Goal: Task Accomplishment & Management: Manage account settings

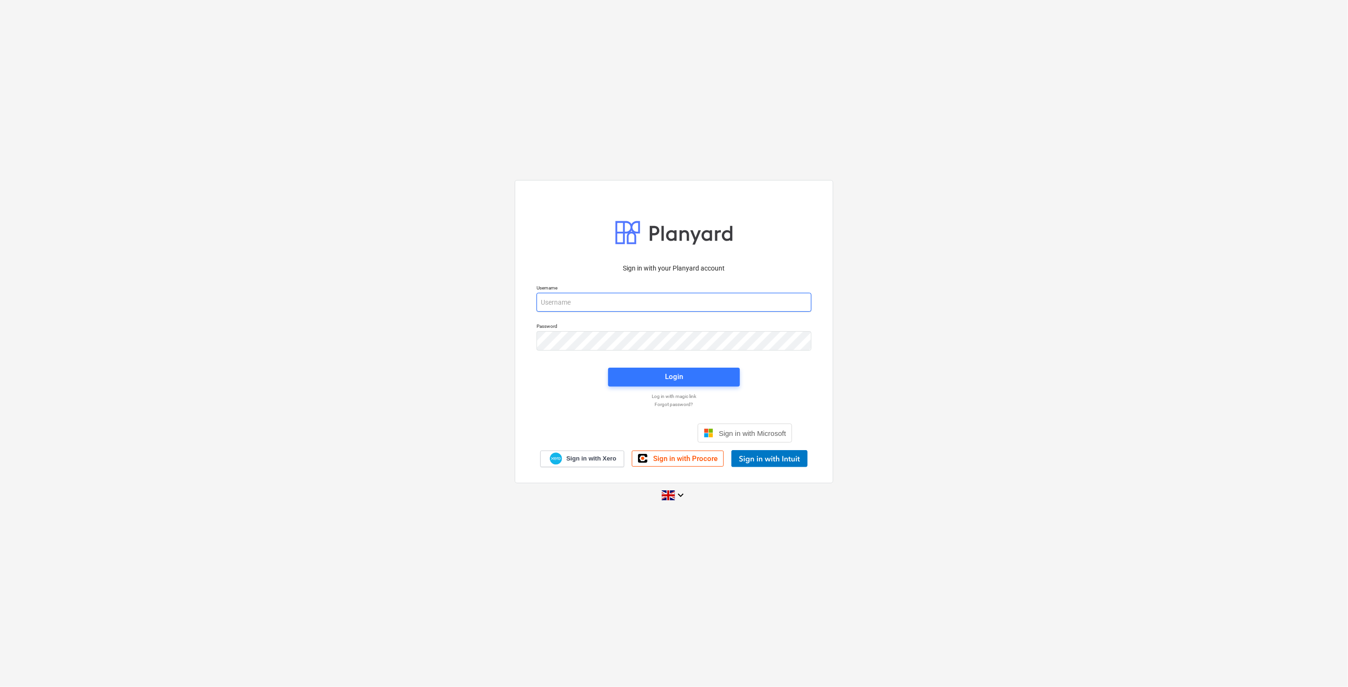
click at [626, 305] on input "email" at bounding box center [674, 302] width 275 height 19
type input "[EMAIL_ADDRESS][PERSON_NAME][DOMAIN_NAME]"
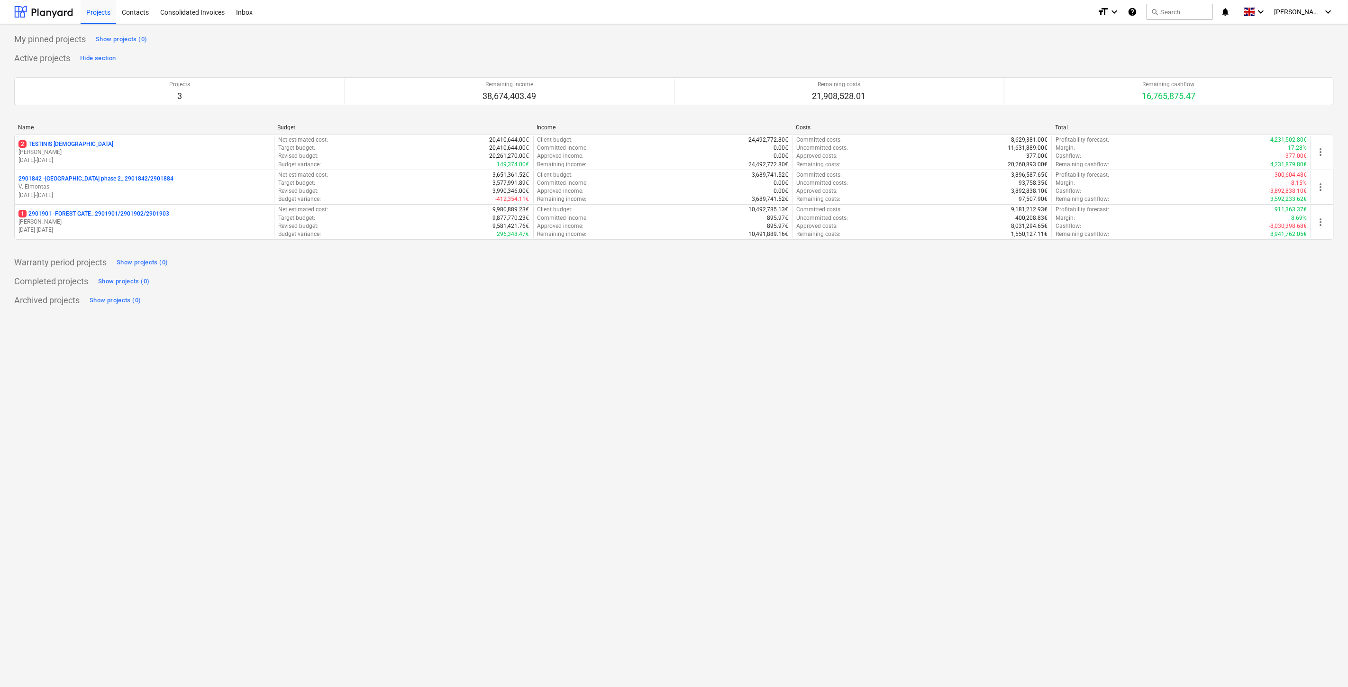
click at [192, 216] on div "1 2901901 - FOREST GATE_ 2901901/2901902/2901903" at bounding box center [144, 214] width 252 height 8
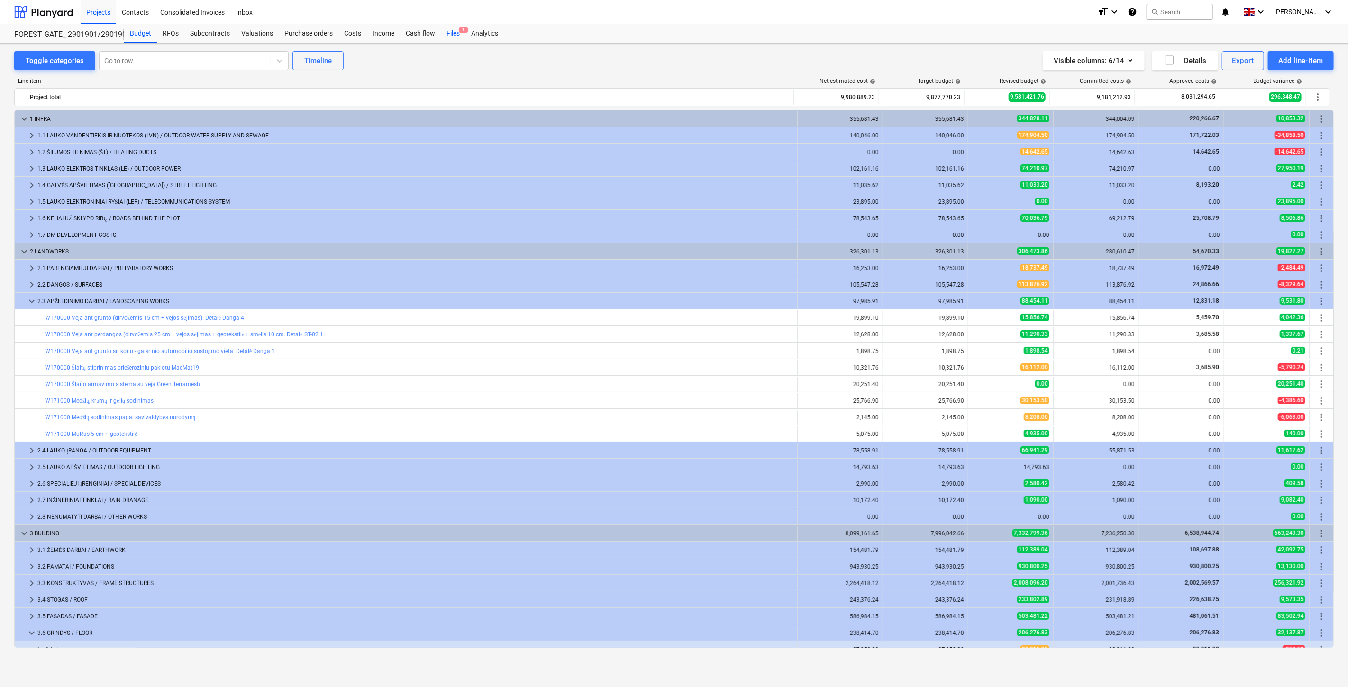
click at [448, 35] on div "Files 1" at bounding box center [453, 33] width 25 height 19
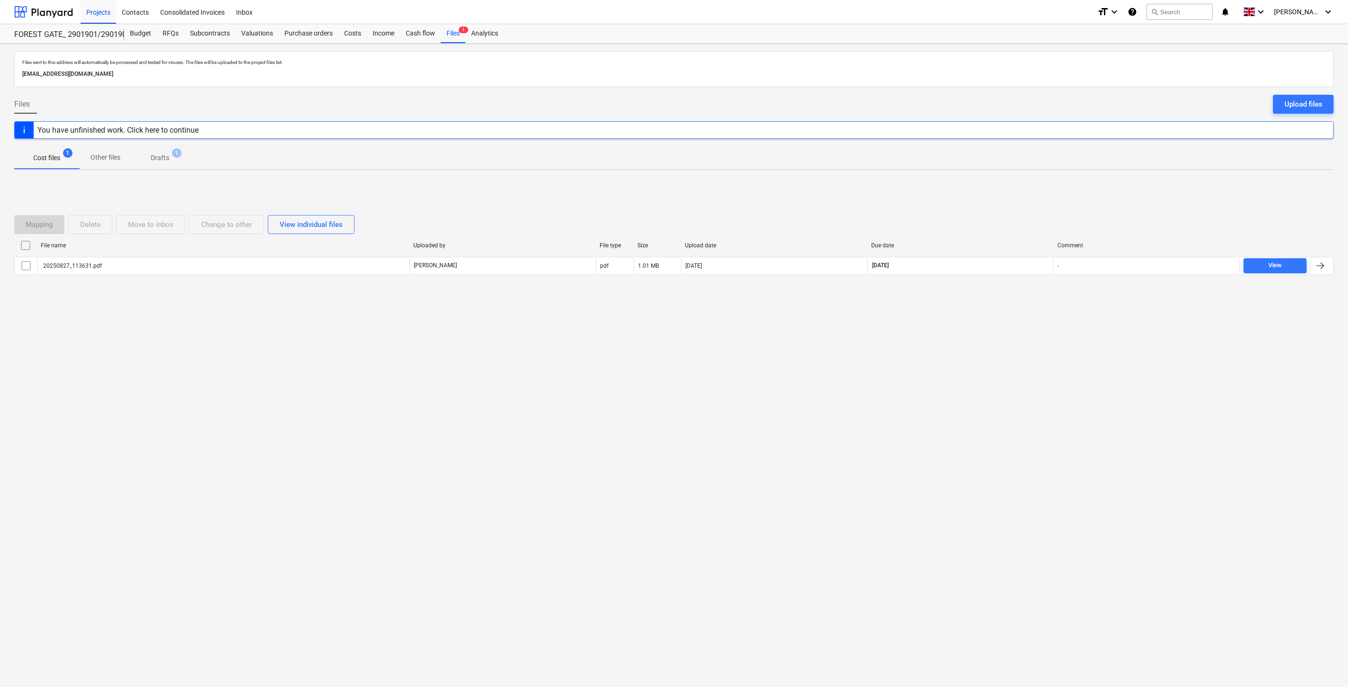
click at [993, 310] on div "Mapping Delete Move to inbox Change to other View individual files File name Up…" at bounding box center [673, 249] width 1319 height 142
click at [1011, 300] on div "Mapping Delete Move to inbox Change to other View individual files File name Up…" at bounding box center [673, 249] width 1319 height 142
click at [596, 442] on div "Files sent to this address will automatically be processed and tested for virus…" at bounding box center [674, 366] width 1348 height 644
click at [655, 408] on div "Files sent to this address will automatically be processed and tested for virus…" at bounding box center [674, 366] width 1348 height 644
drag, startPoint x: 1011, startPoint y: 418, endPoint x: 1024, endPoint y: 394, distance: 27.8
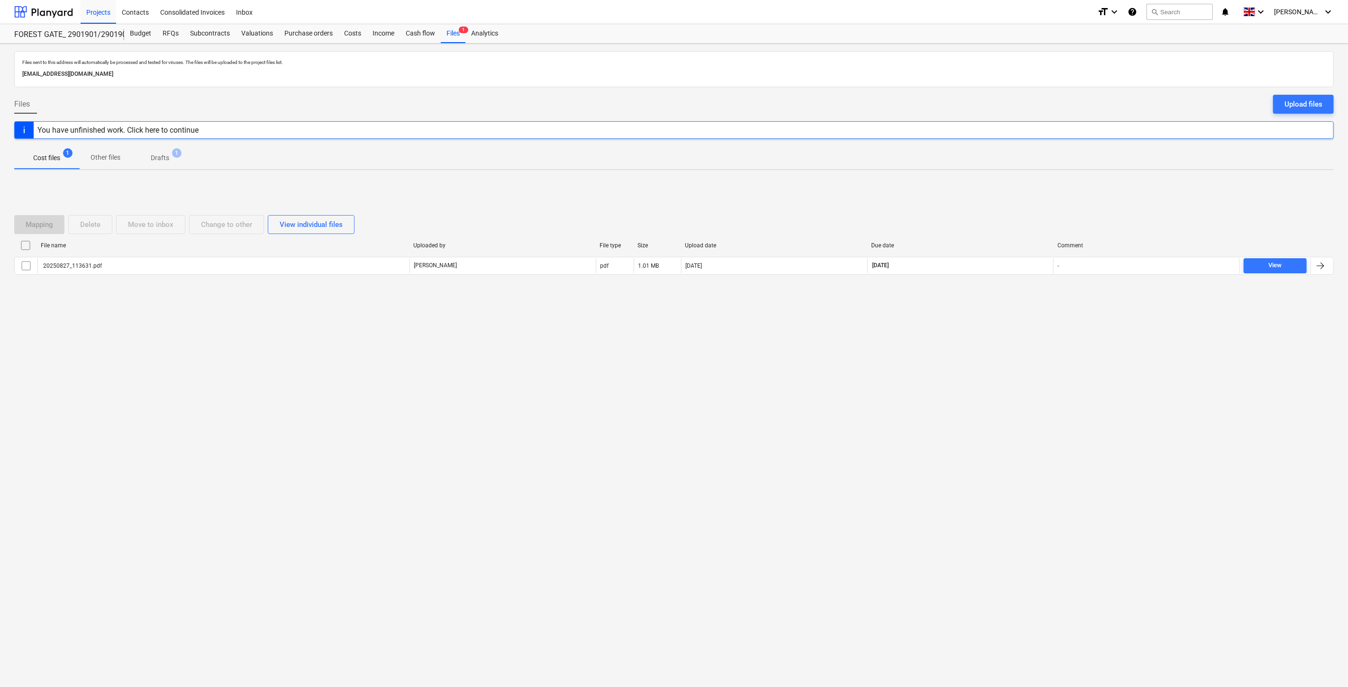
click at [1014, 410] on div "Files sent to this address will automatically be processed and tested for virus…" at bounding box center [674, 366] width 1348 height 644
drag, startPoint x: 1024, startPoint y: 394, endPoint x: 1005, endPoint y: 394, distance: 19.4
click at [1024, 394] on div "Files sent to this address will automatically be processed and tested for virus…" at bounding box center [674, 366] width 1348 height 644
drag, startPoint x: 746, startPoint y: 423, endPoint x: 783, endPoint y: 401, distance: 42.9
click at [746, 423] on div "Files sent to this address will automatically be processed and tested for virus…" at bounding box center [674, 366] width 1348 height 644
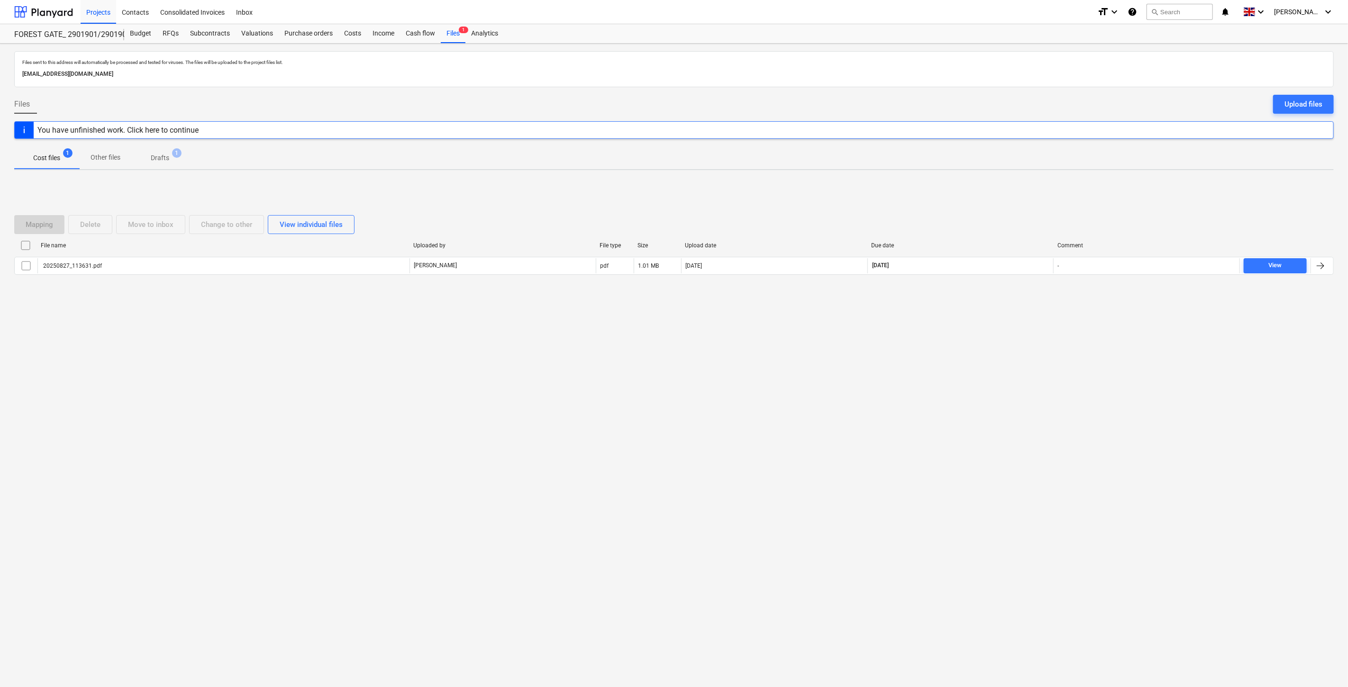
click at [783, 401] on div "Files sent to this address will automatically be processed and tested for virus…" at bounding box center [674, 366] width 1348 height 644
drag, startPoint x: 696, startPoint y: 363, endPoint x: 534, endPoint y: 331, distance: 165.3
click at [696, 363] on div "Files sent to this address will automatically be processed and tested for virus…" at bounding box center [674, 366] width 1348 height 644
click at [1310, 100] on div "Upload files" at bounding box center [1303, 104] width 38 height 12
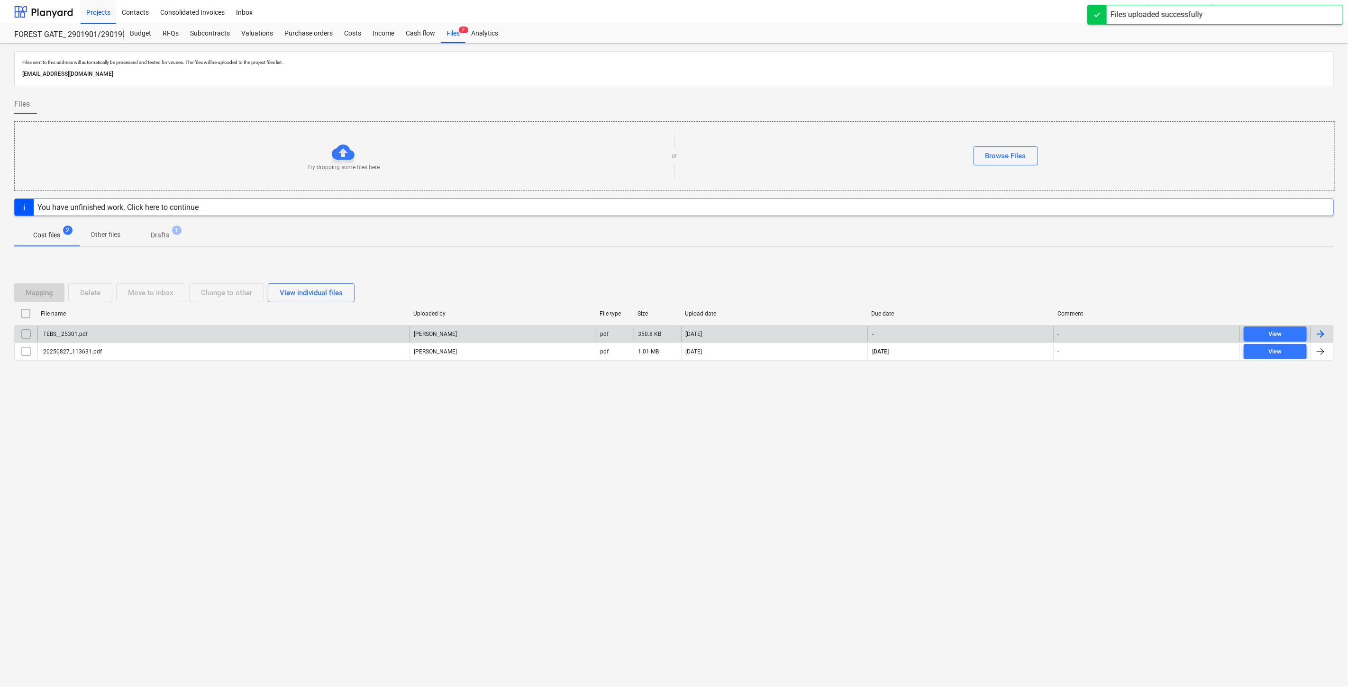
click at [344, 334] on div "TEBS__25301.pdf" at bounding box center [223, 334] width 372 height 15
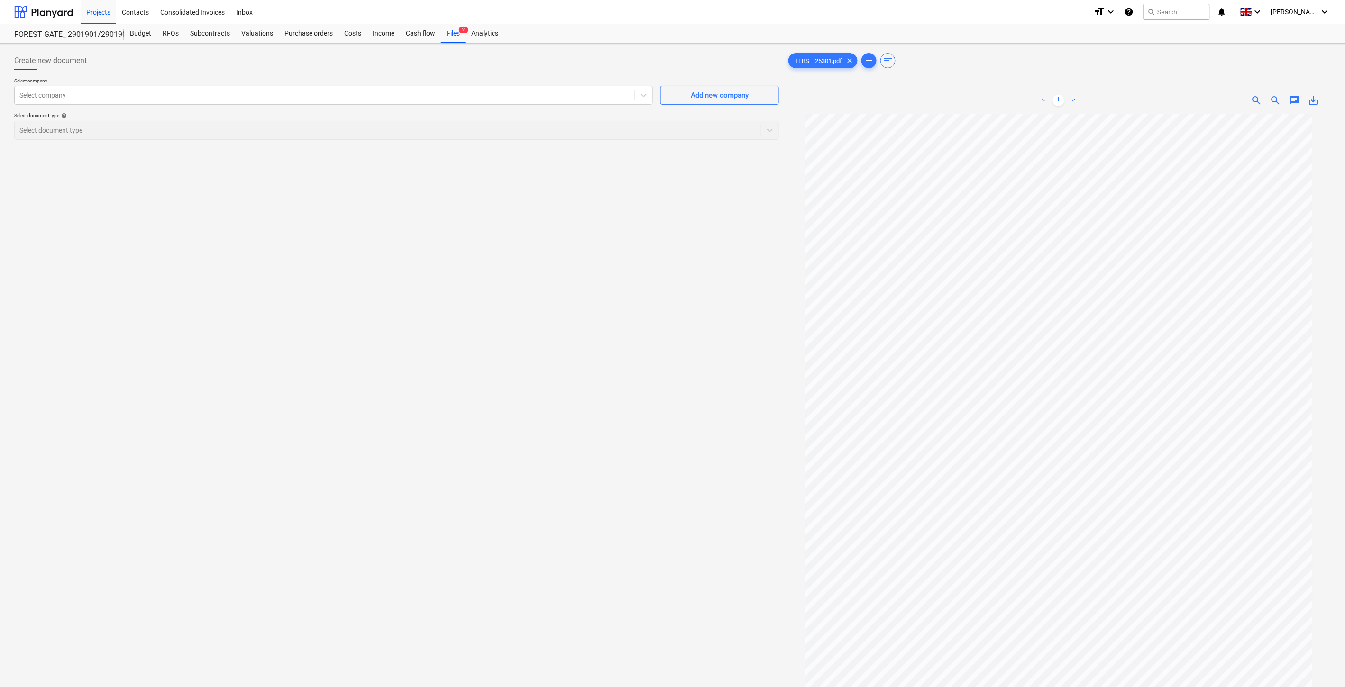
click at [420, 391] on div "Create new document Select company Select company Add new company Select docume…" at bounding box center [396, 412] width 772 height 731
click at [535, 347] on div "Create new document Select company Select company Add new company Select docume…" at bounding box center [396, 412] width 772 height 731
click at [472, 334] on div "Create new document Select company Select company Add new company Select docume…" at bounding box center [396, 412] width 772 height 731
click at [557, 255] on div "Create new document Select company Select company Add new company Select docume…" at bounding box center [396, 412] width 772 height 731
click at [606, 223] on div "Create new document Select company Select company Add new company Select docume…" at bounding box center [396, 412] width 772 height 731
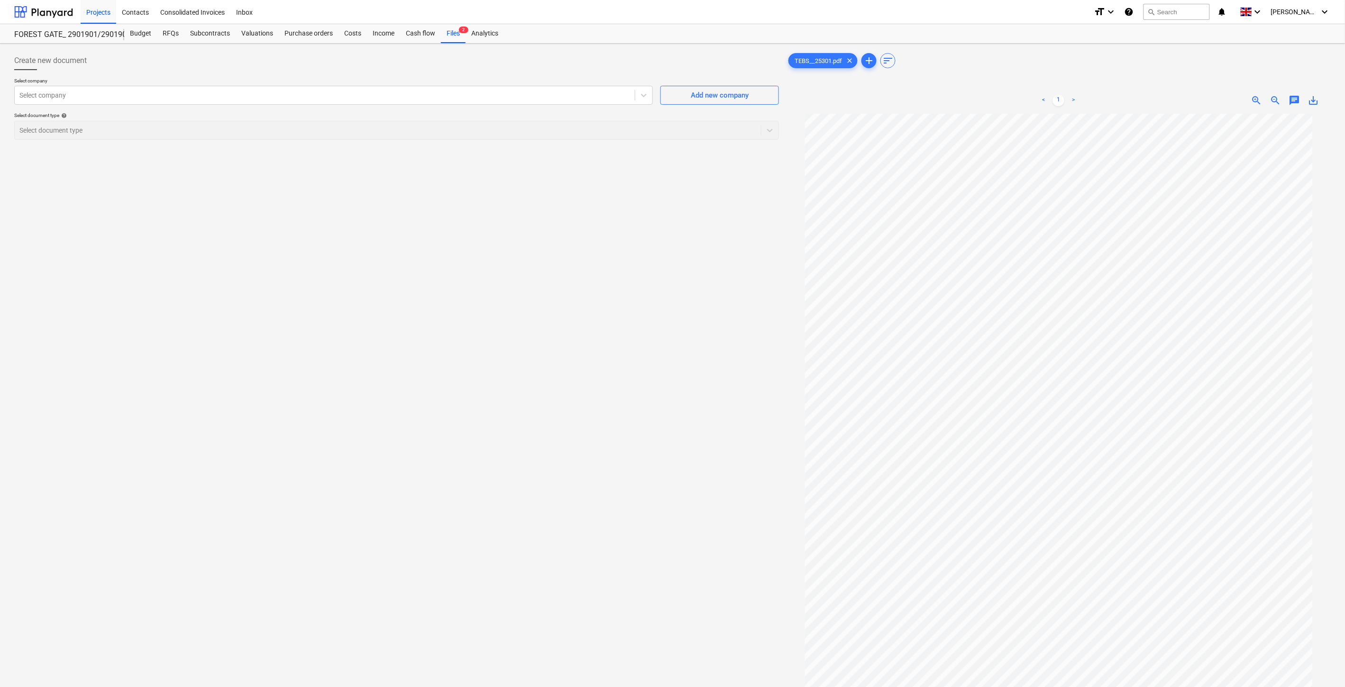
click at [682, 200] on div "Create new document Select company Select company Add new company Select docume…" at bounding box center [396, 412] width 772 height 731
click at [615, 365] on div "Create new document Select company Select company Add new company Select docume…" at bounding box center [396, 412] width 772 height 731
click at [640, 351] on div "Create new document Select company Select company Add new company Select docume…" at bounding box center [396, 412] width 772 height 731
click at [599, 353] on div "Create new document Select company Select company Add new company Select docume…" at bounding box center [396, 412] width 772 height 731
click at [647, 318] on div "Create new document Select company Select company Add new company Select docume…" at bounding box center [396, 412] width 772 height 731
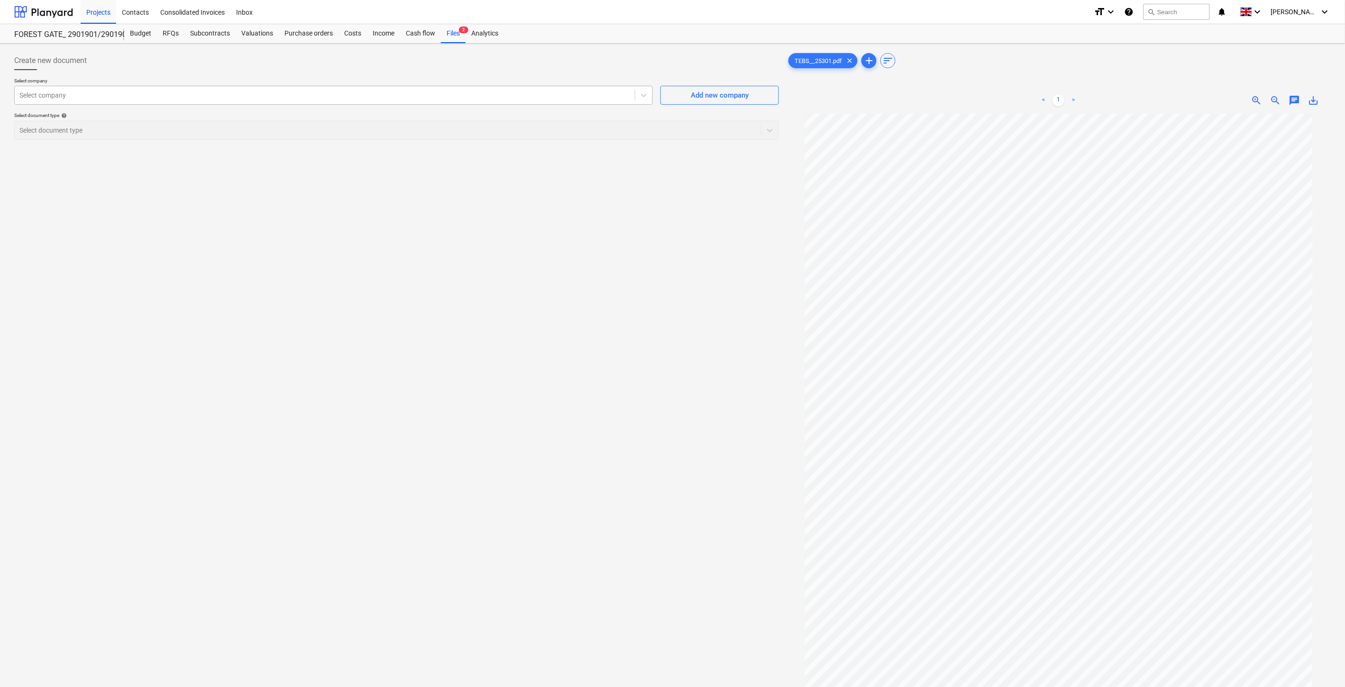
click at [267, 97] on div at bounding box center [324, 95] width 610 height 9
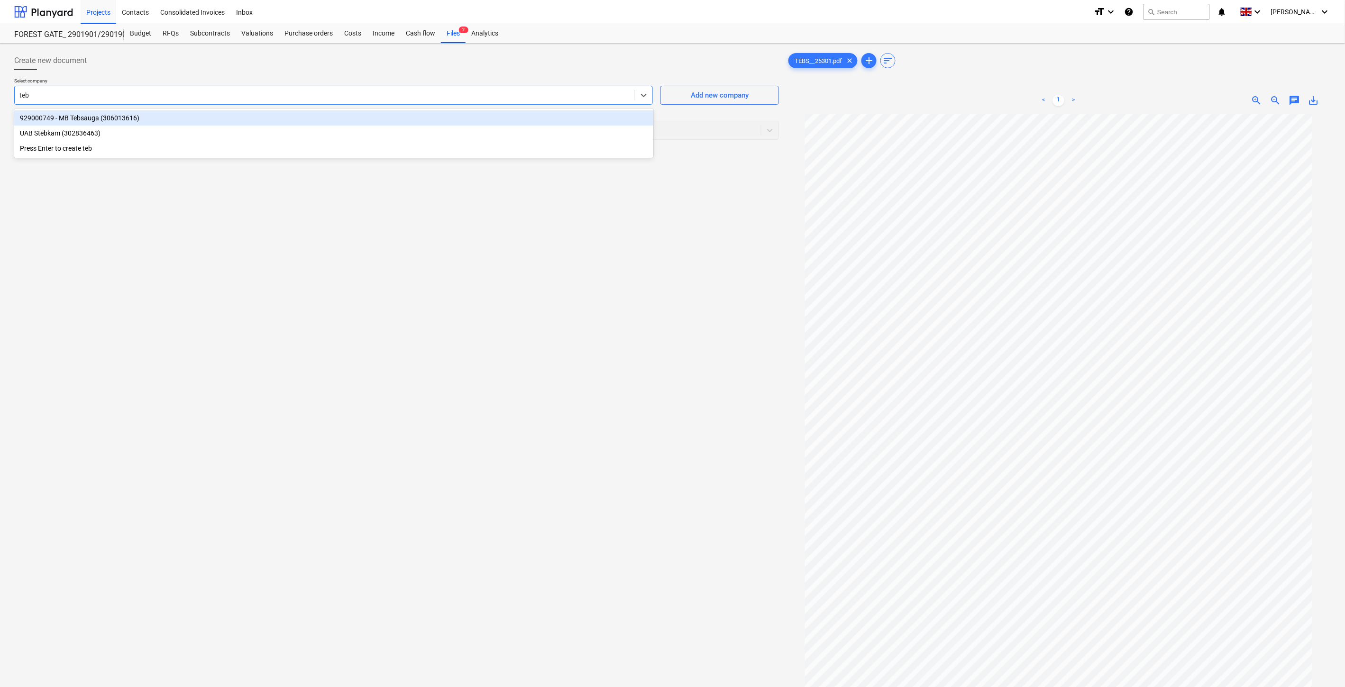
type input "tebs"
click at [229, 119] on div "929000749 - MB Tebsauga (306013616)" at bounding box center [333, 117] width 639 height 15
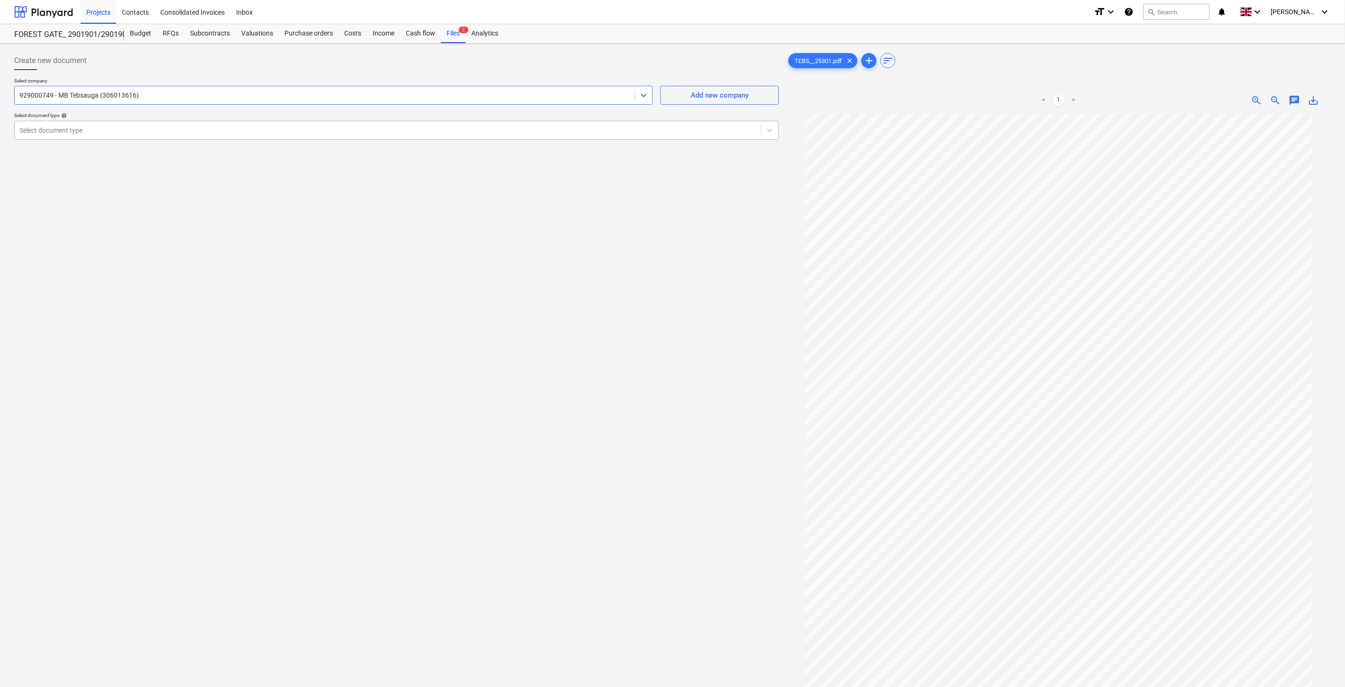
click at [191, 131] on div at bounding box center [387, 130] width 737 height 9
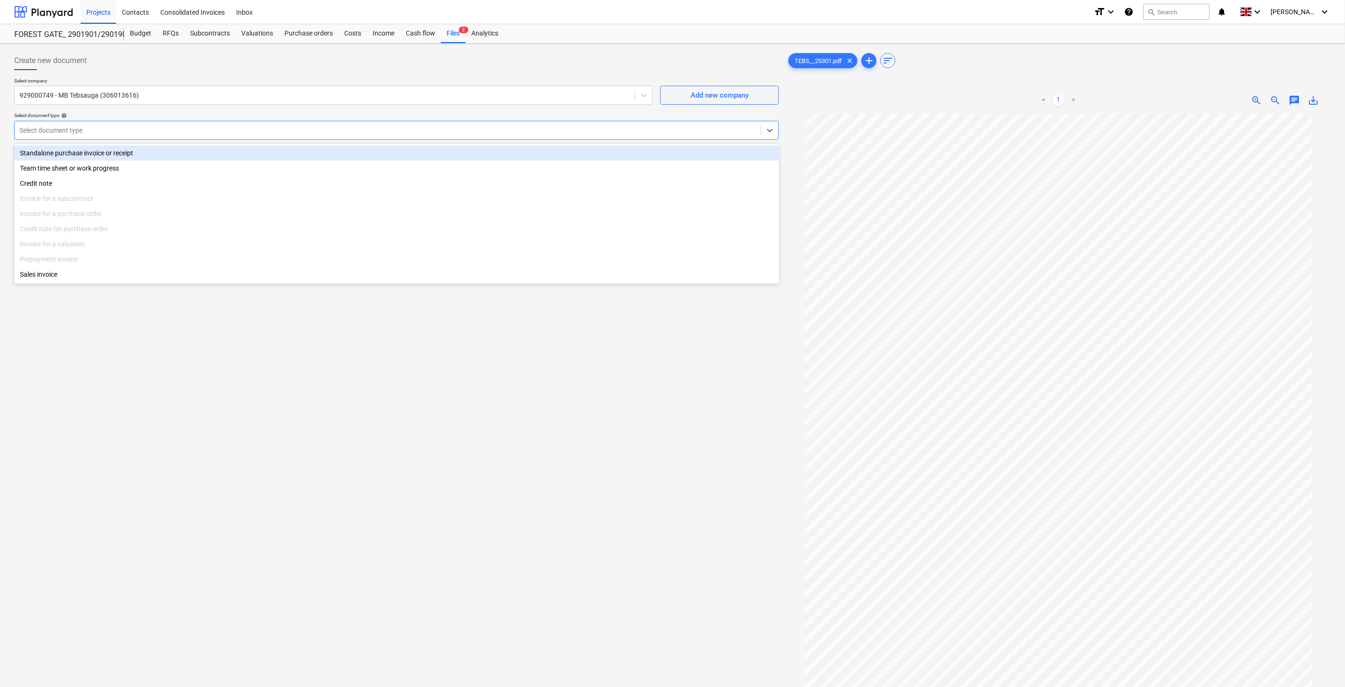
click at [139, 152] on div "Standalone purchase invoice or receipt" at bounding box center [396, 153] width 765 height 15
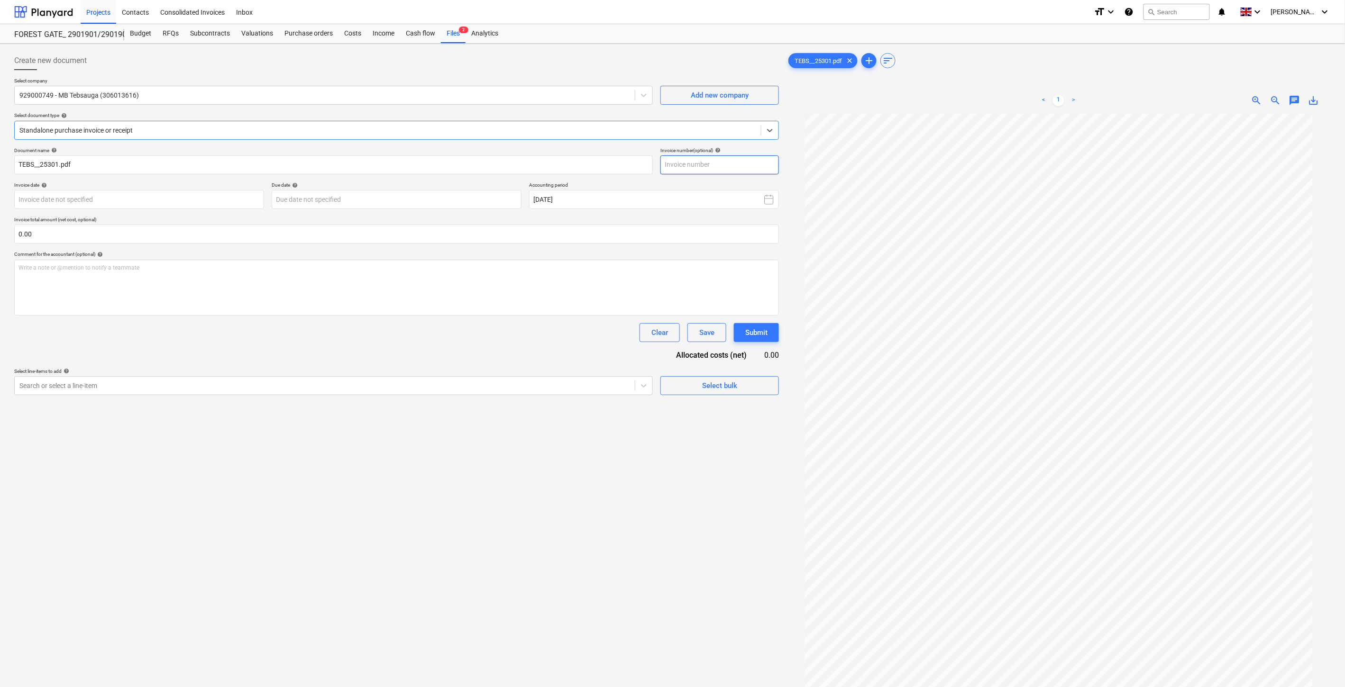
click at [697, 166] on input "text" at bounding box center [719, 164] width 118 height 19
type input "TEBS25301"
click at [242, 202] on body "Projects Contacts Consolidated Invoices Inbox format_size keyboard_arrow_down h…" at bounding box center [672, 343] width 1345 height 687
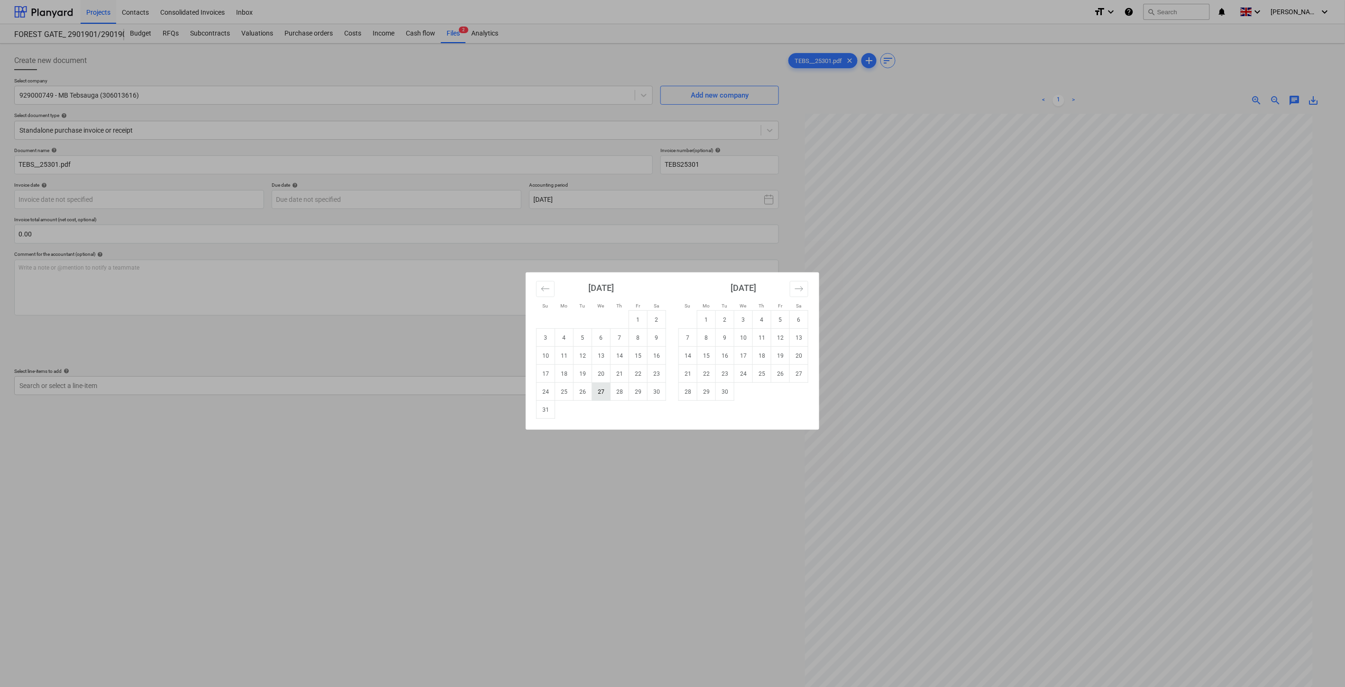
click at [603, 389] on td "27" at bounding box center [601, 392] width 18 height 18
type input "[DATE]"
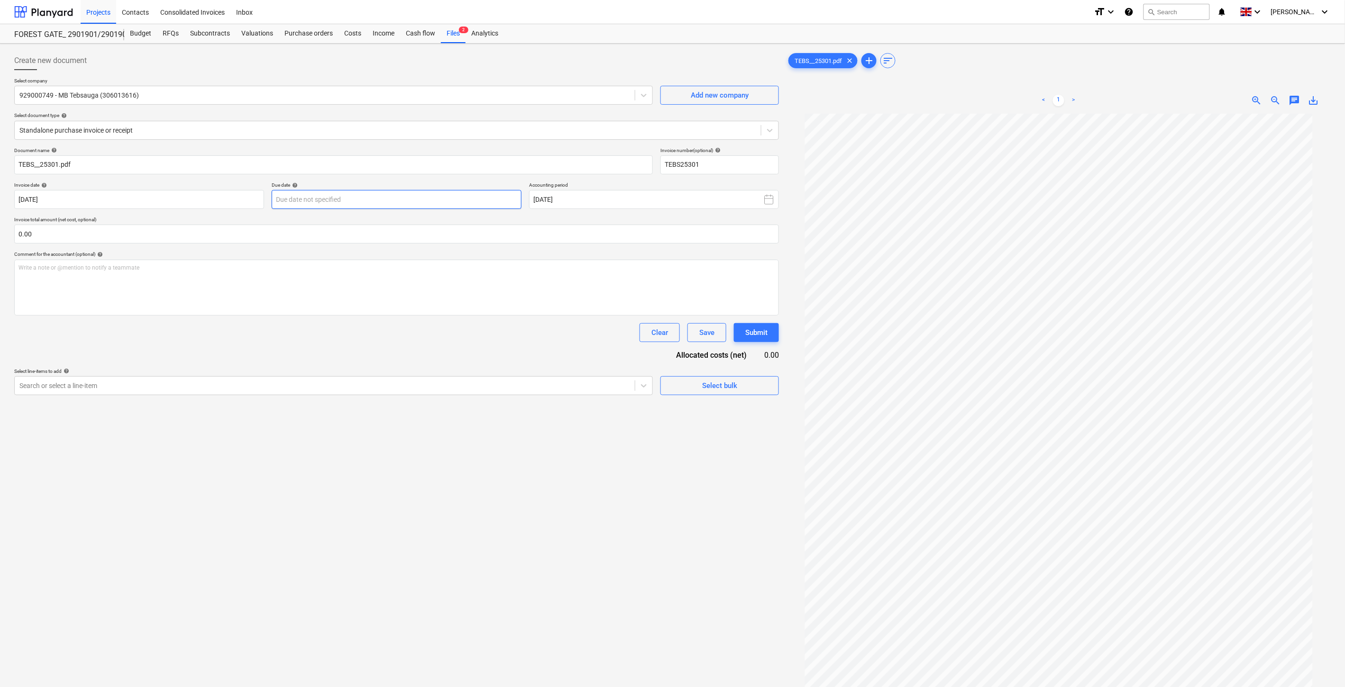
click at [434, 204] on body "Projects Contacts Consolidated Invoices Inbox format_size keyboard_arrow_down h…" at bounding box center [672, 343] width 1345 height 687
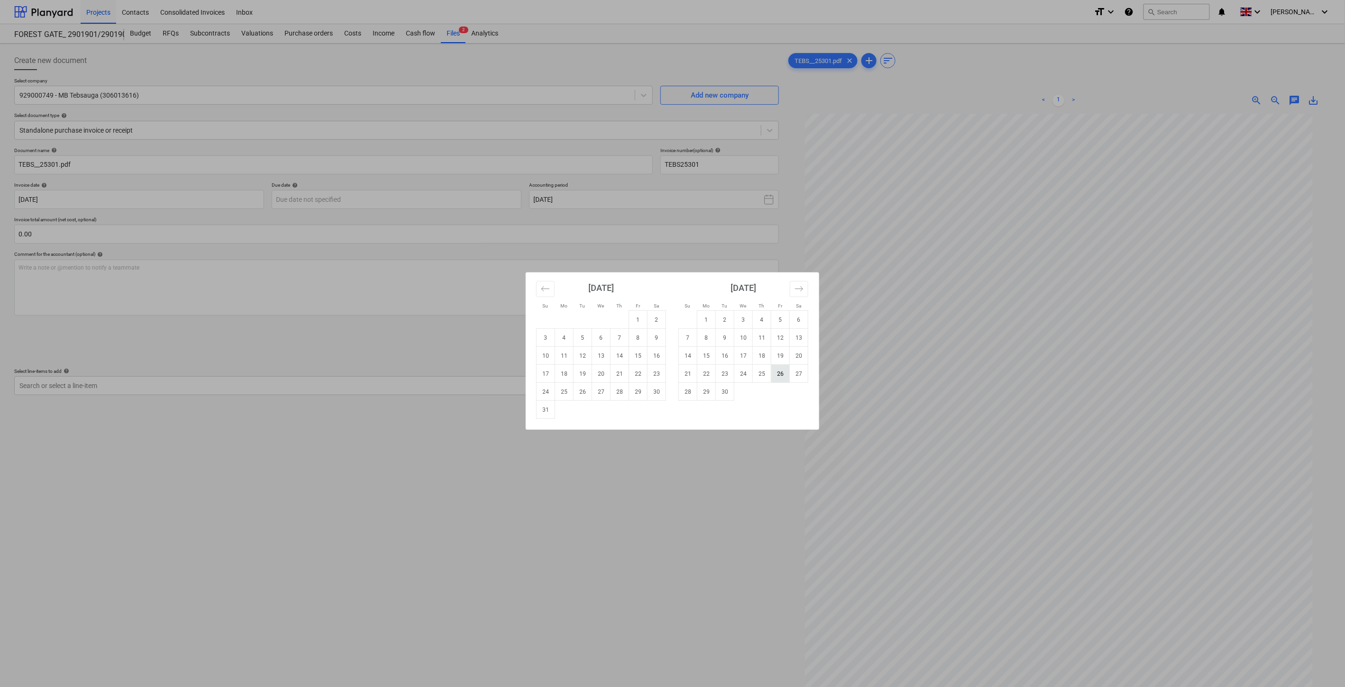
click at [781, 372] on td "26" at bounding box center [780, 374] width 18 height 18
type input "[DATE]"
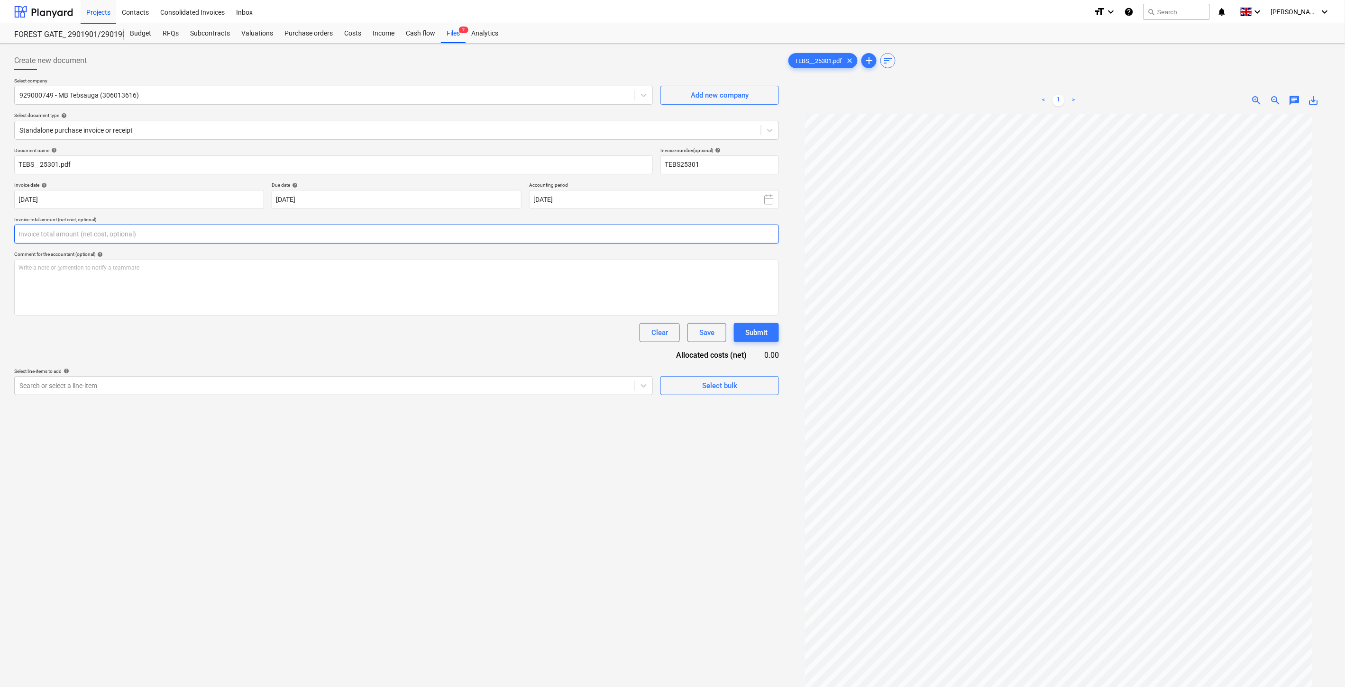
click at [296, 240] on input "text" at bounding box center [396, 234] width 764 height 19
type input "200.00"
click at [193, 417] on div "Search or select a line-item" at bounding box center [333, 409] width 638 height 19
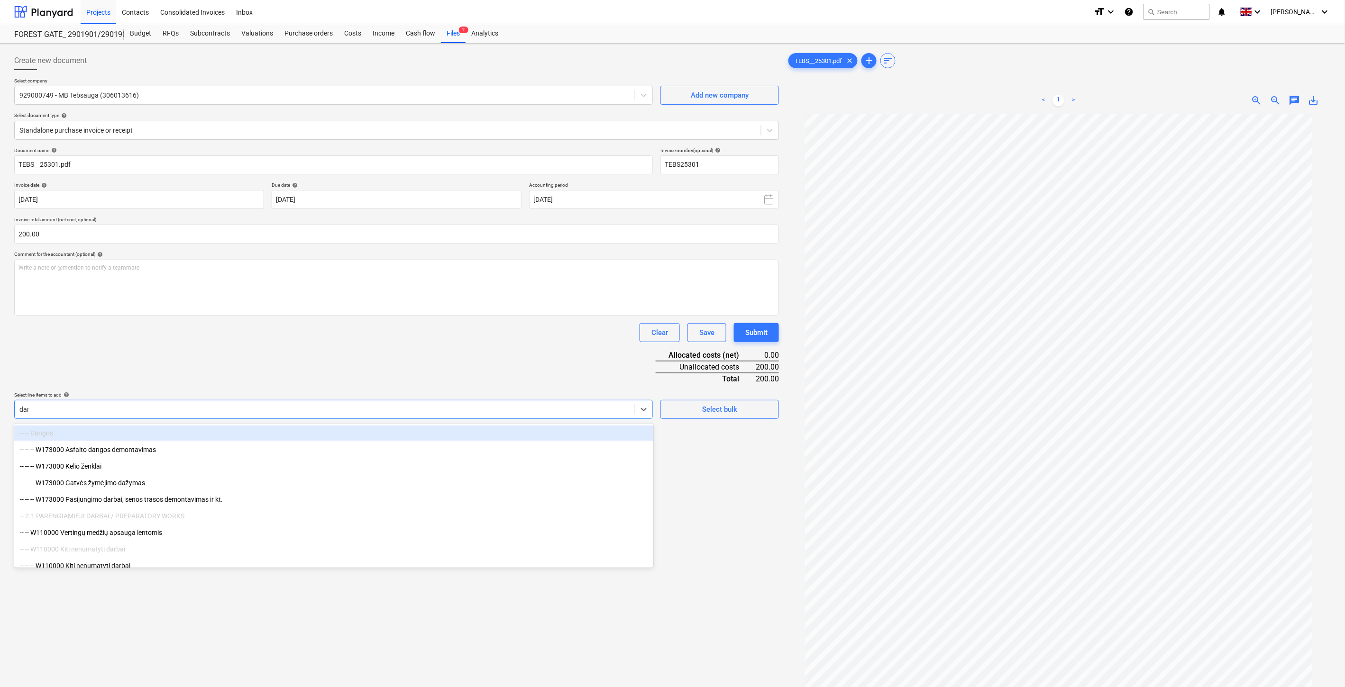
type input "darb"
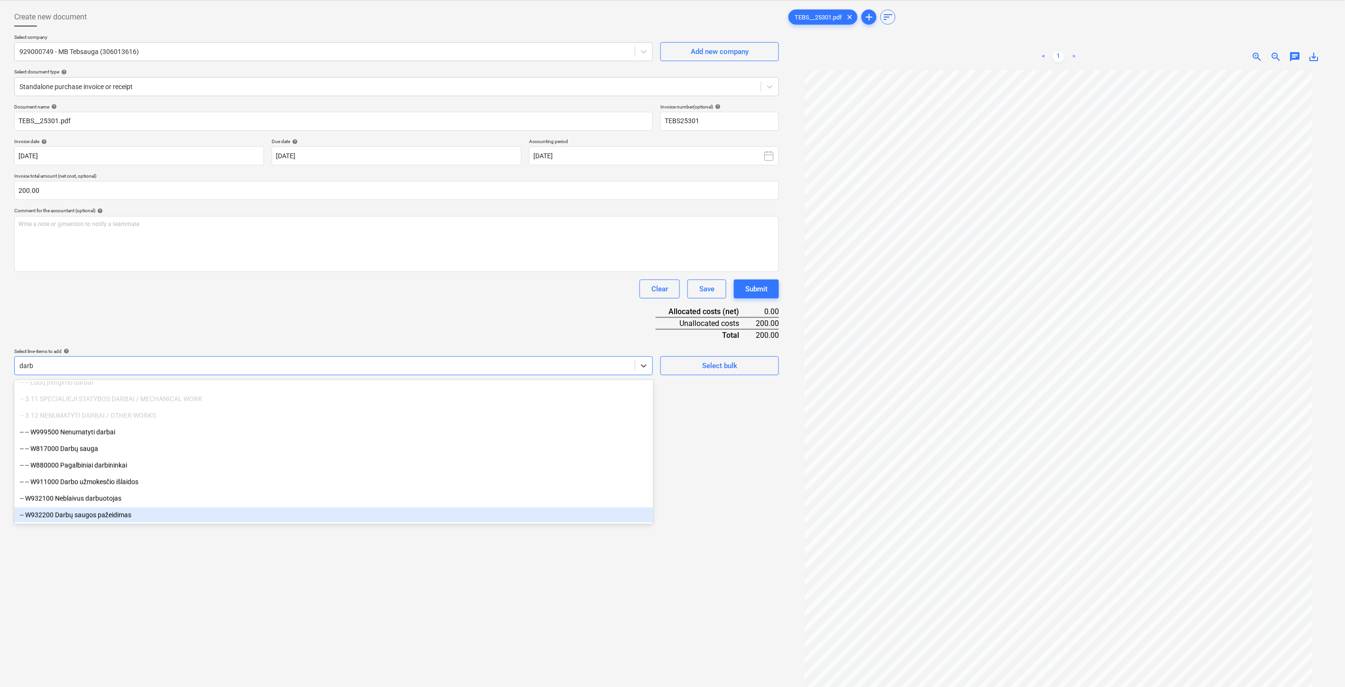
scroll to position [95, 0]
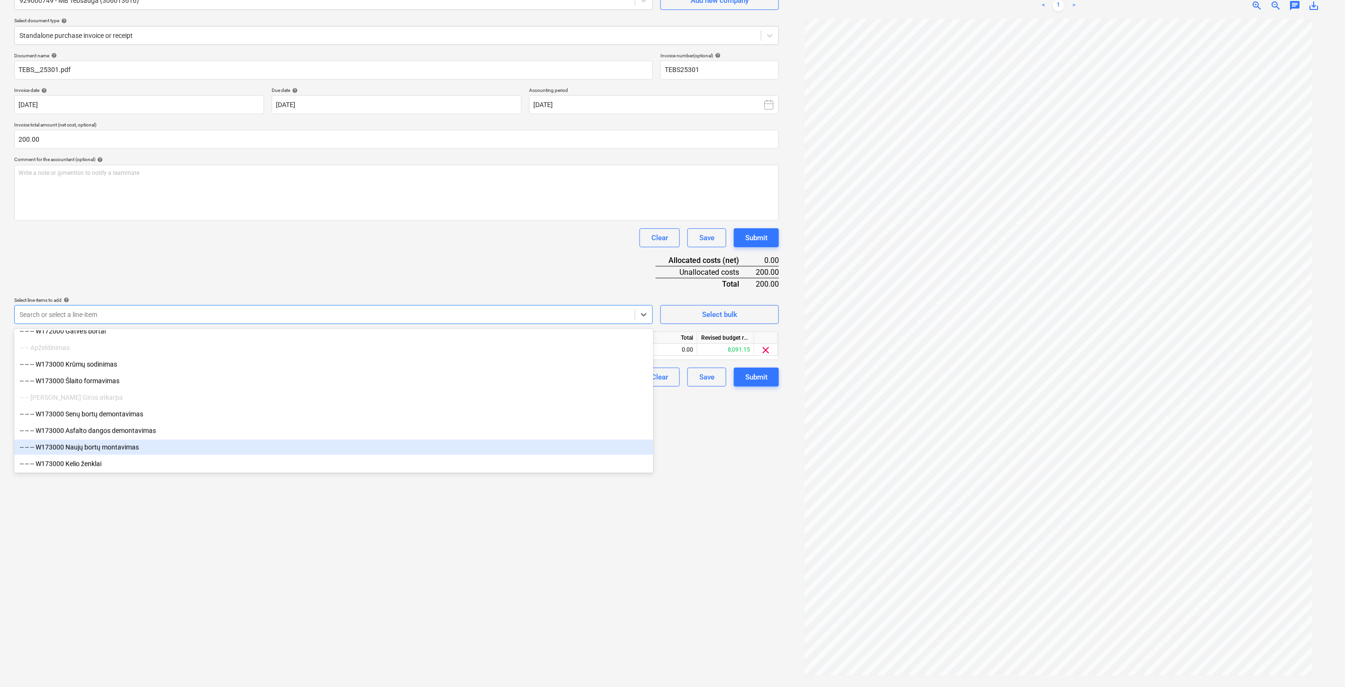
drag, startPoint x: 259, startPoint y: 584, endPoint x: 264, endPoint y: 582, distance: 5.7
click at [264, 582] on div "Create new document Select company 929000749 - MB Tebsauga (306013616) Add new …" at bounding box center [396, 318] width 772 height 731
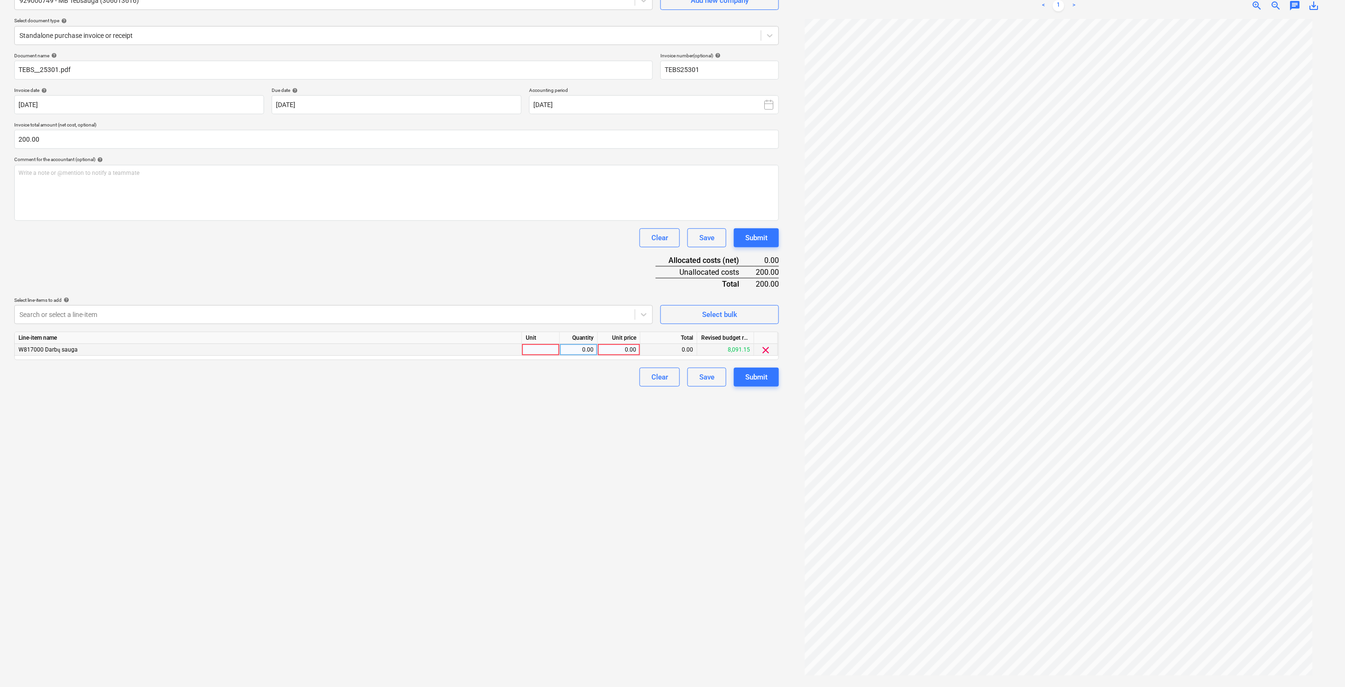
click at [550, 354] on div at bounding box center [541, 350] width 38 height 12
drag, startPoint x: 579, startPoint y: 352, endPoint x: 608, endPoint y: 348, distance: 29.1
click at [579, 352] on div "0.00" at bounding box center [579, 350] width 30 height 12
click at [611, 348] on div "0.00" at bounding box center [618, 350] width 35 height 12
type input "200"
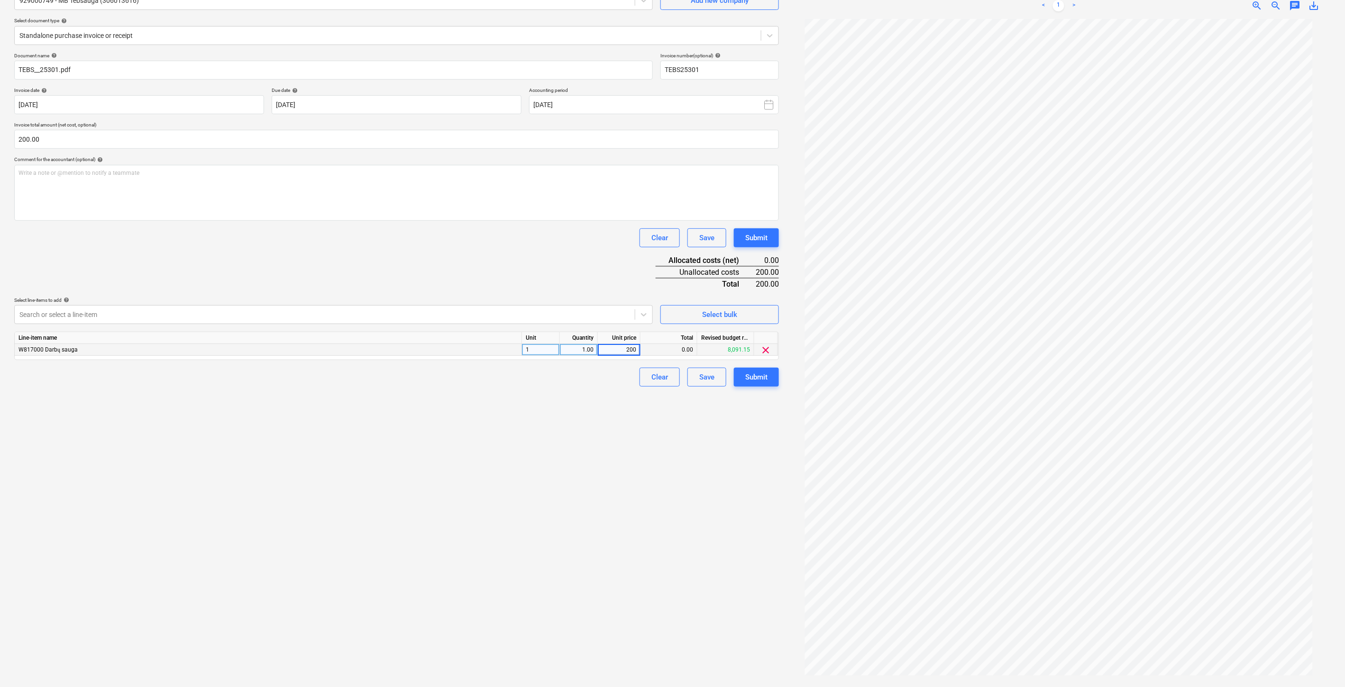
click at [520, 257] on div "Document name help TEBS__25301.pdf Invoice number (optional) help TEBS25301 Inv…" at bounding box center [396, 220] width 764 height 334
click at [706, 374] on div "Save" at bounding box center [706, 377] width 15 height 12
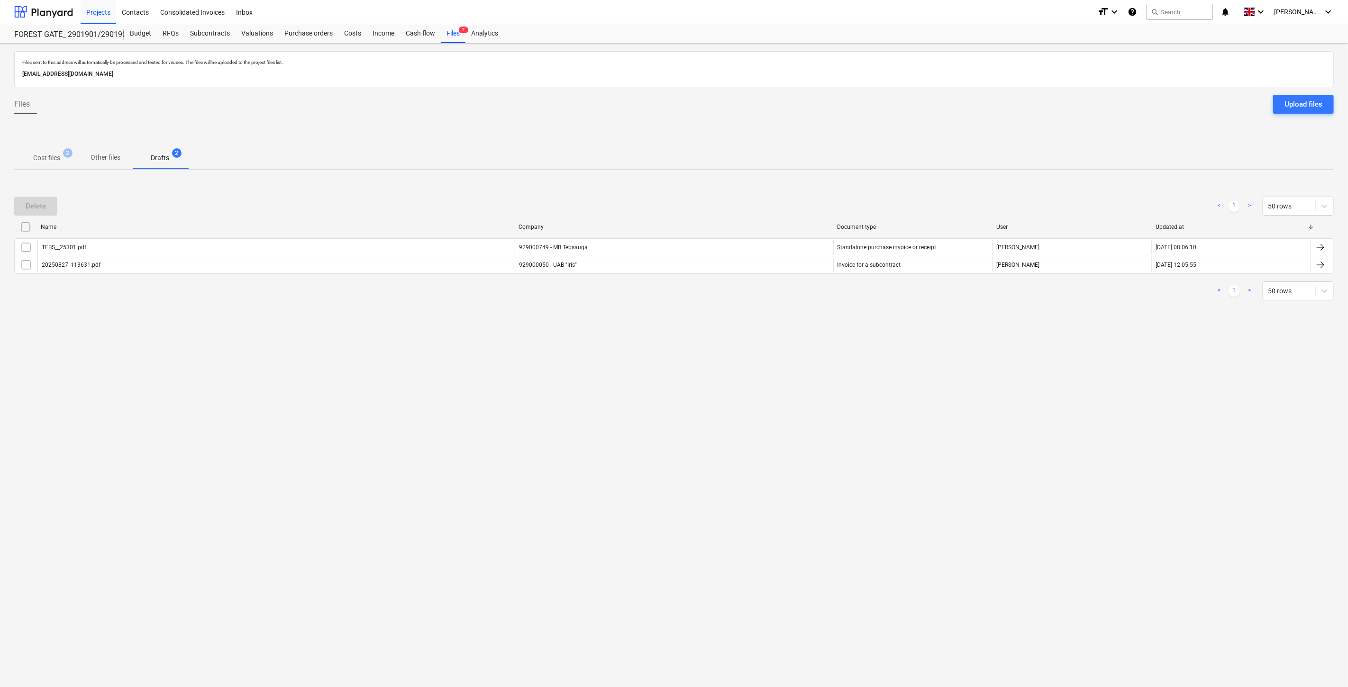
click at [689, 382] on div "Files sent to this address will automatically be processed and tested for virus…" at bounding box center [674, 366] width 1348 height 644
click at [742, 346] on div "Files sent to this address will automatically be processed and tested for virus…" at bounding box center [674, 366] width 1348 height 644
click at [49, 153] on p "Cost files" at bounding box center [46, 158] width 27 height 10
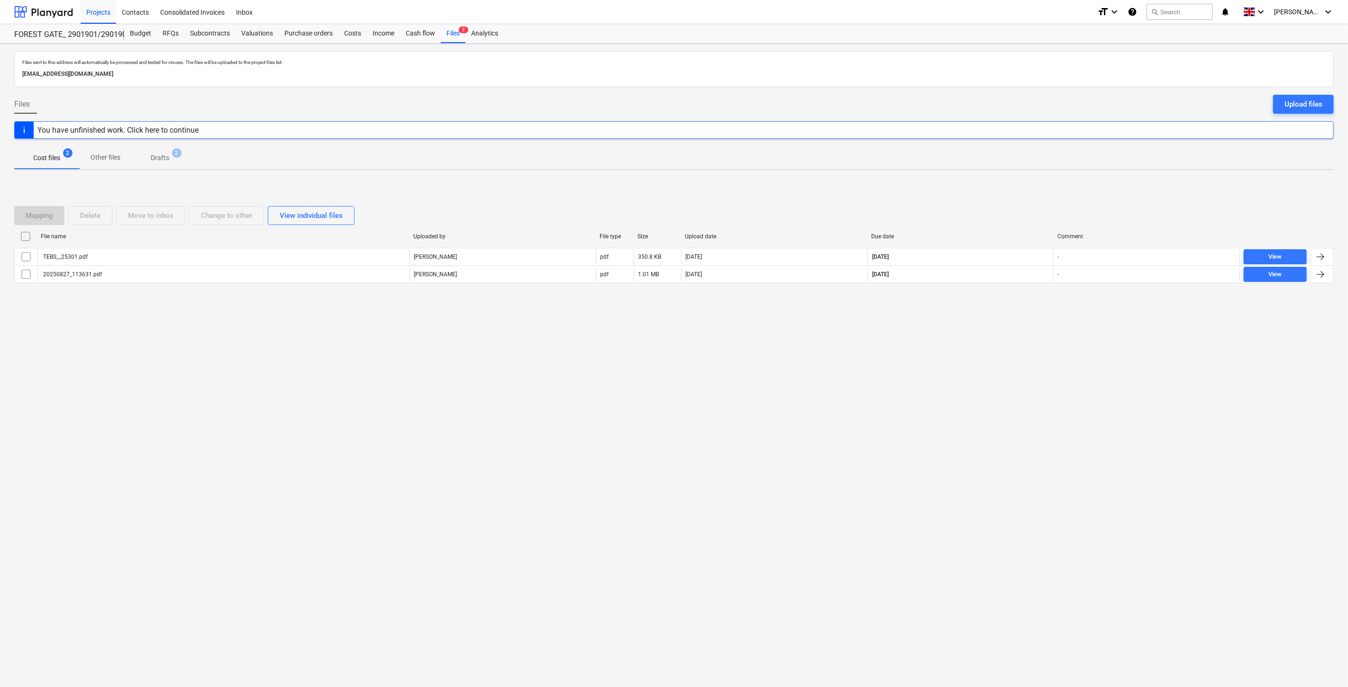
click at [977, 358] on div "Files sent to this address will automatically be processed and tested for virus…" at bounding box center [674, 366] width 1348 height 644
click at [981, 351] on div "Files sent to this address will automatically be processed and tested for virus…" at bounding box center [674, 366] width 1348 height 644
click at [981, 354] on div "Files sent to this address will automatically be processed and tested for virus…" at bounding box center [674, 366] width 1348 height 644
click at [983, 353] on div "Files sent to this address will automatically be processed and tested for virus…" at bounding box center [674, 366] width 1348 height 644
click at [205, 42] on div "Subcontracts" at bounding box center [209, 33] width 51 height 19
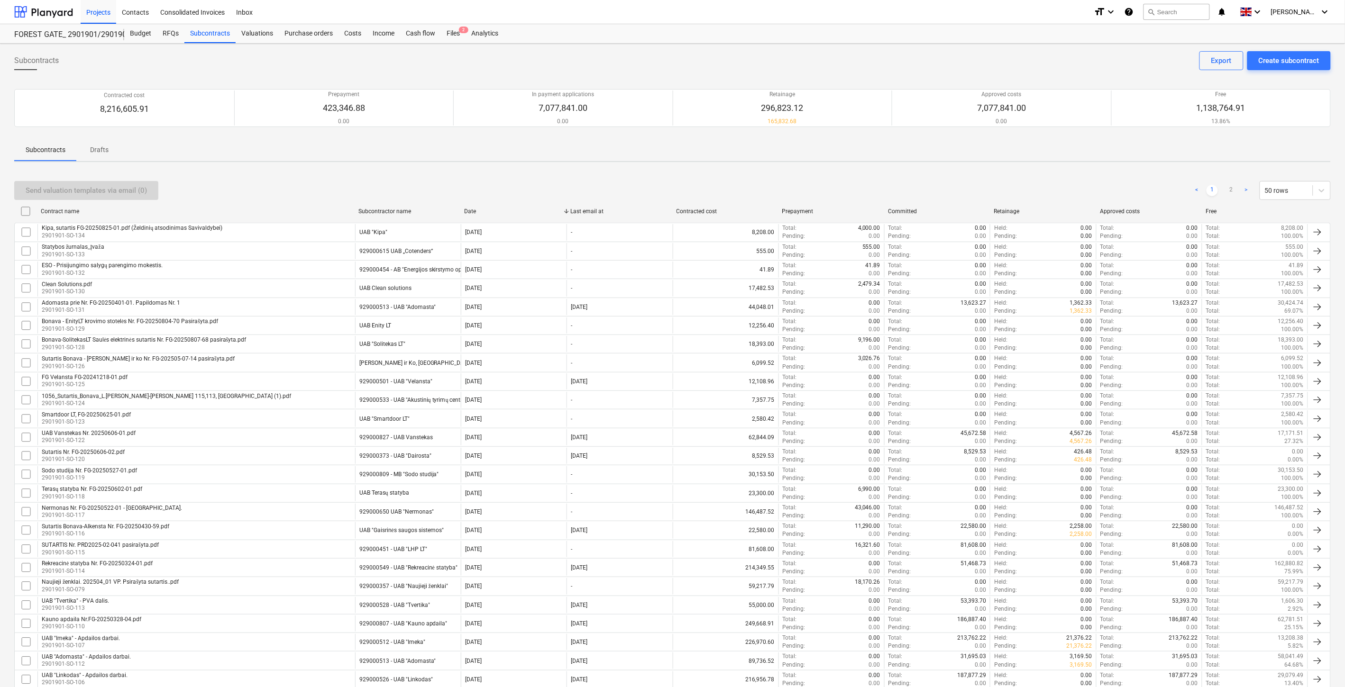
drag, startPoint x: 999, startPoint y: 185, endPoint x: 1010, endPoint y: 179, distance: 12.9
click at [999, 185] on div "Send valuation templates via email (0) < 1 2 > 50 rows" at bounding box center [672, 190] width 1316 height 19
click at [1018, 177] on div "Send valuation templates via email (0) < 1 2 > 50 rows" at bounding box center [672, 190] width 1316 height 27
click at [1050, 182] on div "Send valuation templates via email (0) < 1 2 > 50 rows" at bounding box center [672, 190] width 1316 height 19
click at [1061, 177] on div "Send valuation templates via email (0) < 1 2 > 50 rows" at bounding box center [672, 190] width 1316 height 27
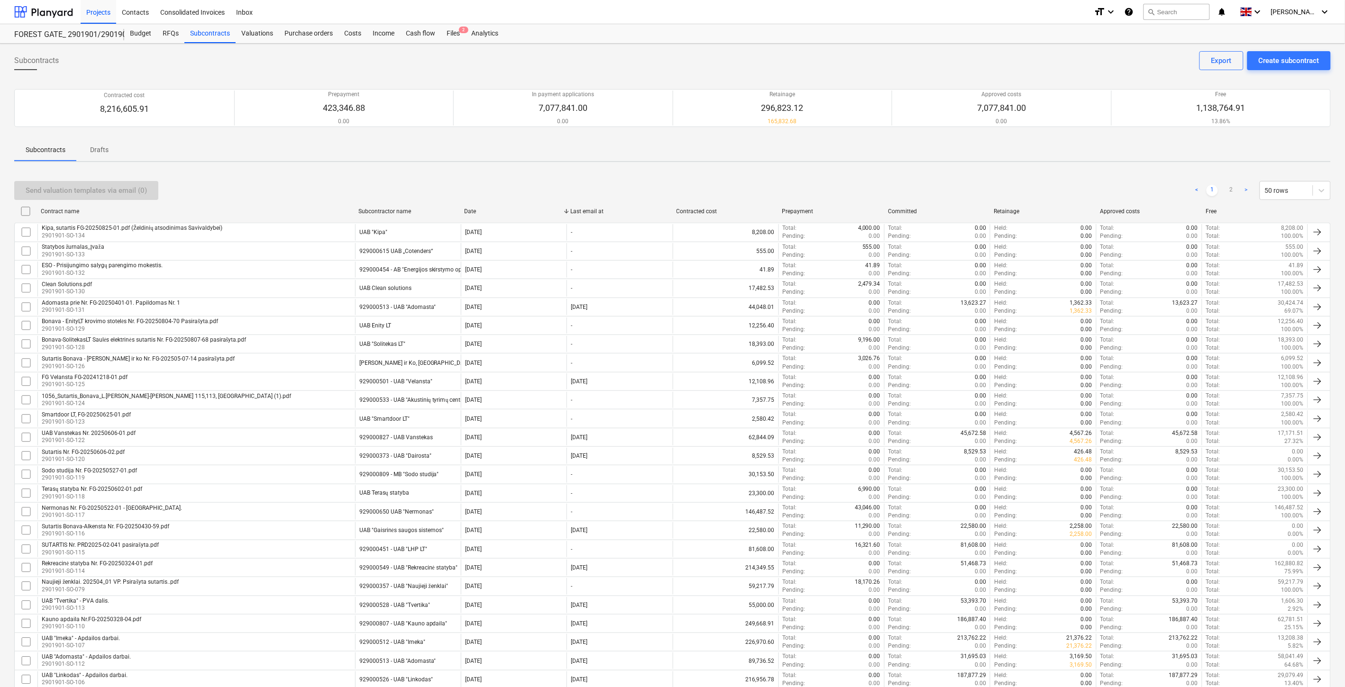
click at [1070, 173] on div "Send valuation templates via email (0) < 1 2 > 50 rows Contract name Subcontrac…" at bounding box center [672, 681] width 1316 height 1023
click at [1074, 171] on div "Send valuation templates via email (0) < 1 2 > 50 rows Contract name Subcontrac…" at bounding box center [672, 681] width 1316 height 1023
click at [1004, 183] on div "Send valuation templates via email (0) < 1 2 > 50 rows" at bounding box center [672, 190] width 1316 height 19
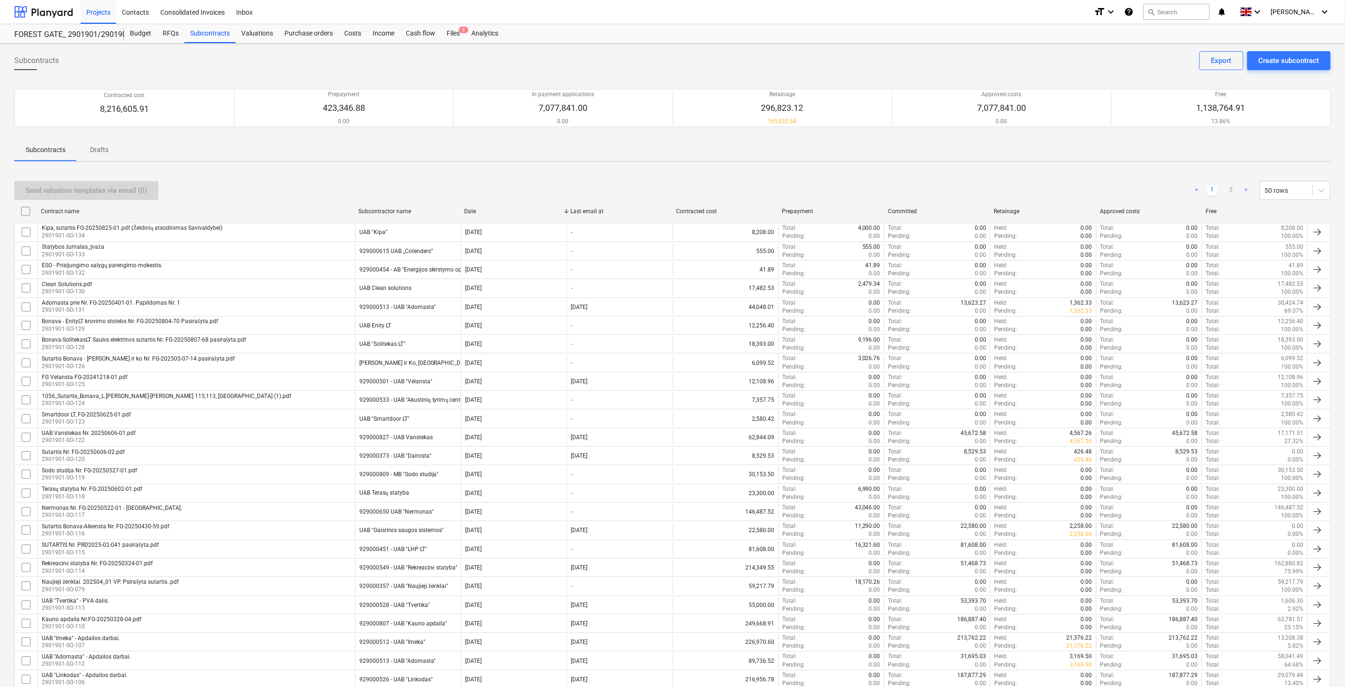
click at [1031, 171] on div "Send valuation templates via email (0) < 1 2 > 50 rows Contract name Subcontrac…" at bounding box center [672, 681] width 1316 height 1023
click at [1031, 186] on div "Send valuation templates via email (0) < 1 2 > 50 rows" at bounding box center [672, 190] width 1316 height 19
click at [1068, 170] on div "Send valuation templates via email (0) < 1 2 > 50 rows Contract name Subcontrac…" at bounding box center [672, 681] width 1316 height 1023
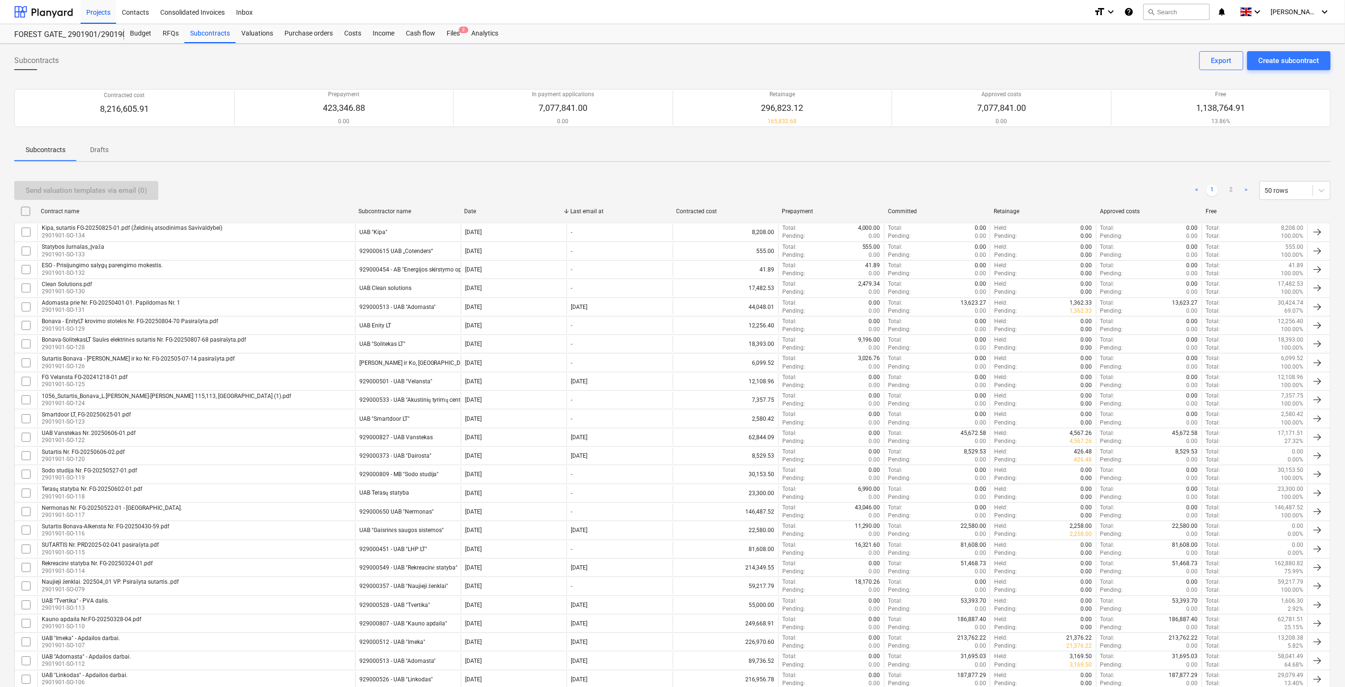
click at [741, 173] on div "Send valuation templates via email (0) < 1 2 > 50 rows Contract name Subcontrac…" at bounding box center [672, 681] width 1316 height 1023
drag, startPoint x: 743, startPoint y: 173, endPoint x: 410, endPoint y: 12, distance: 369.3
click at [737, 172] on div "Send valuation templates via email (0) < 1 2 > 50 rows Contract name Subcontrac…" at bounding box center [672, 681] width 1316 height 1023
click at [447, 29] on div "Files 2" at bounding box center [453, 33] width 25 height 19
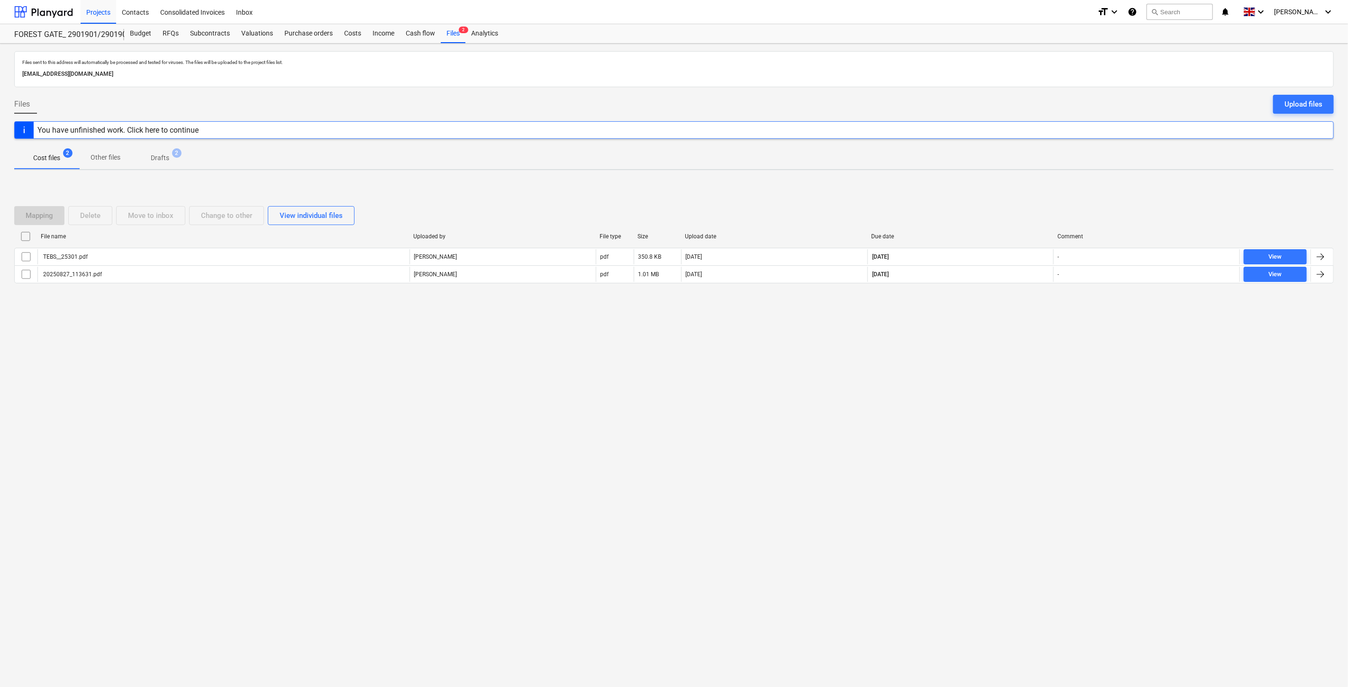
click at [165, 158] on p "Drafts" at bounding box center [160, 158] width 18 height 10
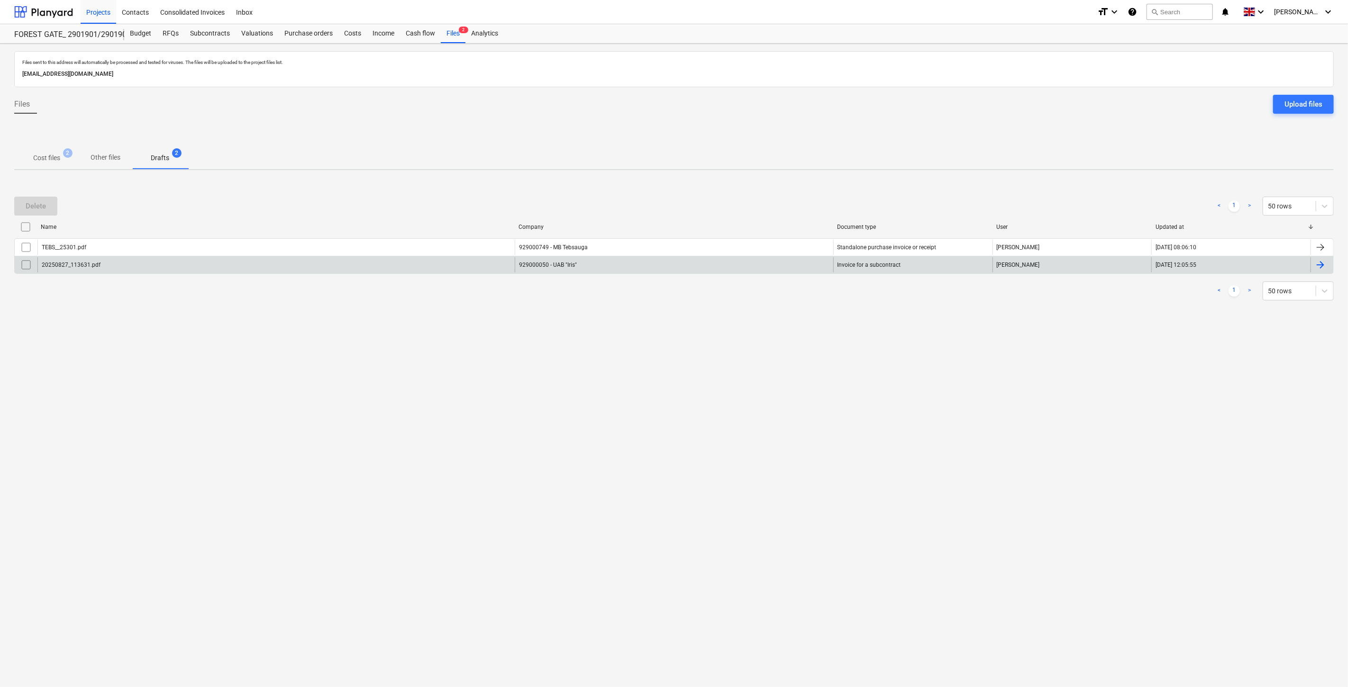
click at [441, 265] on div "20250827_113631.pdf" at bounding box center [275, 264] width 477 height 15
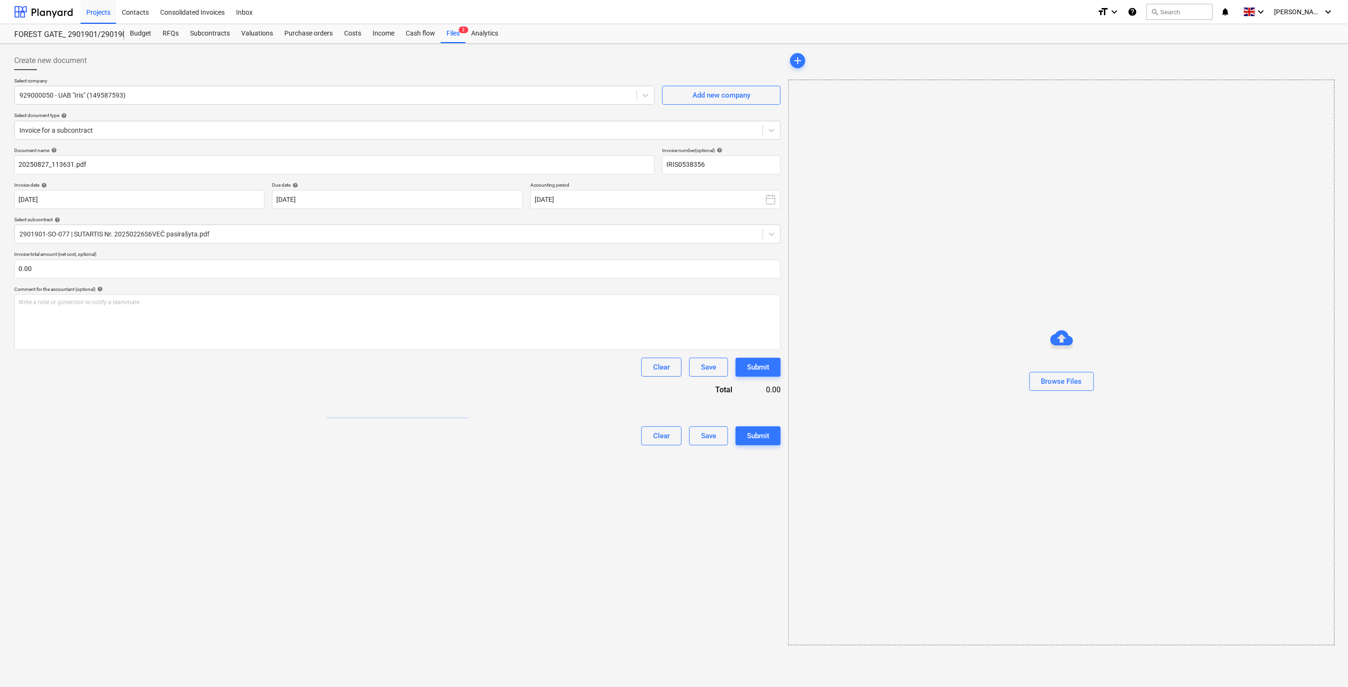
type input "IRIS0538356"
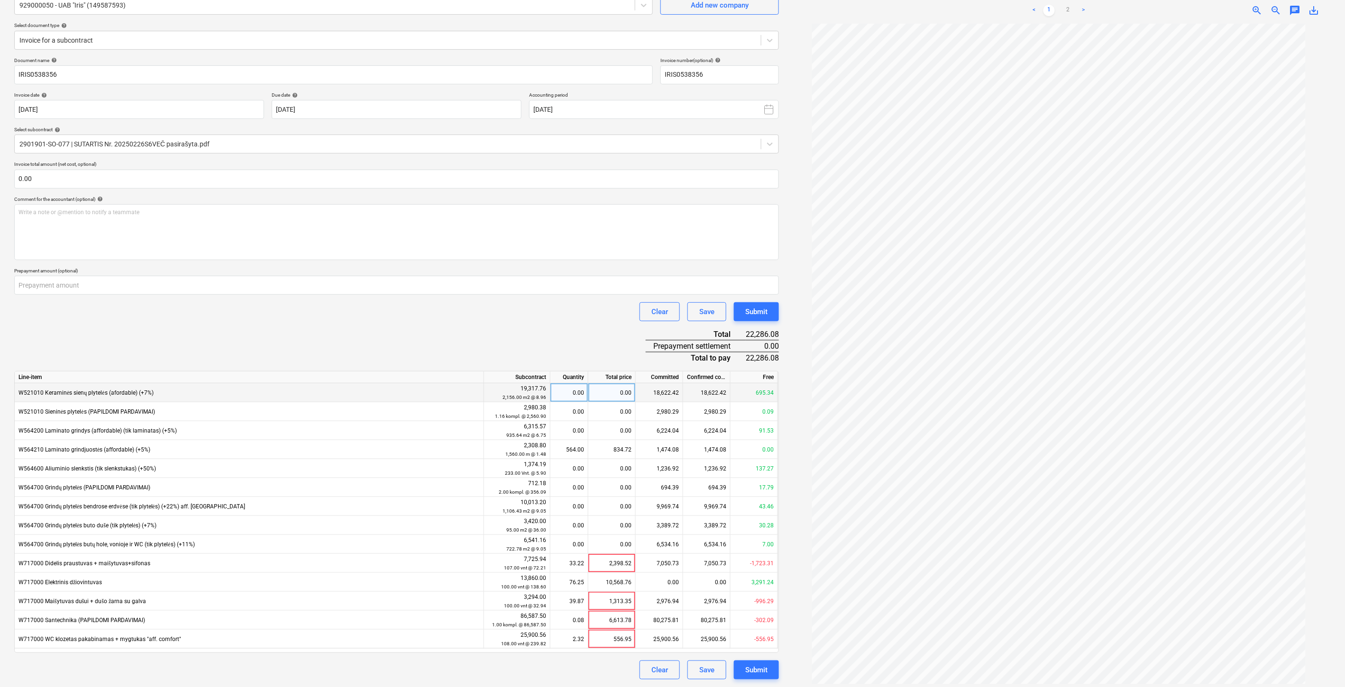
scroll to position [95, 0]
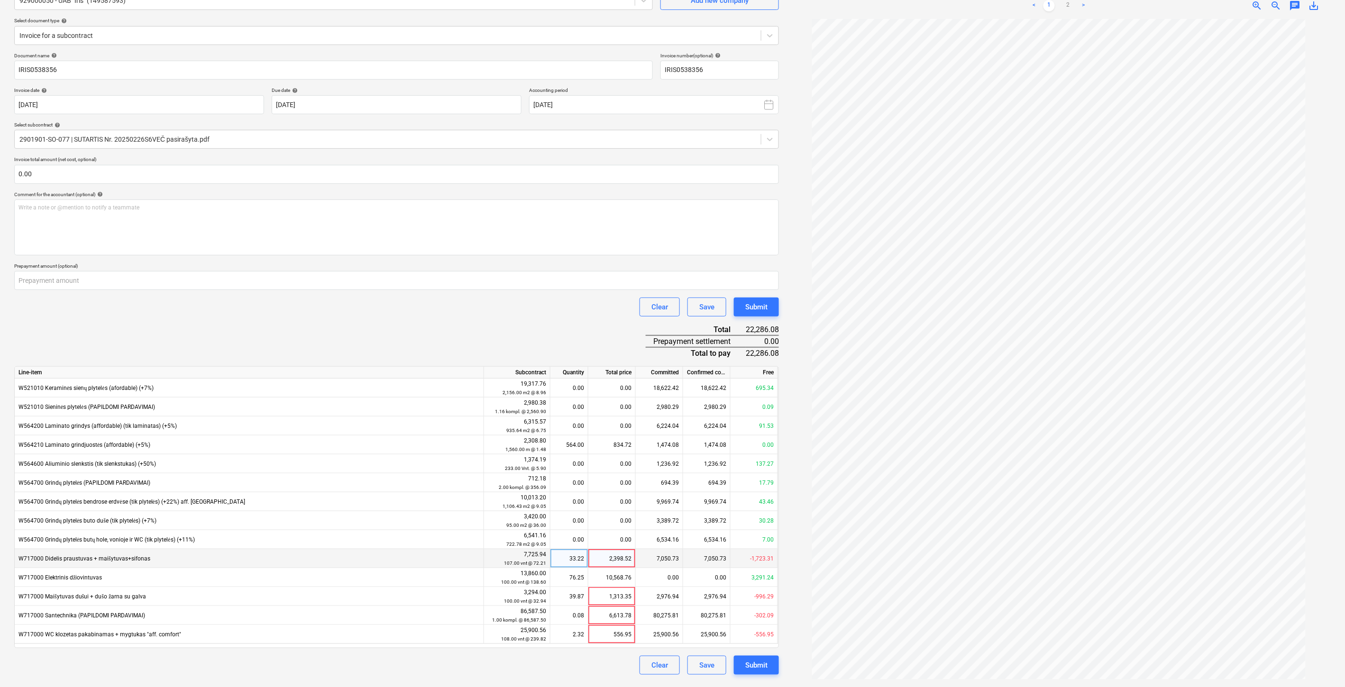
click at [605, 561] on div "2,398.52" at bounding box center [611, 558] width 47 height 19
type input "0"
click at [601, 578] on div "10,568.76" at bounding box center [611, 577] width 47 height 19
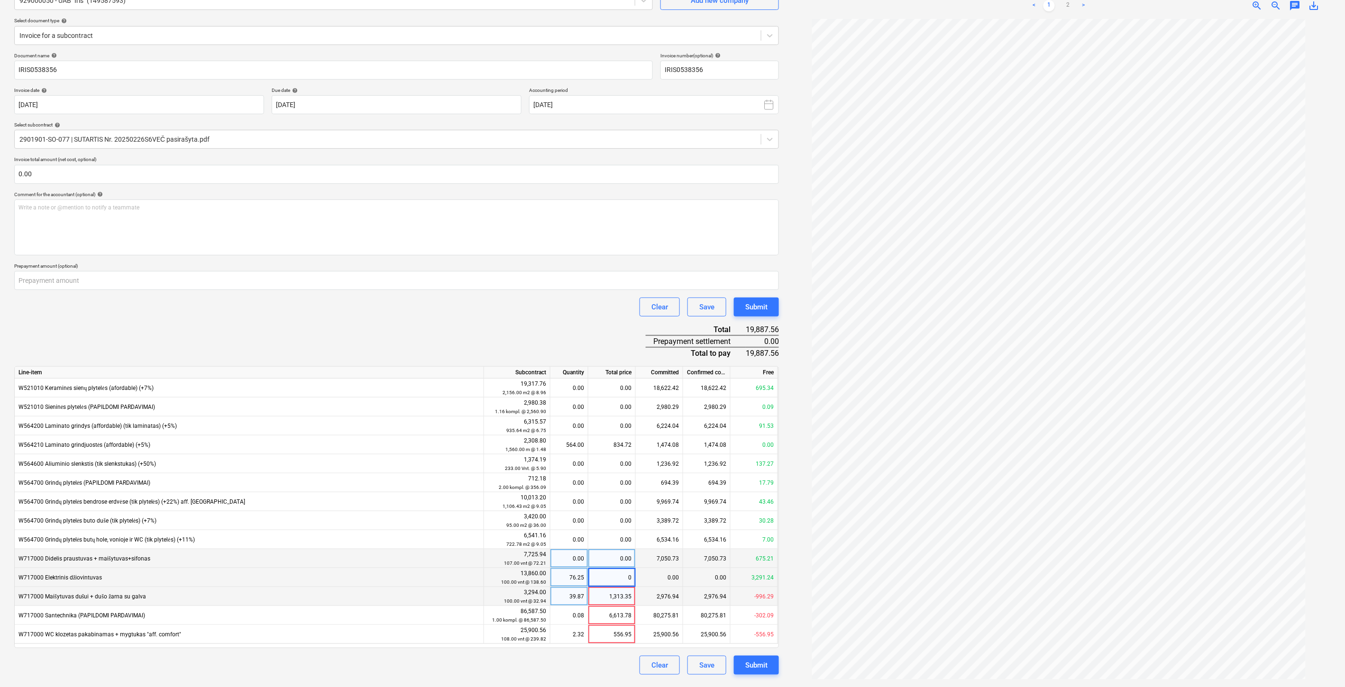
click at [607, 598] on div "1,313.35" at bounding box center [611, 596] width 47 height 19
type input "0"
click at [608, 618] on div "6,613.78" at bounding box center [611, 615] width 47 height 19
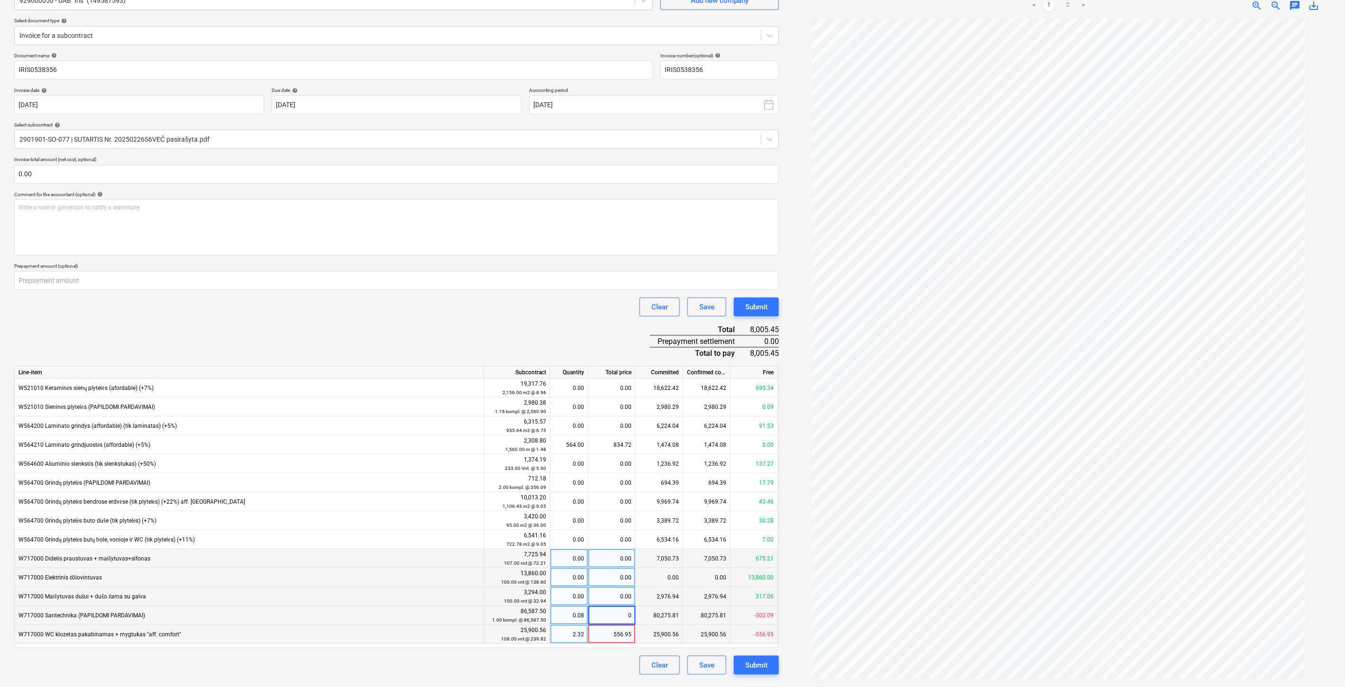
click at [612, 633] on div "556.95" at bounding box center [611, 634] width 47 height 19
click at [559, 313] on div "Clear Save Submit" at bounding box center [396, 307] width 764 height 19
click at [1069, 5] on link "2" at bounding box center [1067, 5] width 11 height 11
click at [224, 173] on input "text" at bounding box center [396, 174] width 764 height 19
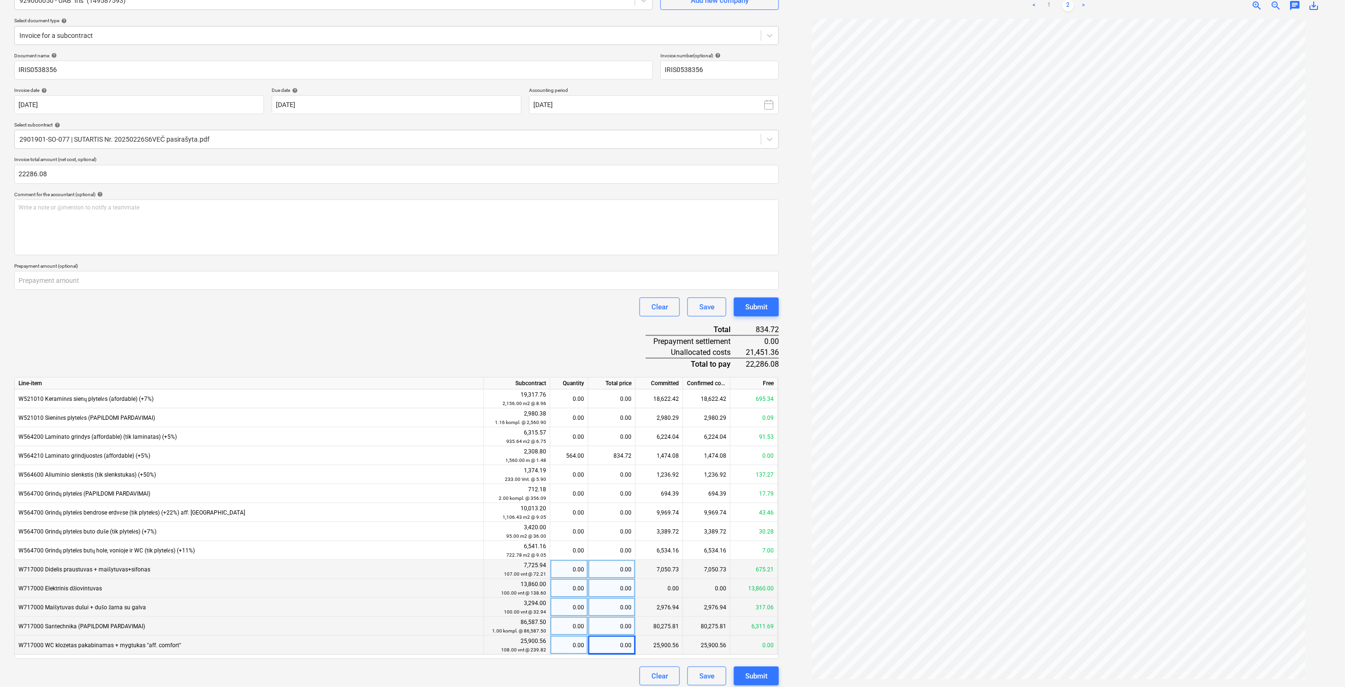
type input "22,286.08"
click at [275, 309] on div "Clear Save Submit" at bounding box center [396, 307] width 764 height 19
click at [1050, 3] on link "1" at bounding box center [1048, 6] width 11 height 11
click at [603, 618] on div "0.00" at bounding box center [611, 620] width 47 height 19
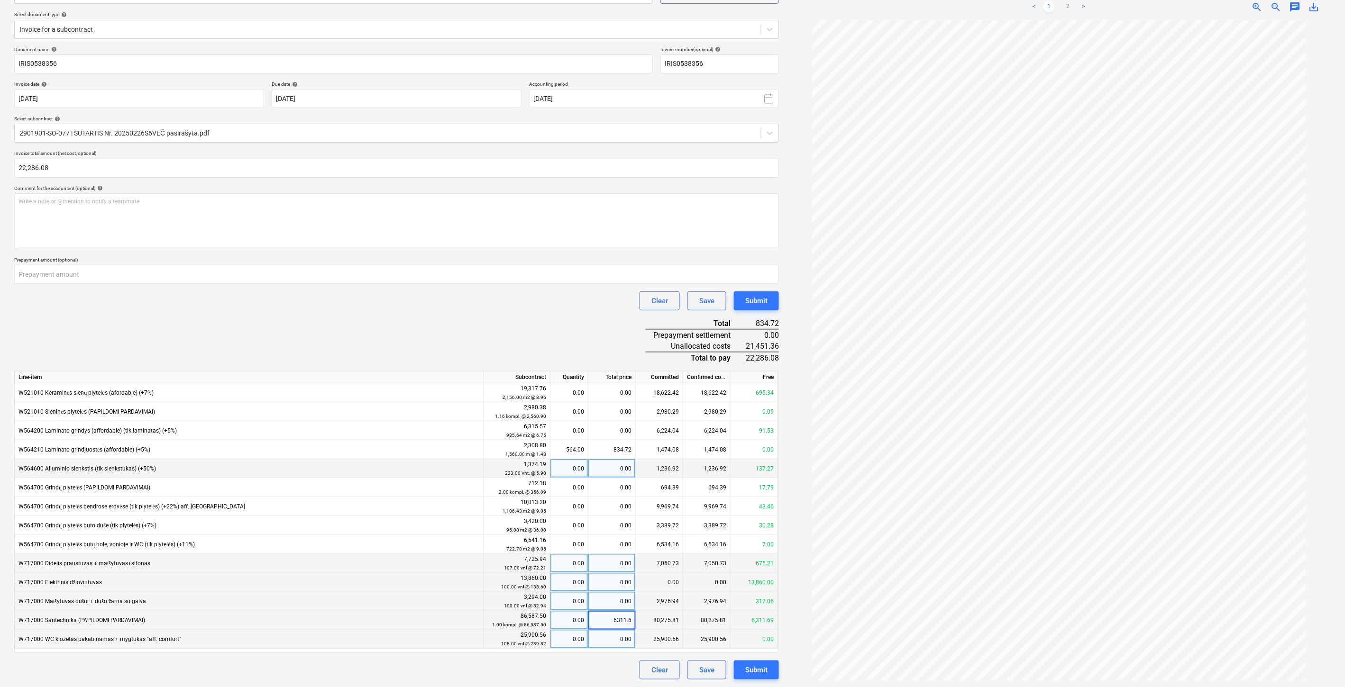
type input "6311.69"
click at [588, 320] on div "Document name help IRIS0538356 Invoice number (optional) help IRIS0538356 Invoi…" at bounding box center [396, 363] width 764 height 634
click at [611, 582] on div "0.00" at bounding box center [611, 582] width 47 height 19
type input "13860"
click at [570, 336] on div "Document name help IRIS0538356 Invoice number (optional) help IRIS0538356 Invoi…" at bounding box center [396, 363] width 764 height 634
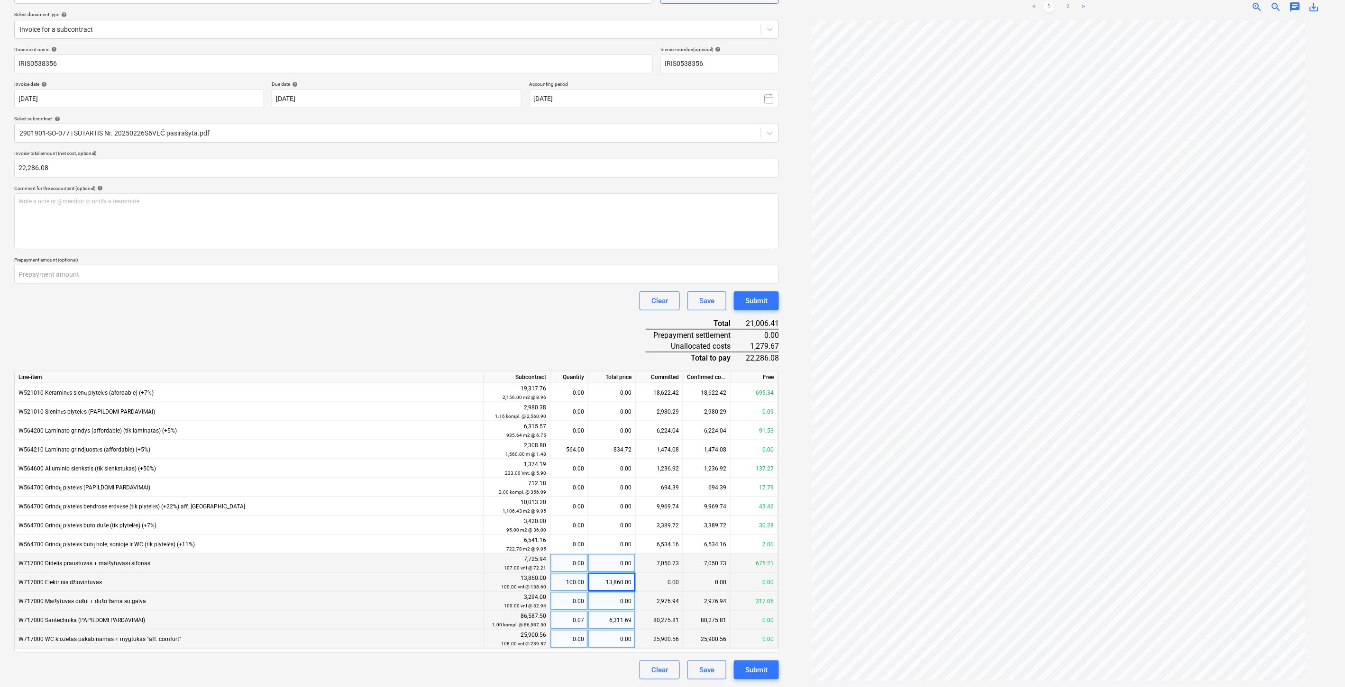
click at [608, 564] on div "0.00" at bounding box center [611, 563] width 47 height 19
type input "675.21"
click at [565, 325] on div "Document name help IRIS0538356 Invoice number (optional) help IRIS0538356 Invoi…" at bounding box center [396, 363] width 764 height 634
click at [612, 602] on div "0.00" at bounding box center [611, 601] width 47 height 19
type input "317.06"
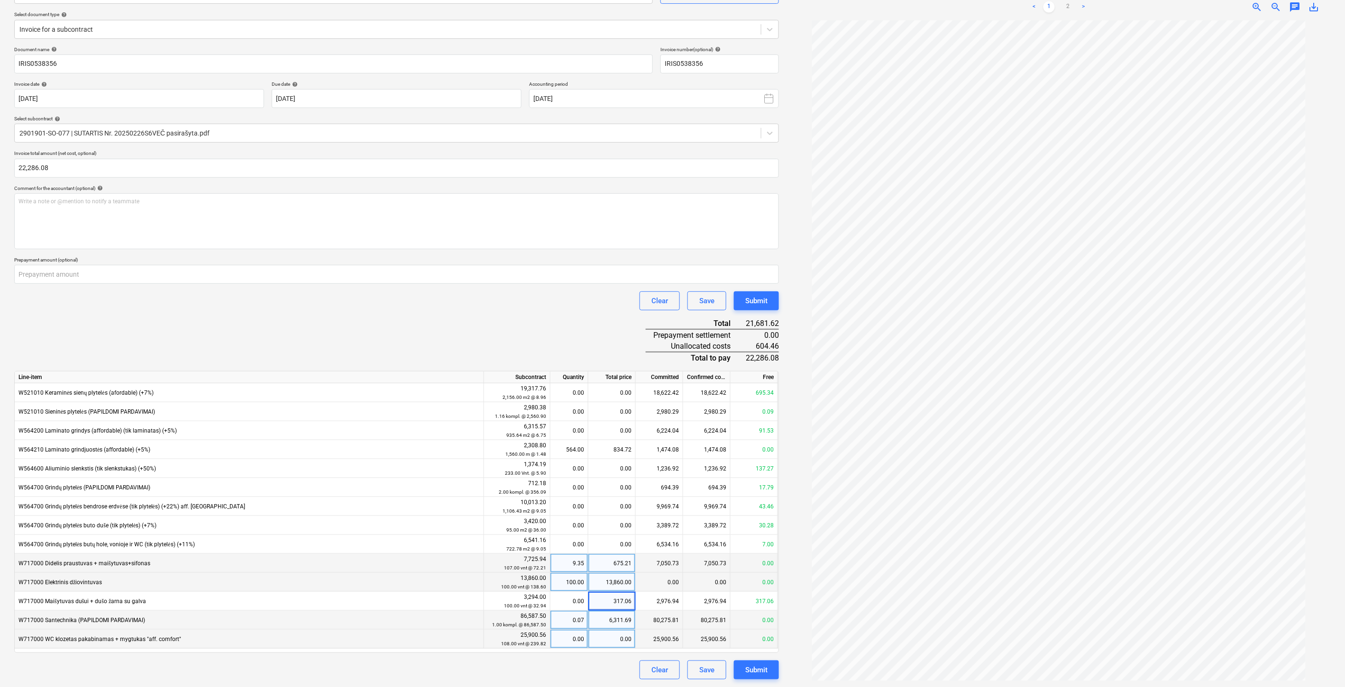
click at [558, 316] on div "Document name help IRIS0538356 Invoice number (optional) help IRIS0538356 Invoi…" at bounding box center [396, 363] width 764 height 634
click at [528, 346] on div "Document name help IRIS0538356 Invoice number (optional) help IRIS0538356 Invoi…" at bounding box center [396, 363] width 764 height 634
click at [541, 340] on div "Document name help IRIS0538356 Invoice number (optional) help IRIS0538356 Invoi…" at bounding box center [396, 363] width 764 height 634
click at [556, 335] on div "Document name help IRIS0538356 Invoice number (optional) help IRIS0538356 Invoi…" at bounding box center [396, 363] width 764 height 634
click at [576, 327] on div "Document name help IRIS0538356 Invoice number (optional) help IRIS0538356 Invoi…" at bounding box center [396, 363] width 764 height 634
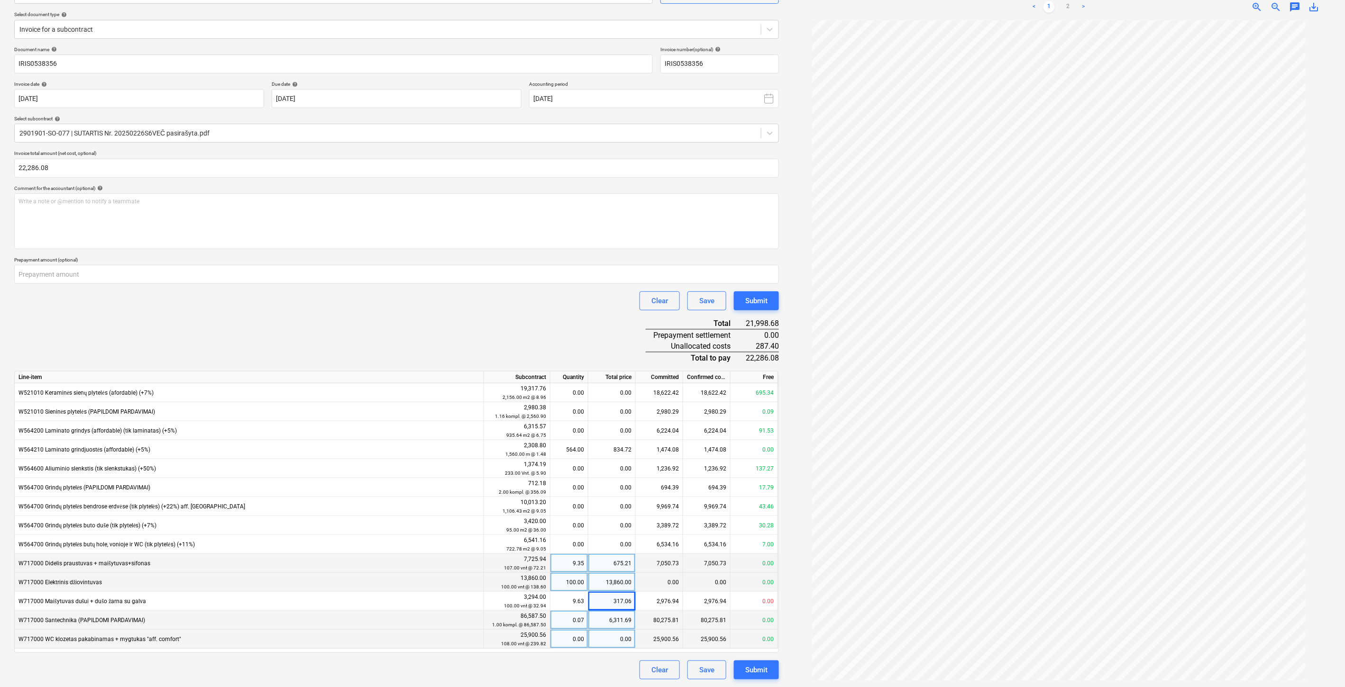
click at [577, 344] on div "Document name help IRIS0538356 Invoice number (optional) help IRIS0538356 Invoi…" at bounding box center [396, 363] width 764 height 634
click at [581, 339] on div "Document name help IRIS0538356 Invoice number (optional) help IRIS0538356 Invoi…" at bounding box center [396, 363] width 764 height 634
click at [466, 337] on div "Document name help IRIS0538356 Invoice number (optional) help IRIS0538356 Invoi…" at bounding box center [396, 363] width 764 height 634
click at [495, 328] on div "Document name help IRIS0538356 Invoice number (optional) help IRIS0538356 Invoi…" at bounding box center [396, 363] width 764 height 634
click at [527, 315] on div "Document name help IRIS0538356 Invoice number (optional) help IRIS0538356 Invoi…" at bounding box center [396, 363] width 764 height 634
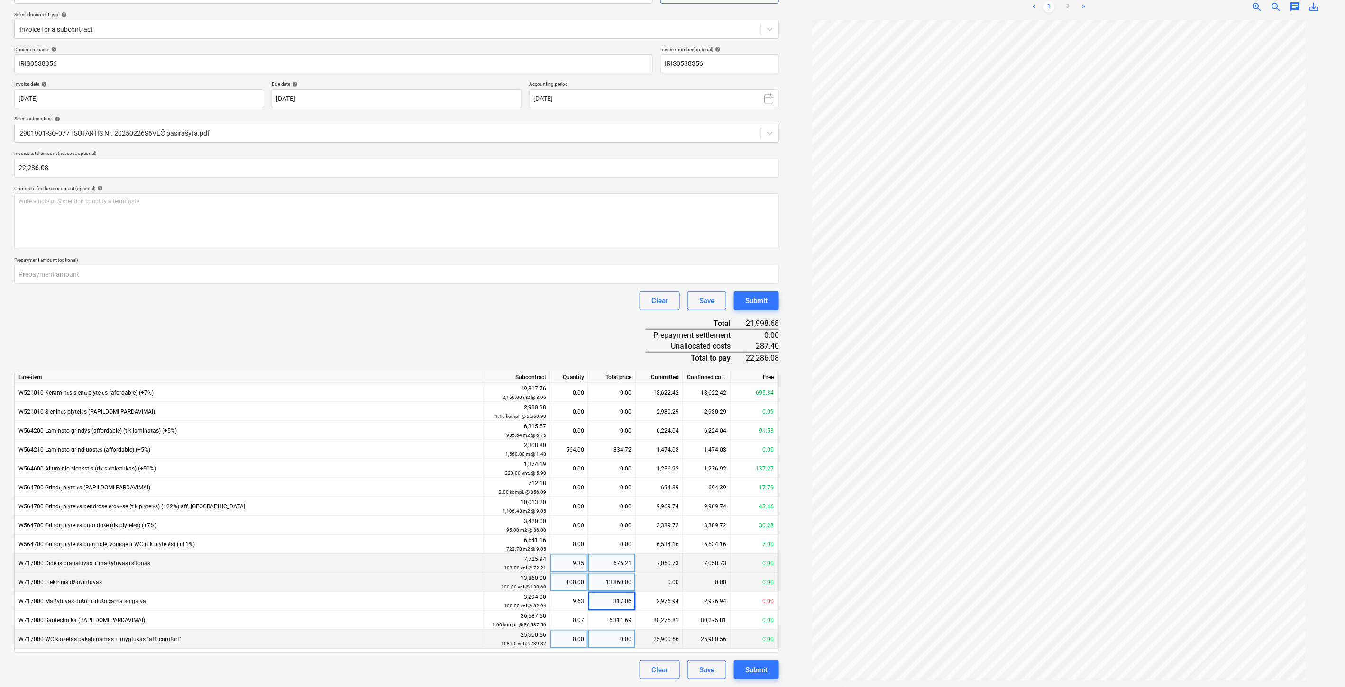
drag, startPoint x: 602, startPoint y: 621, endPoint x: 615, endPoint y: 555, distance: 67.1
click at [602, 622] on div "6,311.69" at bounding box center [611, 620] width 47 height 19
type input "6599.09"
click at [448, 321] on div "Document name help IRIS0538356 Invoice number (optional) help IRIS0538356 Invoi…" at bounding box center [396, 363] width 764 height 634
click at [702, 670] on div "Save" at bounding box center [706, 670] width 15 height 12
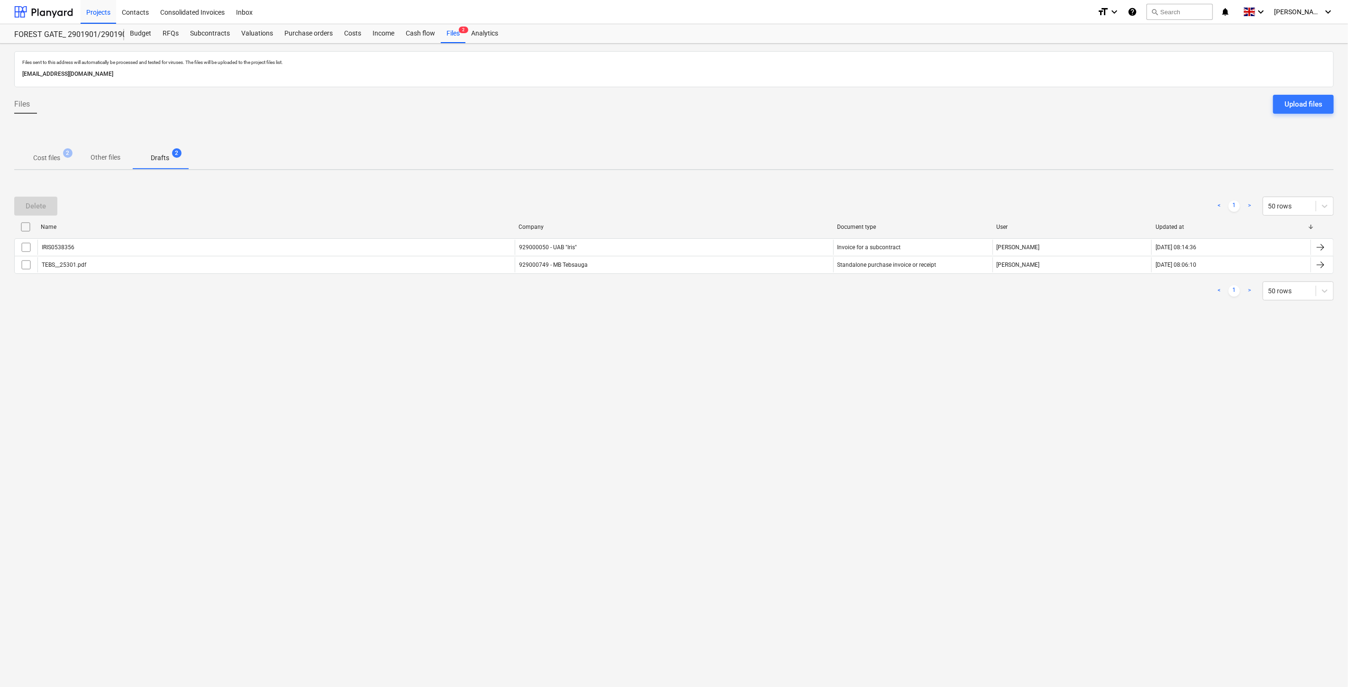
click at [29, 155] on span "Cost files 2" at bounding box center [47, 158] width 42 height 10
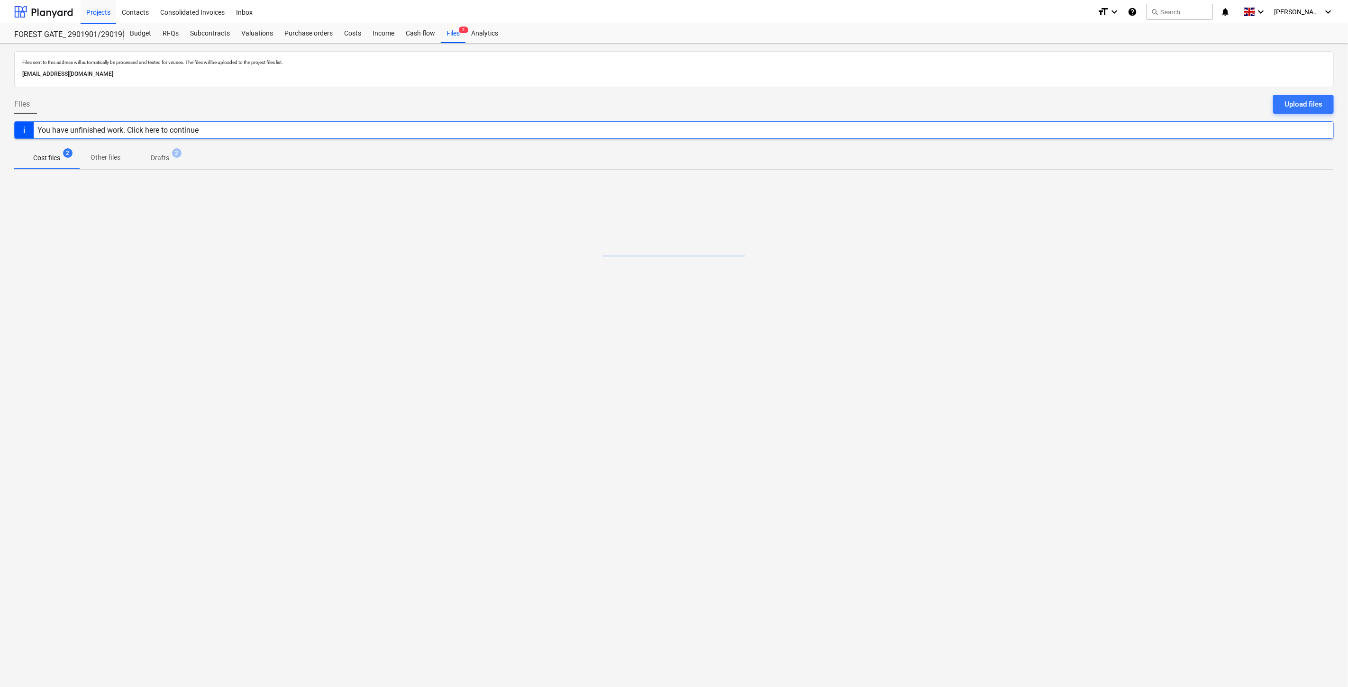
click at [950, 416] on div "Files sent to this address will automatically be processed and tested for virus…" at bounding box center [674, 366] width 1348 height 644
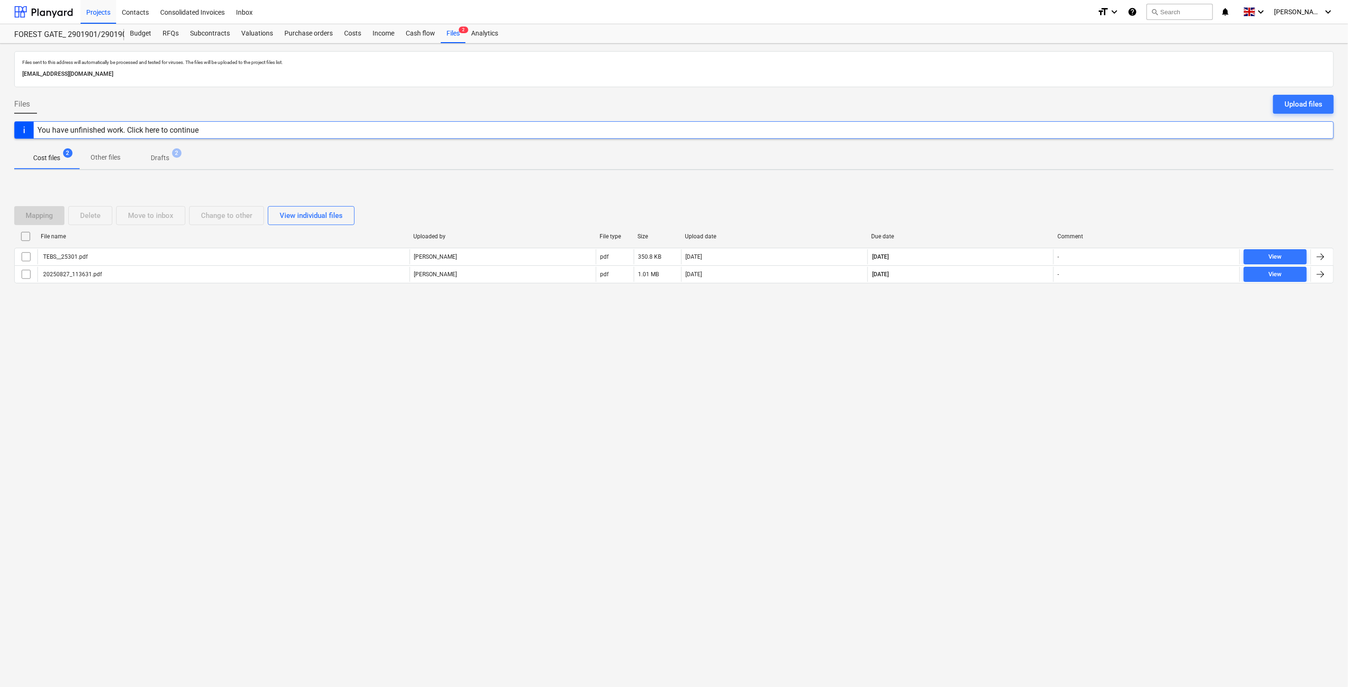
click at [970, 391] on div "Files sent to this address will automatically be processed and tested for virus…" at bounding box center [674, 366] width 1348 height 644
click at [1, 86] on div "Files sent to this address will automatically be processed and tested for virus…" at bounding box center [674, 366] width 1348 height 644
click at [940, 371] on div "Files sent to this address will automatically be processed and tested for virus…" at bounding box center [674, 366] width 1348 height 644
click at [967, 347] on div "Files sent to this address will automatically be processed and tested for virus…" at bounding box center [674, 366] width 1348 height 644
click at [73, 12] on div at bounding box center [43, 12] width 59 height 24
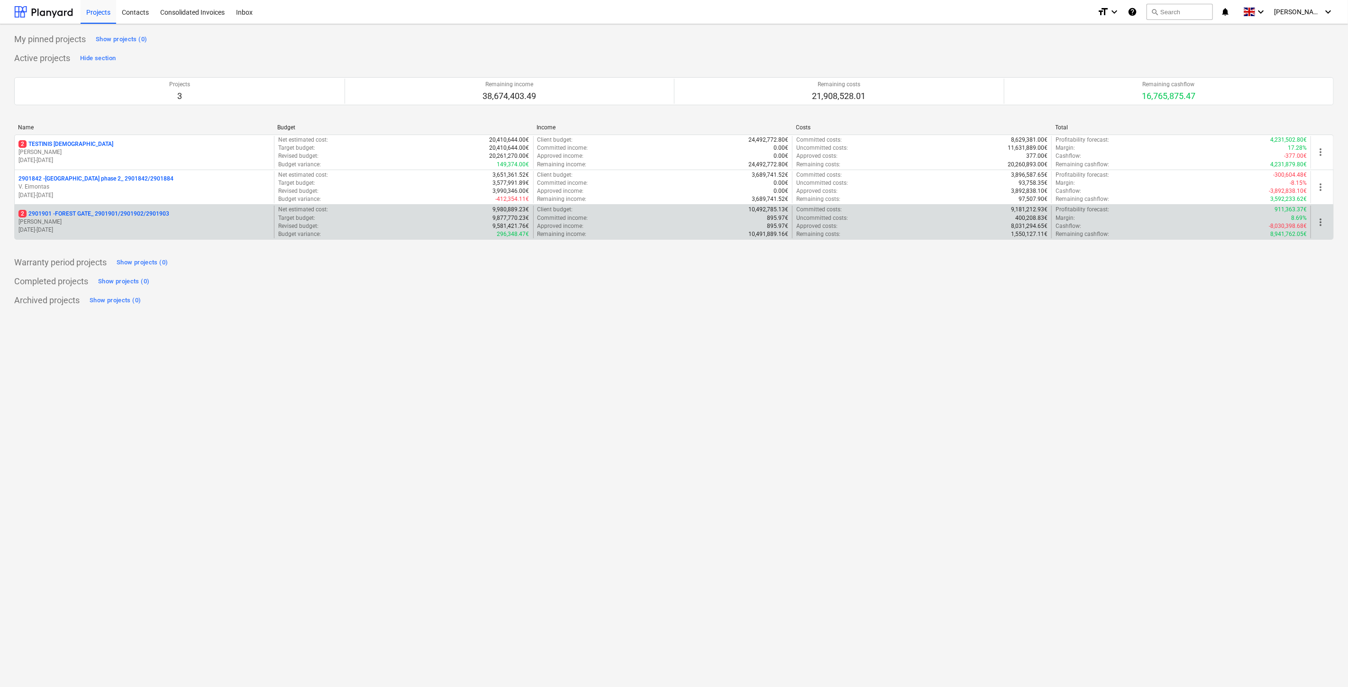
click at [119, 212] on p "2 2901901 - FOREST GATE_ 2901901/2901902/2901903" at bounding box center [93, 214] width 151 height 8
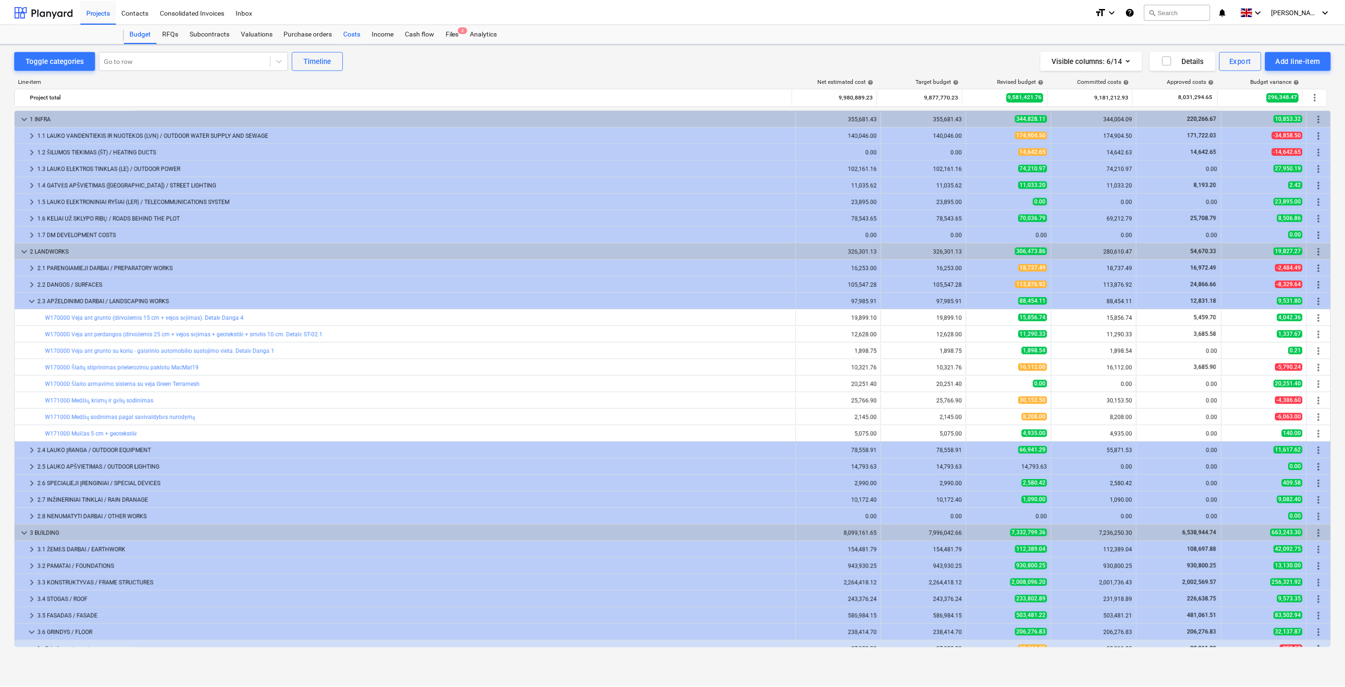
scroll to position [193, 0]
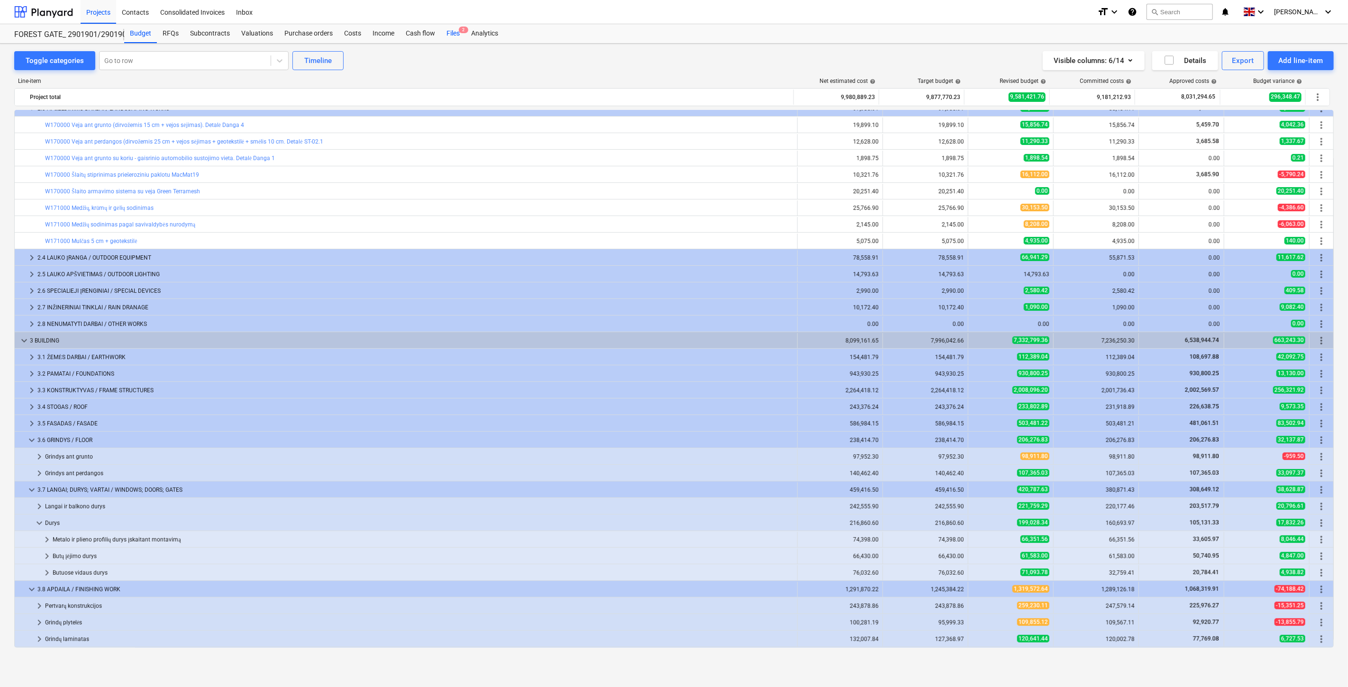
click at [459, 31] on span "2" at bounding box center [463, 30] width 9 height 7
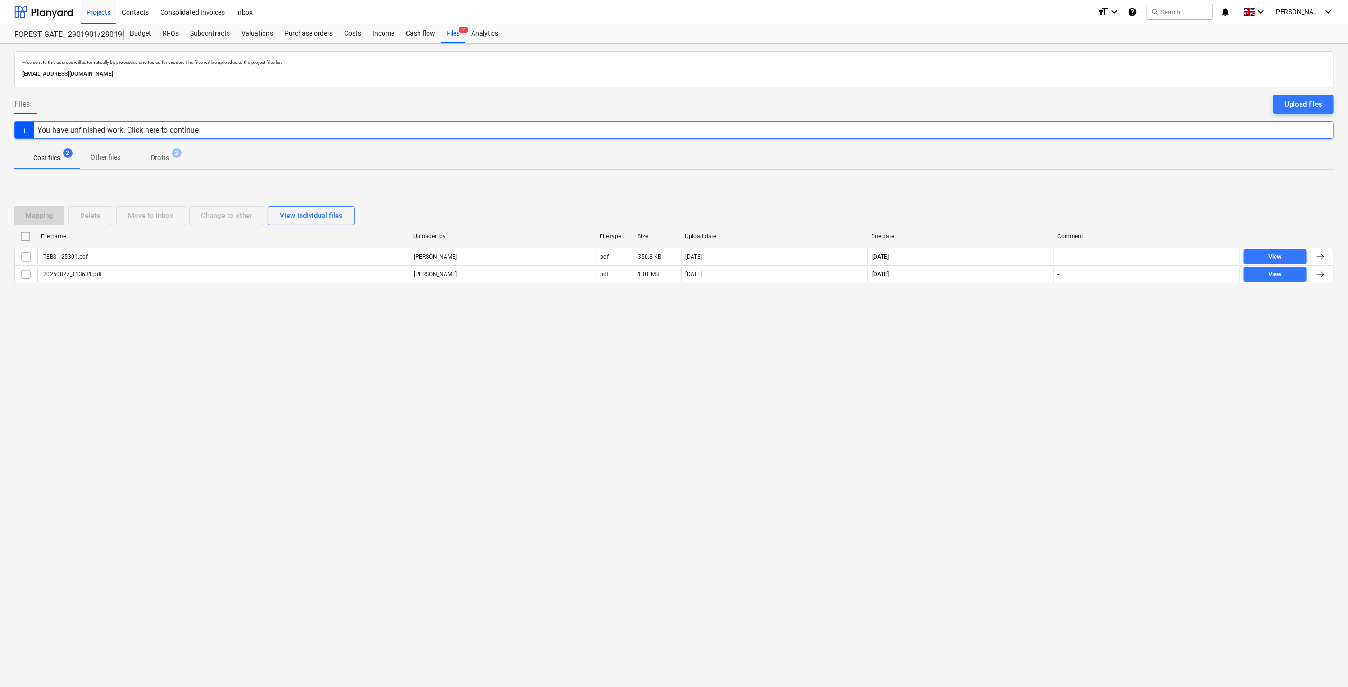
click at [993, 389] on div "Files sent to this address will automatically be processed and tested for virus…" at bounding box center [674, 366] width 1348 height 644
drag, startPoint x: 1001, startPoint y: 373, endPoint x: 1002, endPoint y: 368, distance: 4.8
click at [1001, 372] on div "Files sent to this address will automatically be processed and tested for virus…" at bounding box center [674, 366] width 1348 height 644
click at [1008, 352] on div "Files sent to this address will automatically be processed and tested for virus…" at bounding box center [674, 366] width 1348 height 644
click at [1017, 326] on div "Files sent to this address will automatically be processed and tested for virus…" at bounding box center [674, 366] width 1348 height 644
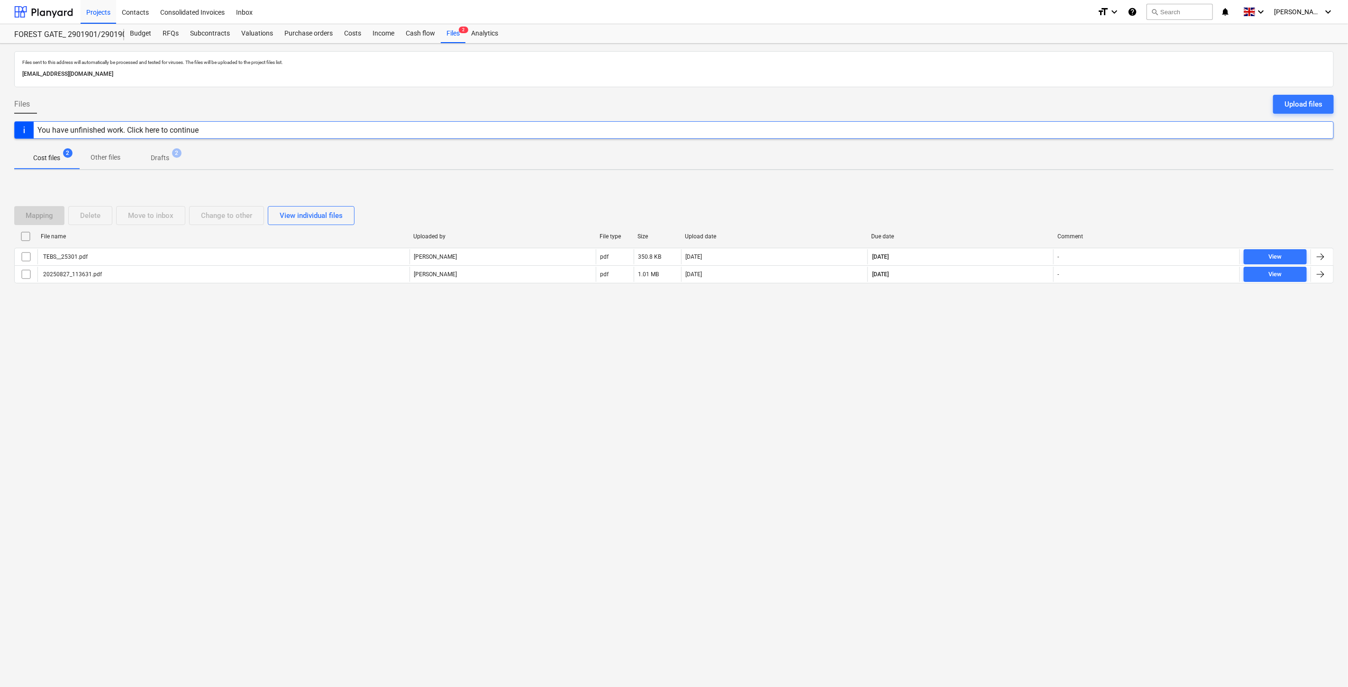
click at [1021, 317] on div "Mapping Delete Move to inbox Change to other View individual files File name Up…" at bounding box center [673, 249] width 1319 height 142
click at [1027, 300] on div "Mapping Delete Move to inbox Change to other View individual files File name Up…" at bounding box center [673, 249] width 1319 height 108
click at [973, 339] on div "Files sent to this address will automatically be processed and tested for virus…" at bounding box center [674, 366] width 1348 height 644
click at [992, 316] on div "Mapping Delete Move to inbox Change to other View individual files File name Up…" at bounding box center [673, 249] width 1319 height 142
click at [952, 405] on div "Files sent to this address will automatically be processed and tested for virus…" at bounding box center [674, 366] width 1348 height 644
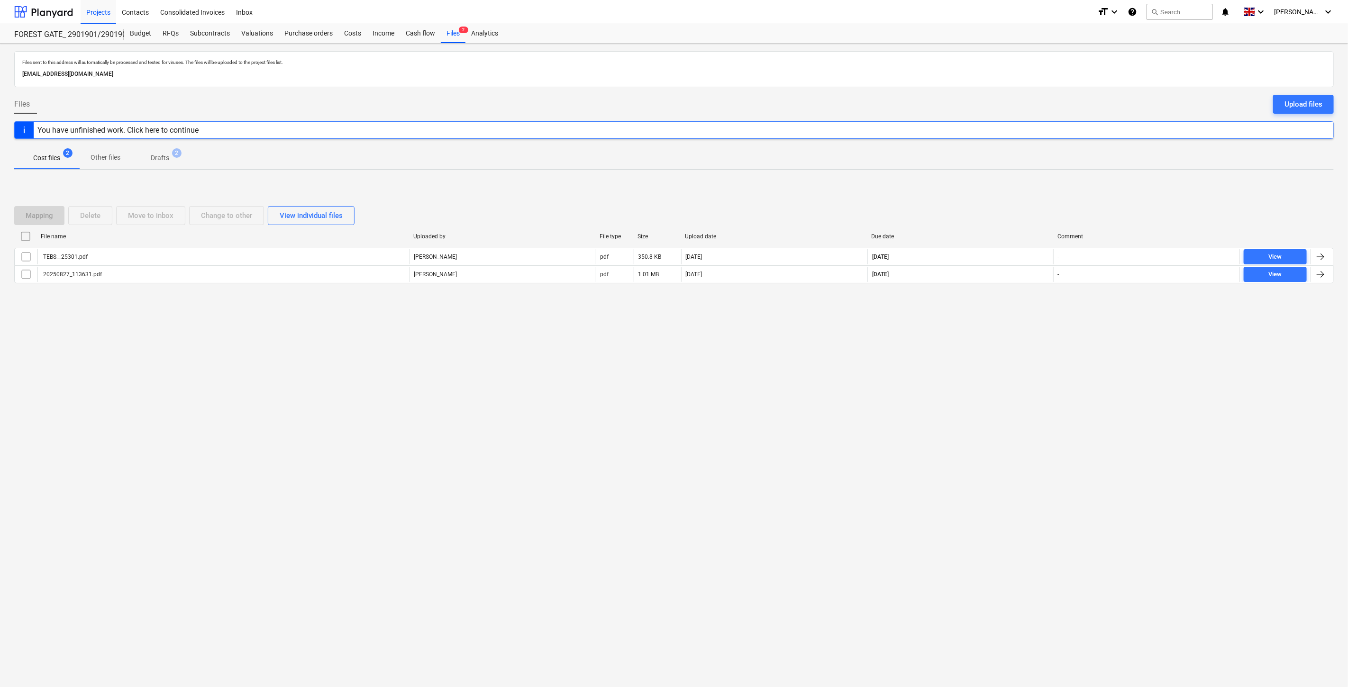
click at [969, 377] on div "Files sent to this address will automatically be processed and tested for virus…" at bounding box center [674, 366] width 1348 height 644
click at [71, 15] on div at bounding box center [43, 12] width 59 height 24
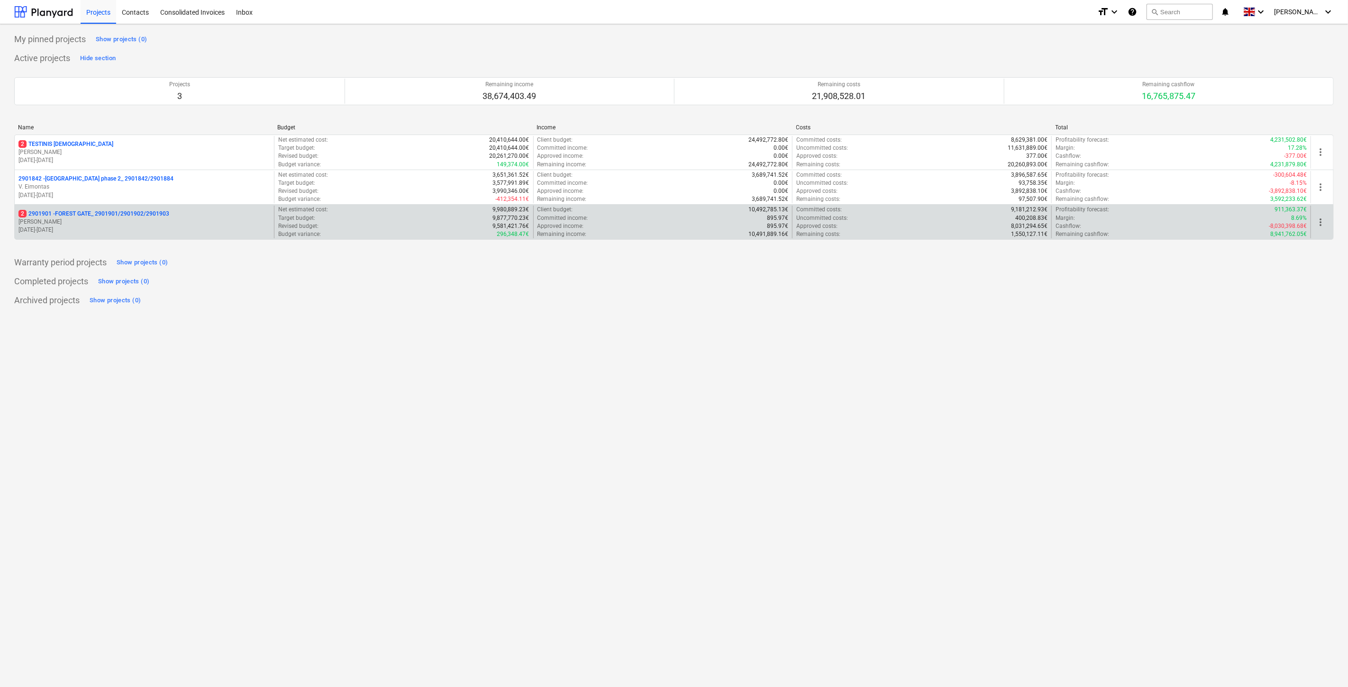
click at [200, 223] on p "[PERSON_NAME]" at bounding box center [144, 222] width 252 height 8
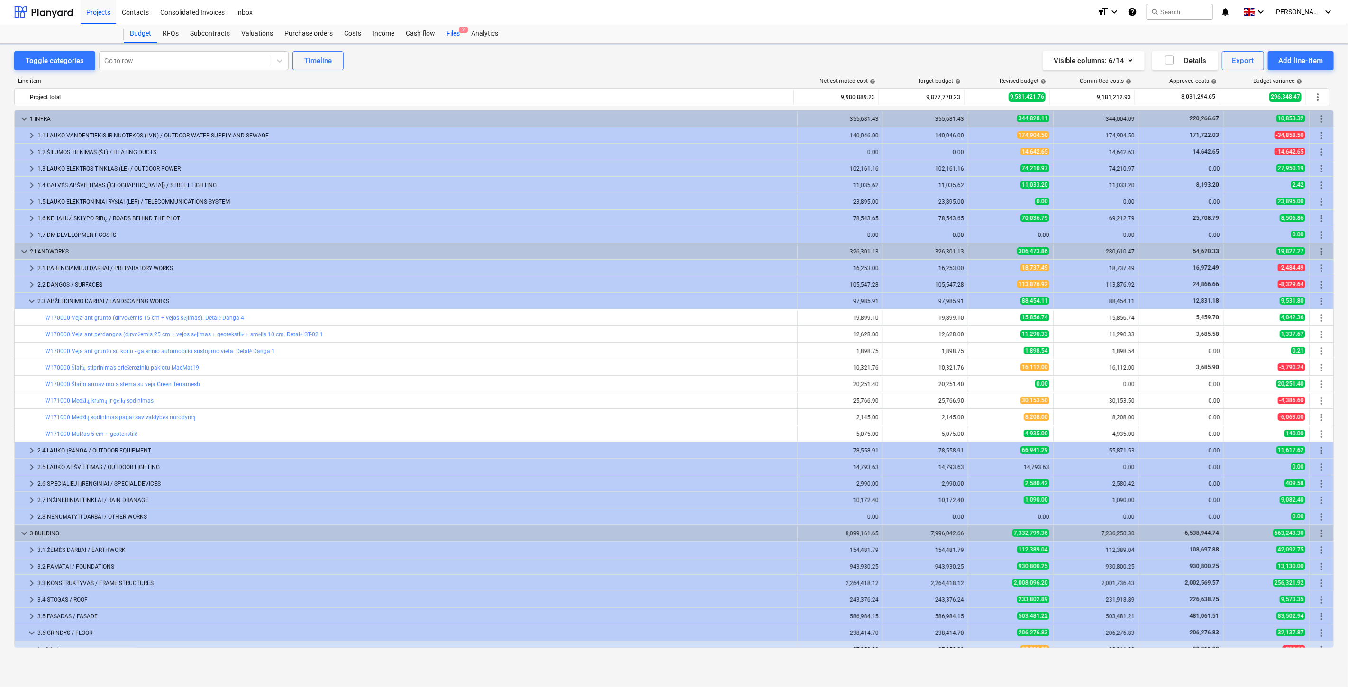
click at [451, 30] on div "Files 2" at bounding box center [453, 33] width 25 height 19
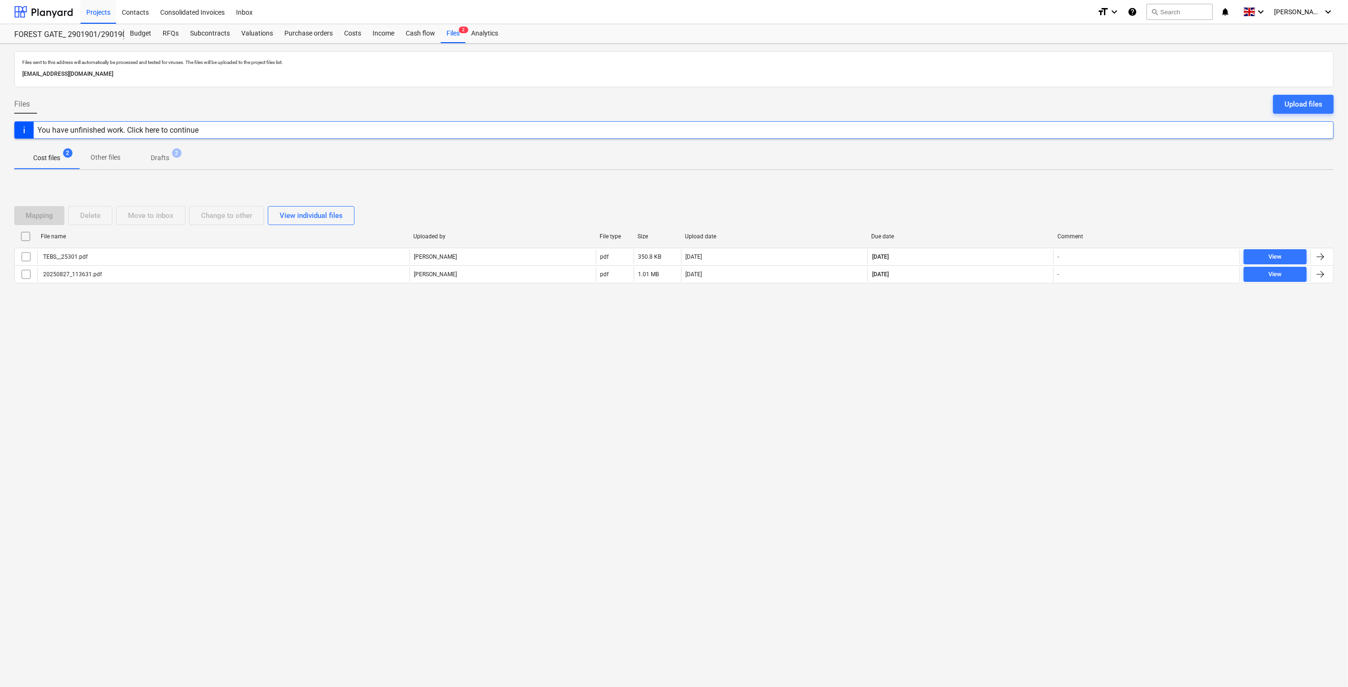
drag, startPoint x: 917, startPoint y: 415, endPoint x: 965, endPoint y: 368, distance: 67.0
click at [920, 410] on div "Files sent to this address will automatically be processed and tested for virus…" at bounding box center [674, 366] width 1348 height 644
click at [965, 368] on div "Files sent to this address will automatically be processed and tested for virus…" at bounding box center [674, 366] width 1348 height 644
drag, startPoint x: 926, startPoint y: 419, endPoint x: 964, endPoint y: 385, distance: 51.4
click at [926, 419] on div "Files sent to this address will automatically be processed and tested for virus…" at bounding box center [674, 366] width 1348 height 644
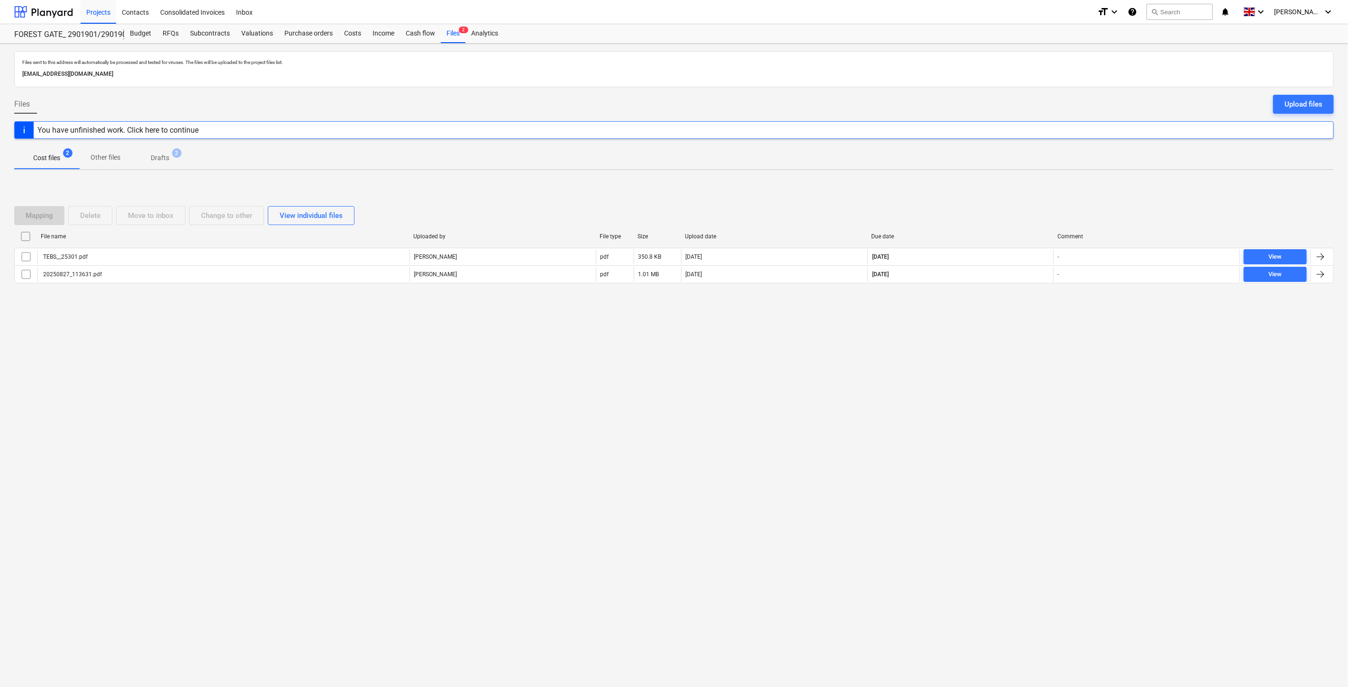
click at [964, 385] on div "Files sent to this address will automatically be processed and tested for virus…" at bounding box center [674, 366] width 1348 height 644
click at [429, 367] on div "Files sent to this address will automatically be processed and tested for virus…" at bounding box center [674, 366] width 1348 height 644
click at [214, 35] on div "Subcontracts" at bounding box center [209, 33] width 51 height 19
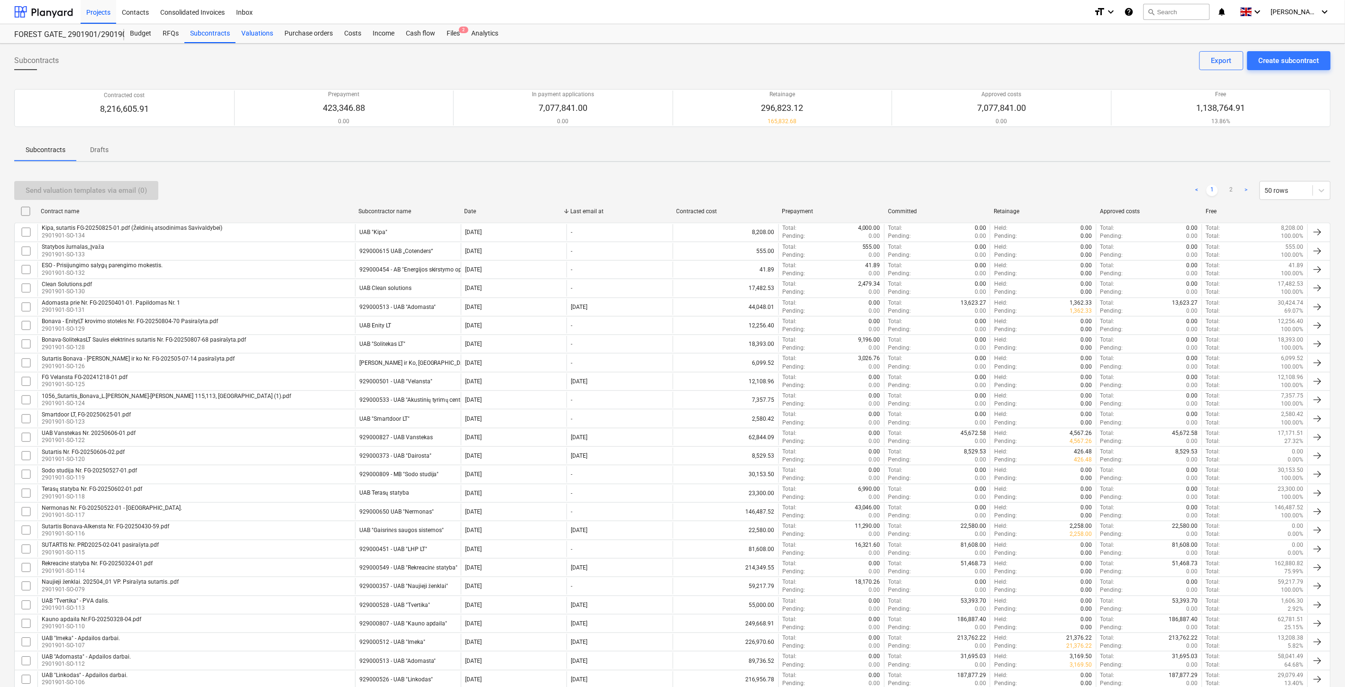
click at [247, 35] on div "Valuations" at bounding box center [257, 33] width 43 height 19
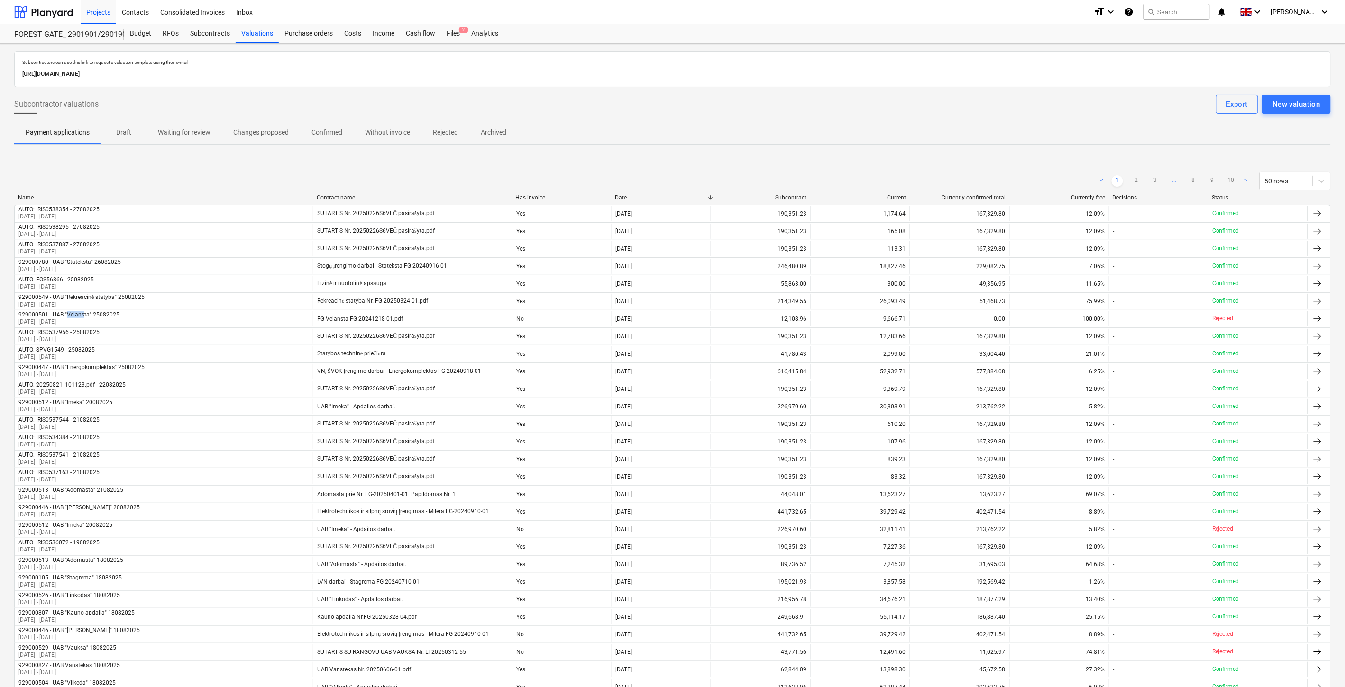
click at [331, 128] on p "Confirmed" at bounding box center [326, 132] width 31 height 10
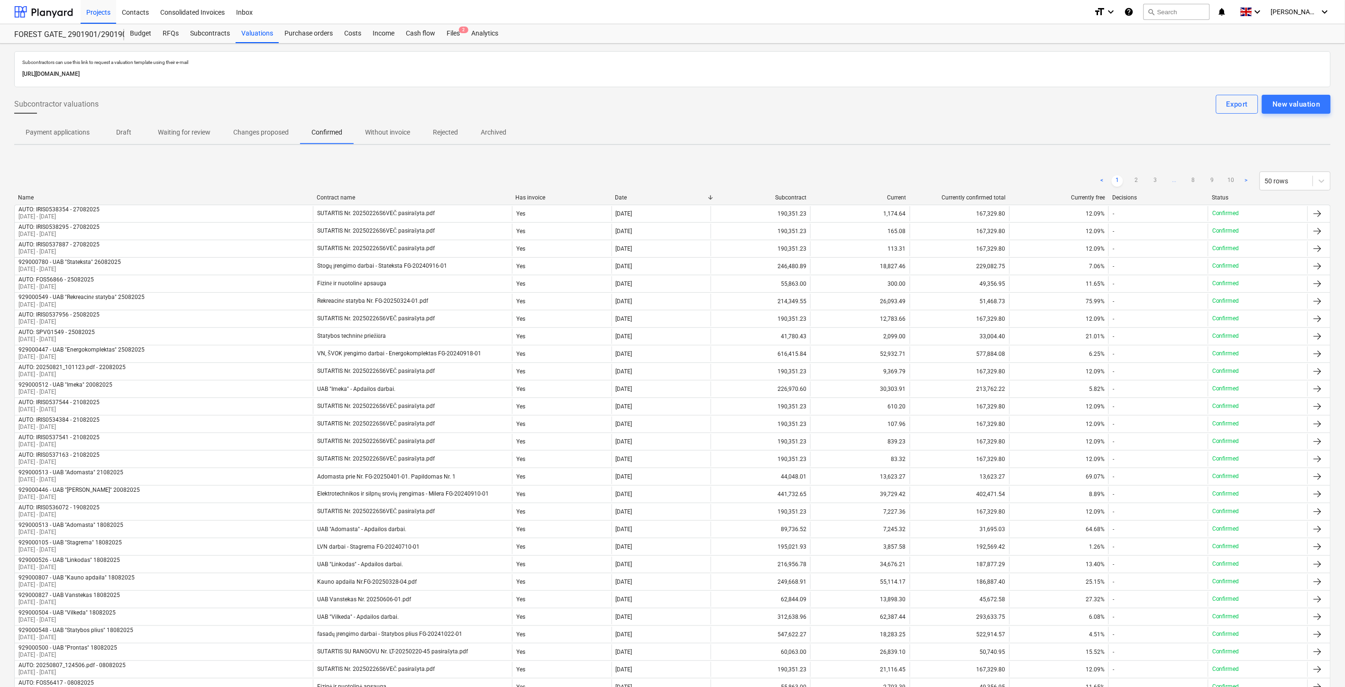
click at [614, 175] on div "< 1 2 3 ... 8 9 10 > 50 rows" at bounding box center [672, 181] width 1316 height 19
click at [206, 30] on div "Subcontracts" at bounding box center [209, 33] width 51 height 19
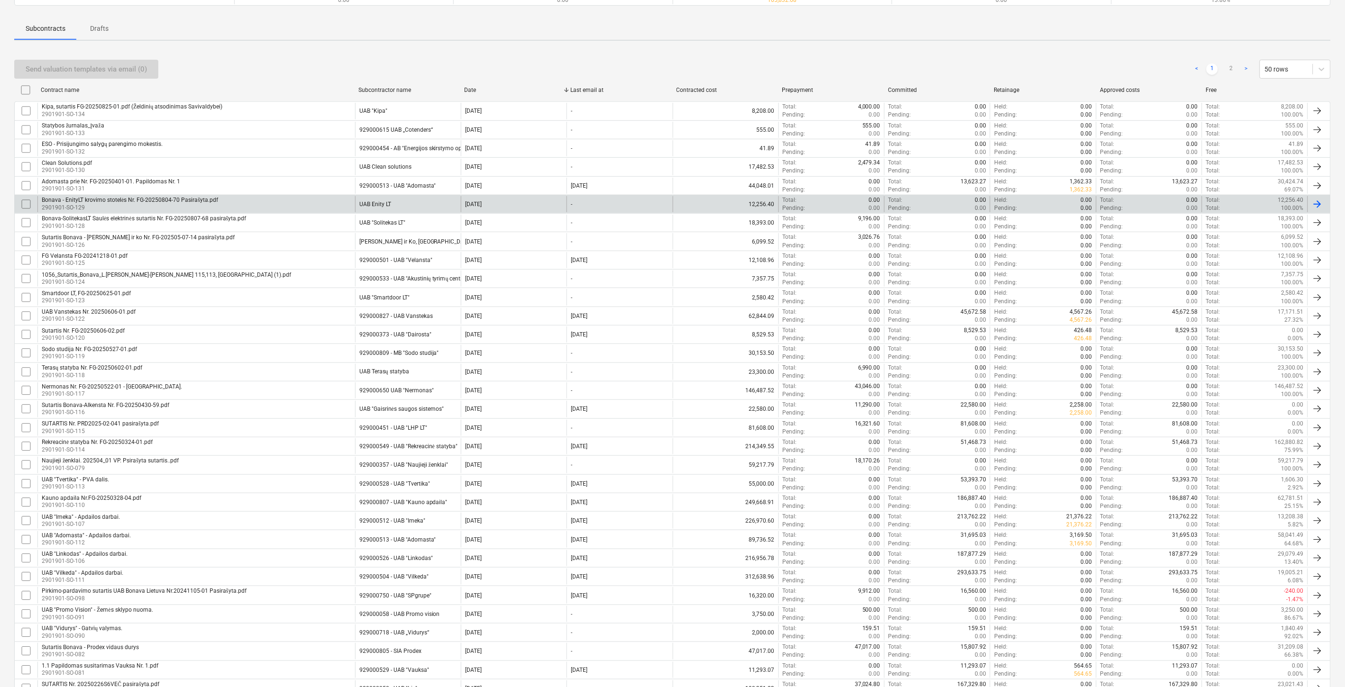
scroll to position [158, 0]
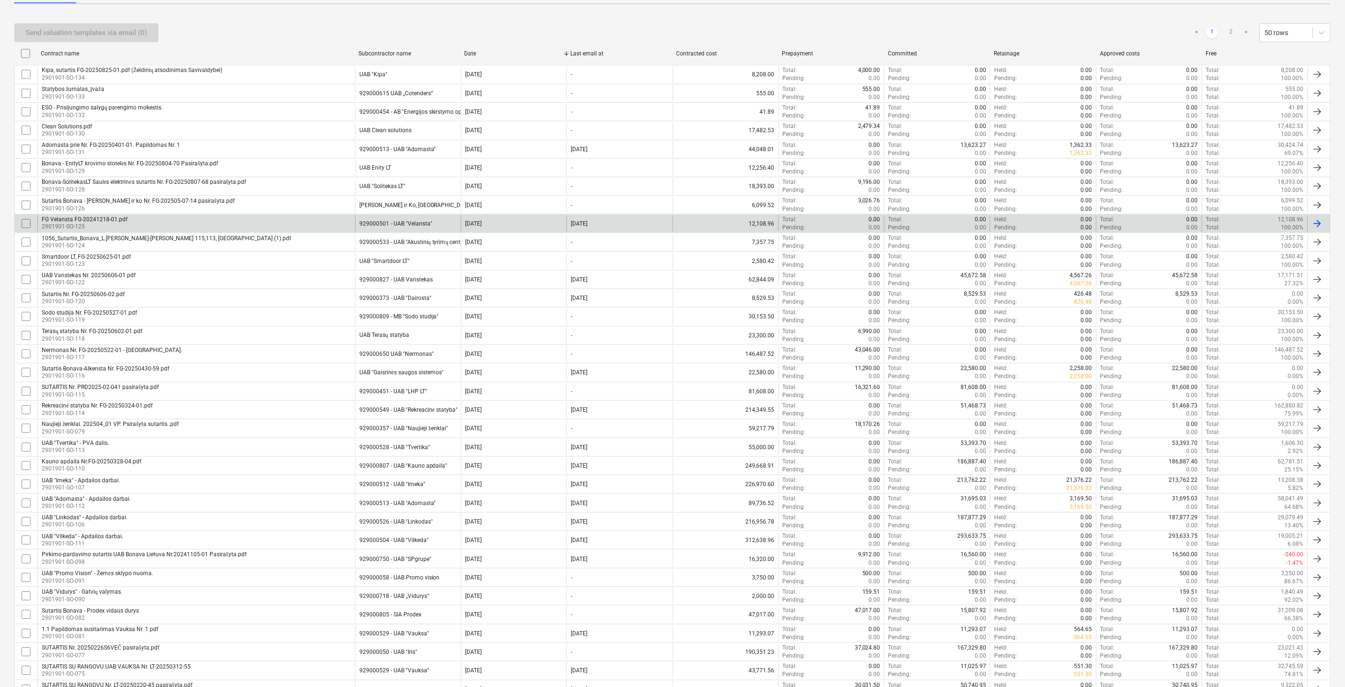
click at [324, 218] on div "FG Velansta FG-20241218-01.pdf 2901901-SO-125" at bounding box center [196, 224] width 318 height 16
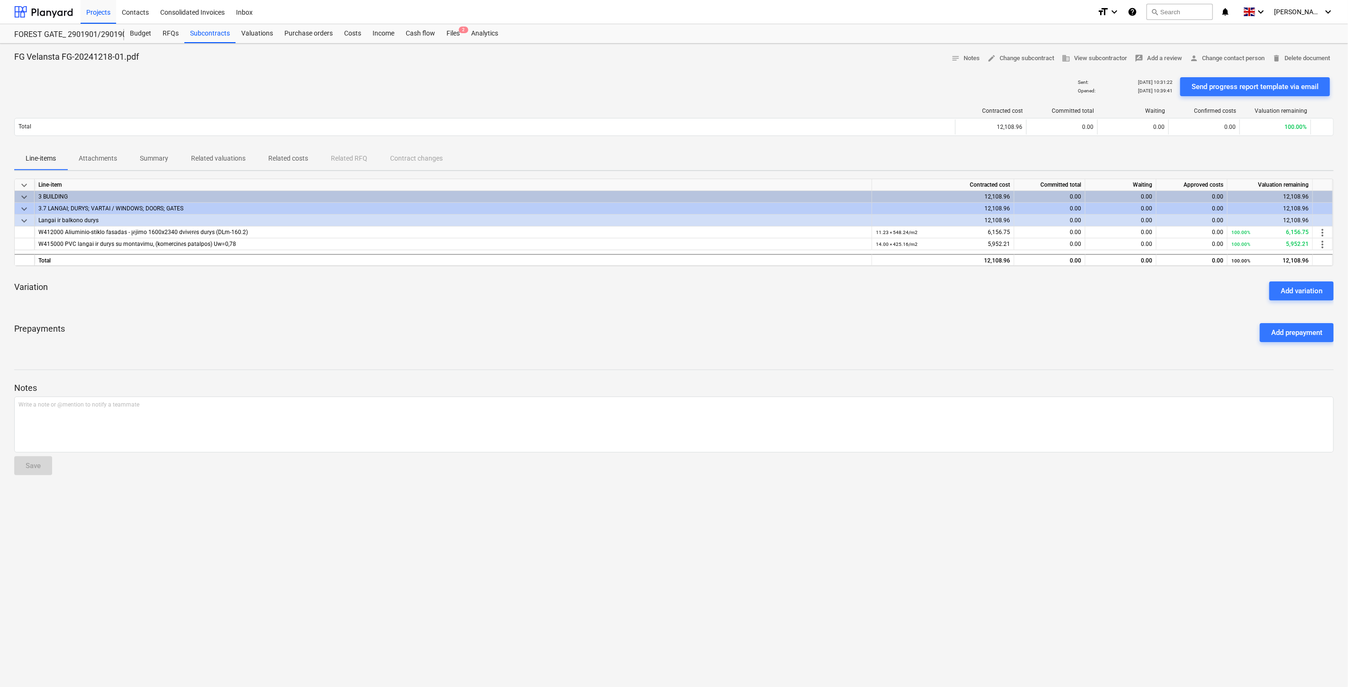
click at [343, 312] on div "keyboard_arrow_down Line-item Contracted cost Committed total Waiting Approved …" at bounding box center [673, 264] width 1319 height 171
click at [356, 306] on div "Variation Add variation" at bounding box center [673, 291] width 1319 height 34
click at [385, 302] on div "Variation Add variation" at bounding box center [673, 291] width 1319 height 34
click at [416, 291] on div "Variation Add variation" at bounding box center [673, 291] width 1319 height 34
click at [118, 157] on span "Attachments" at bounding box center [97, 159] width 61 height 16
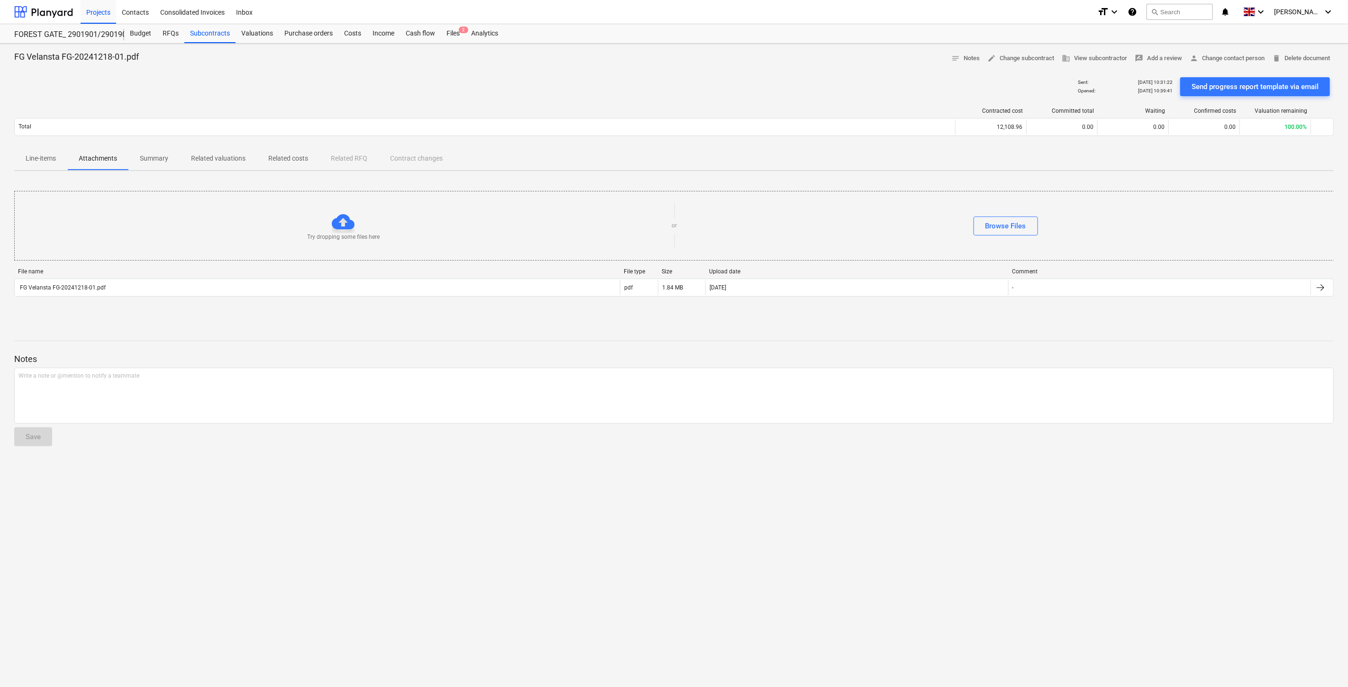
click at [155, 157] on p "Summary" at bounding box center [154, 159] width 28 height 10
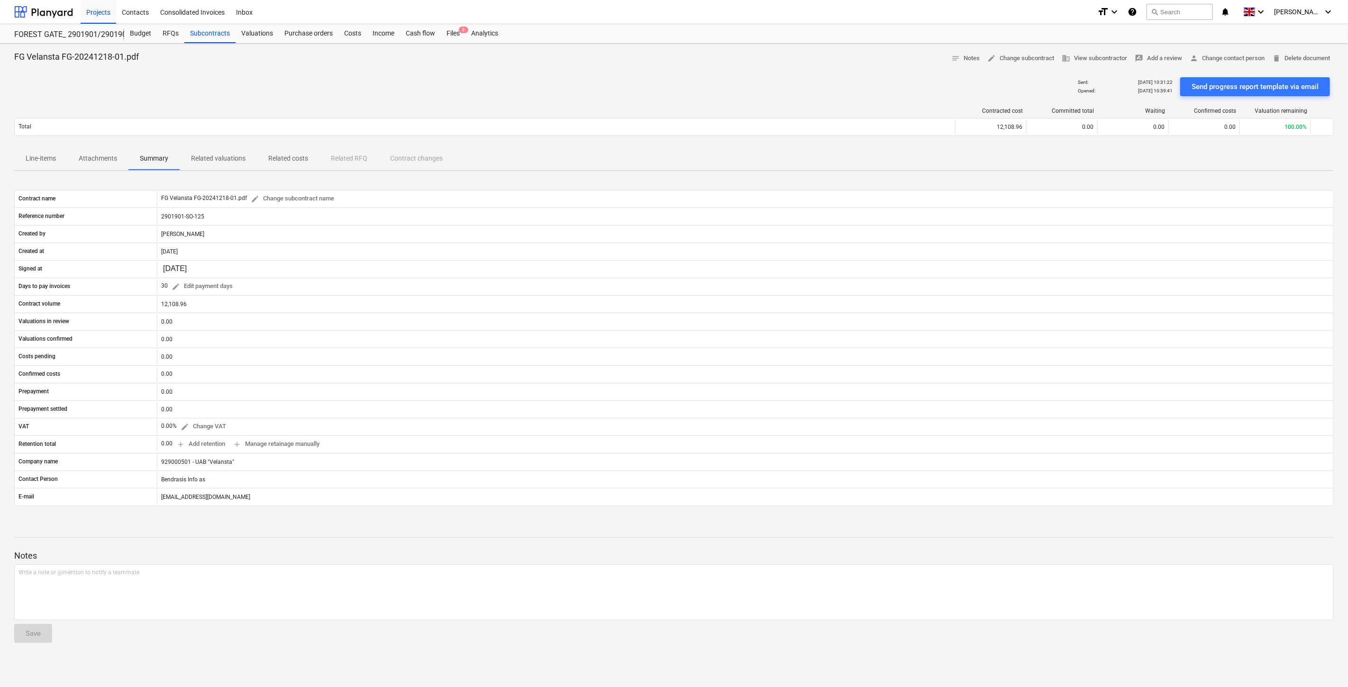
click at [210, 157] on p "Related valuations" at bounding box center [218, 159] width 55 height 10
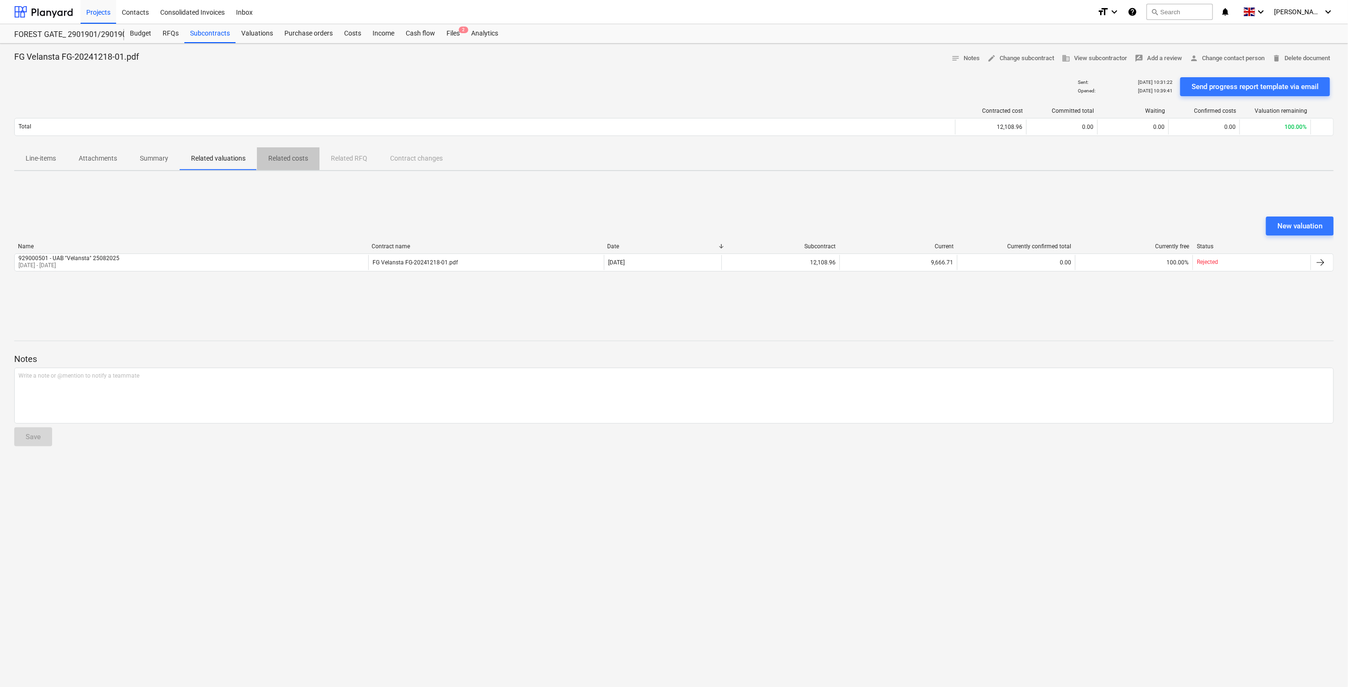
click at [287, 156] on p "Related costs" at bounding box center [288, 159] width 40 height 10
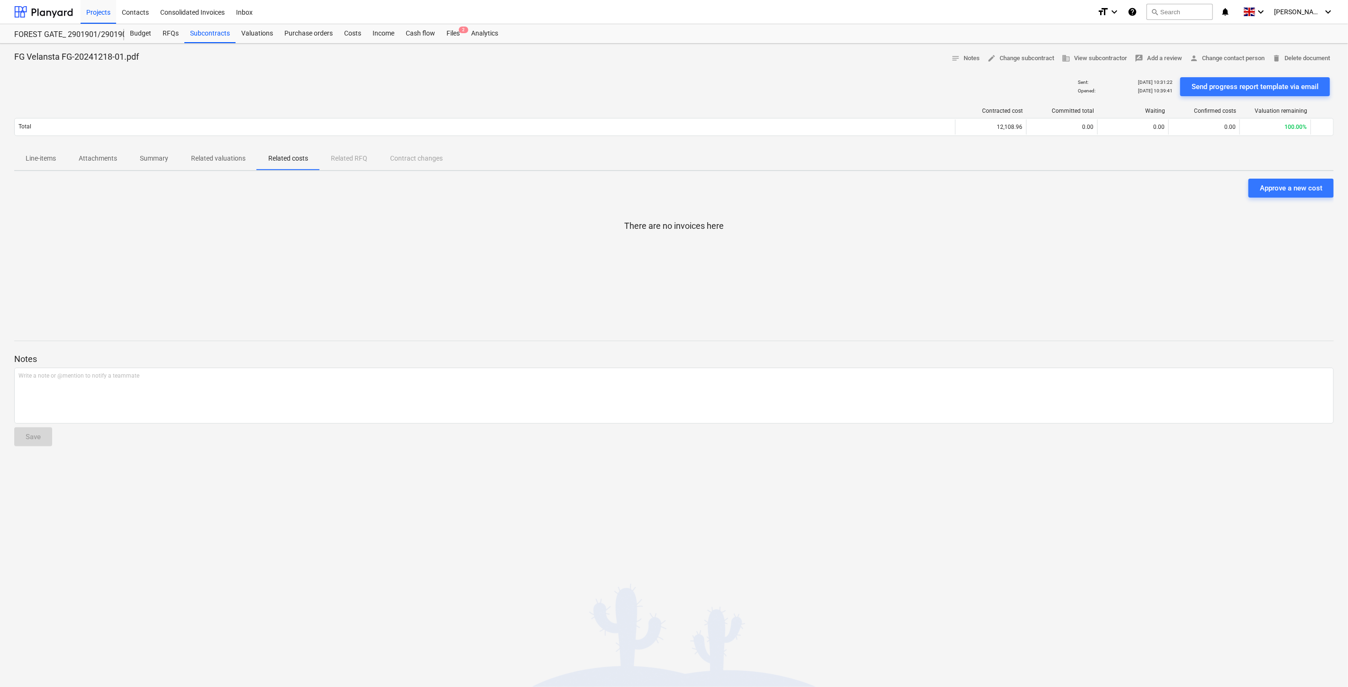
click at [358, 155] on div "Line-items Attachments Summary Related valuations Related costs Related RFQ Con…" at bounding box center [673, 158] width 1319 height 23
click at [41, 160] on p "Line-items" at bounding box center [41, 159] width 30 height 10
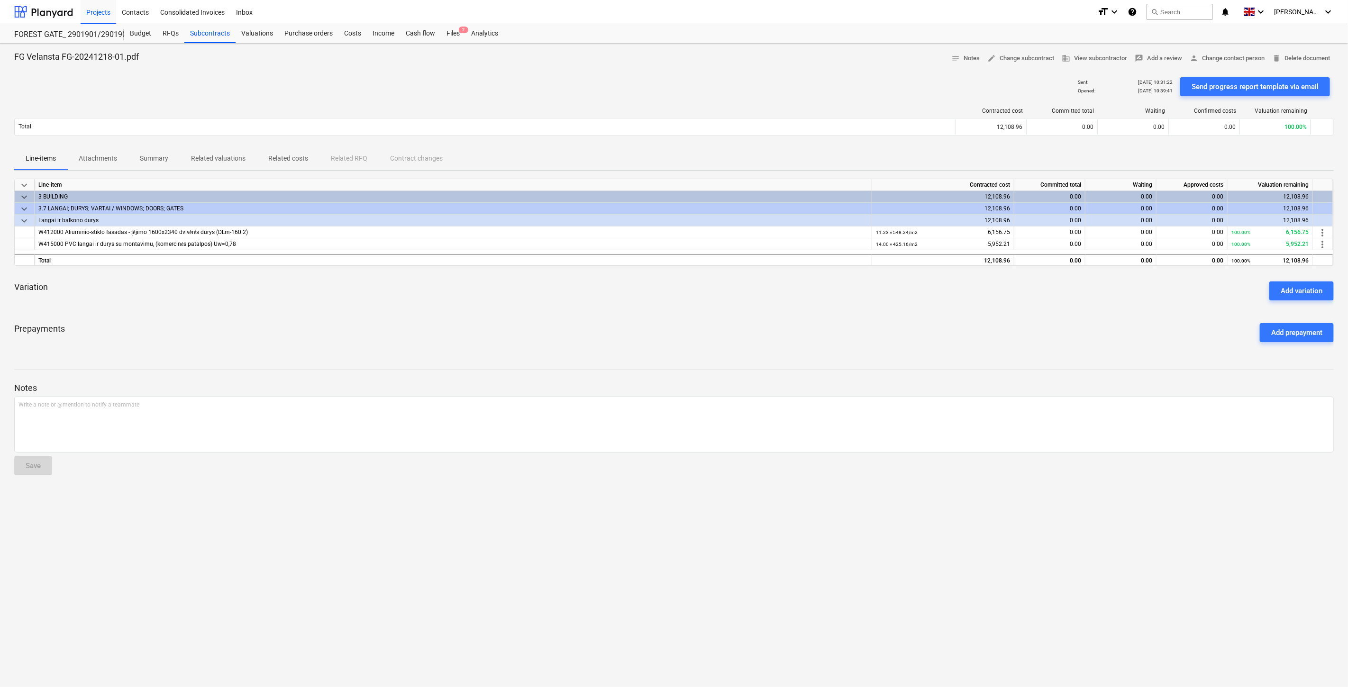
click at [458, 38] on div "Files 2" at bounding box center [453, 33] width 25 height 19
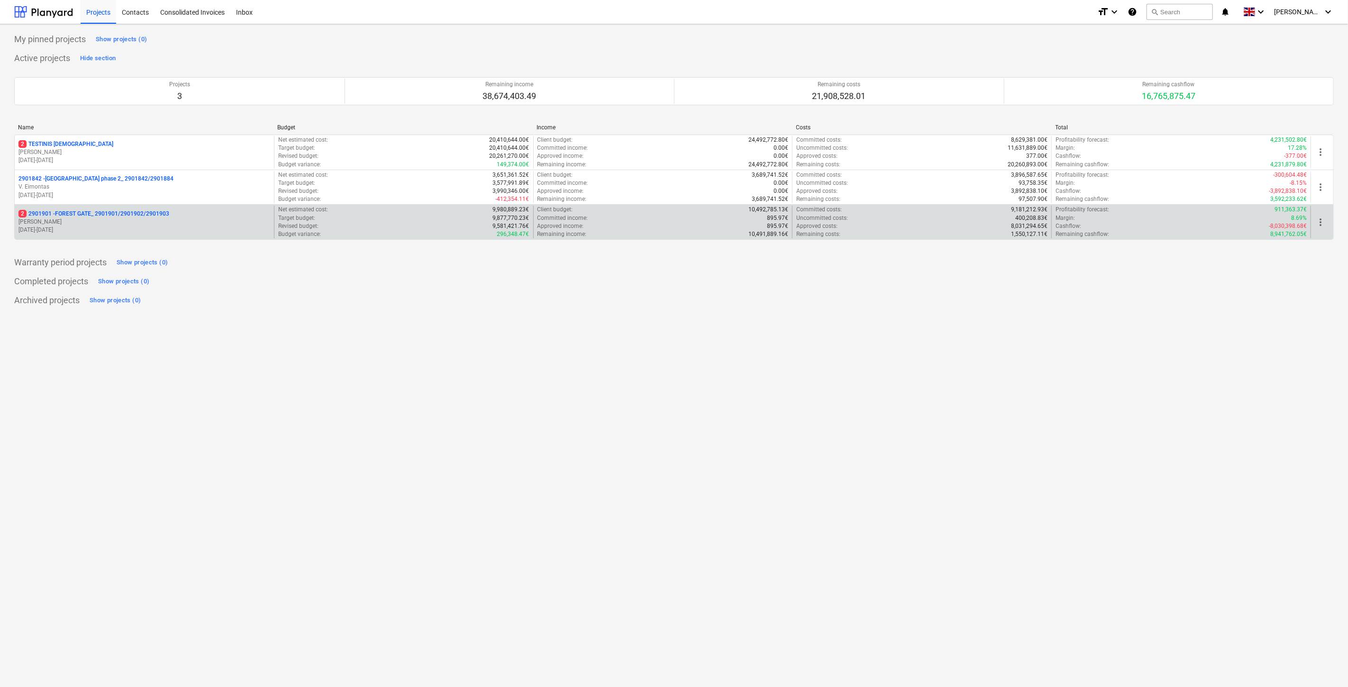
click at [172, 219] on p "[PERSON_NAME]" at bounding box center [144, 222] width 252 height 8
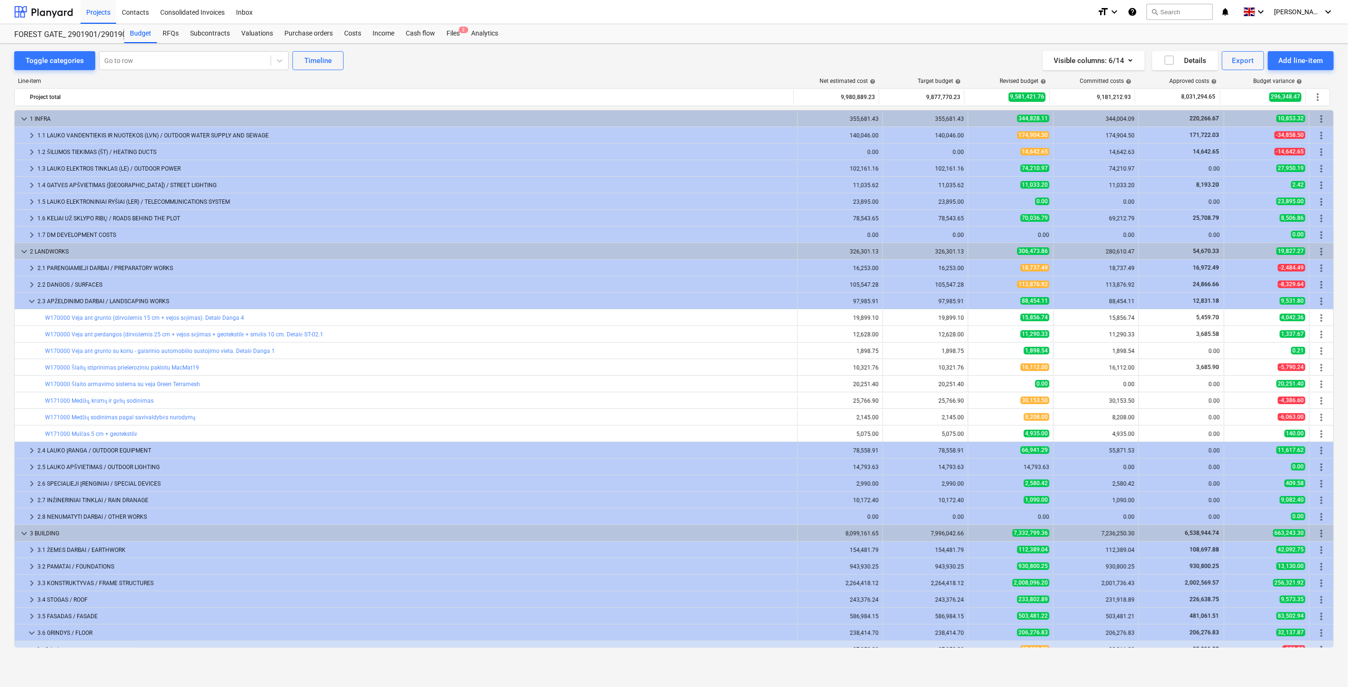
scroll to position [193, 0]
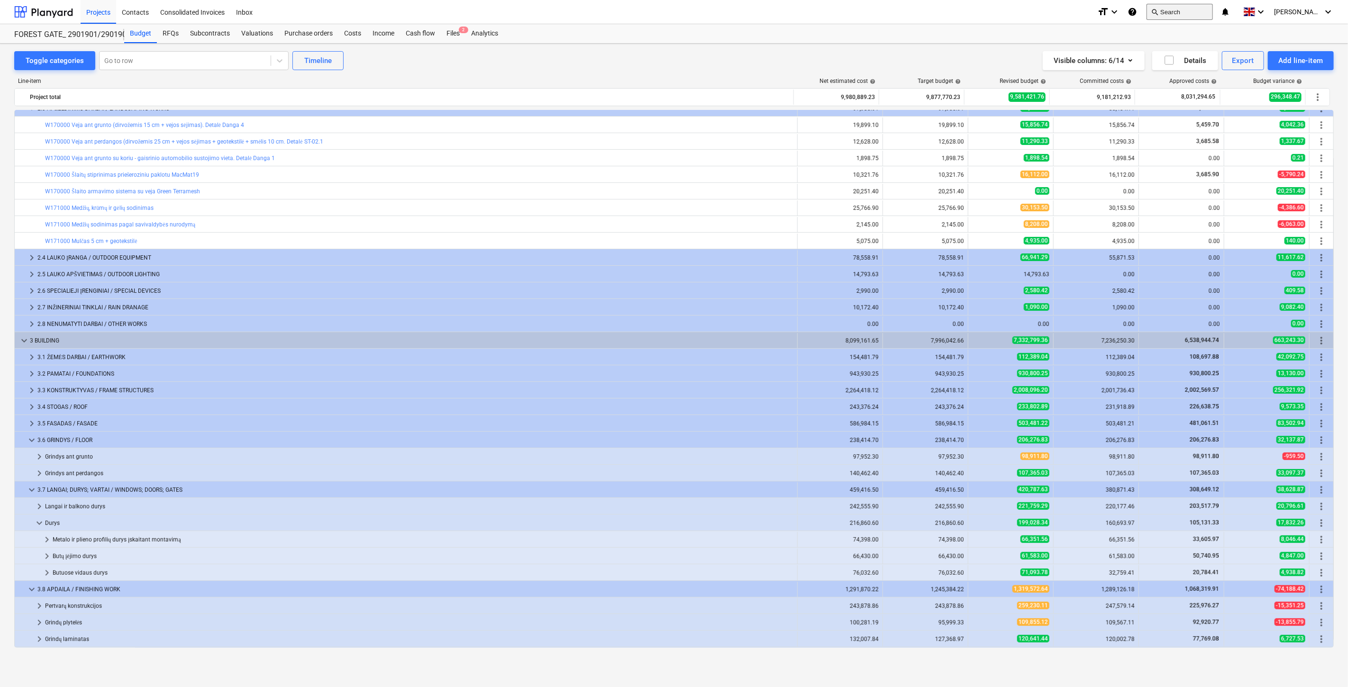
click at [1195, 6] on button "search Search" at bounding box center [1179, 12] width 66 height 16
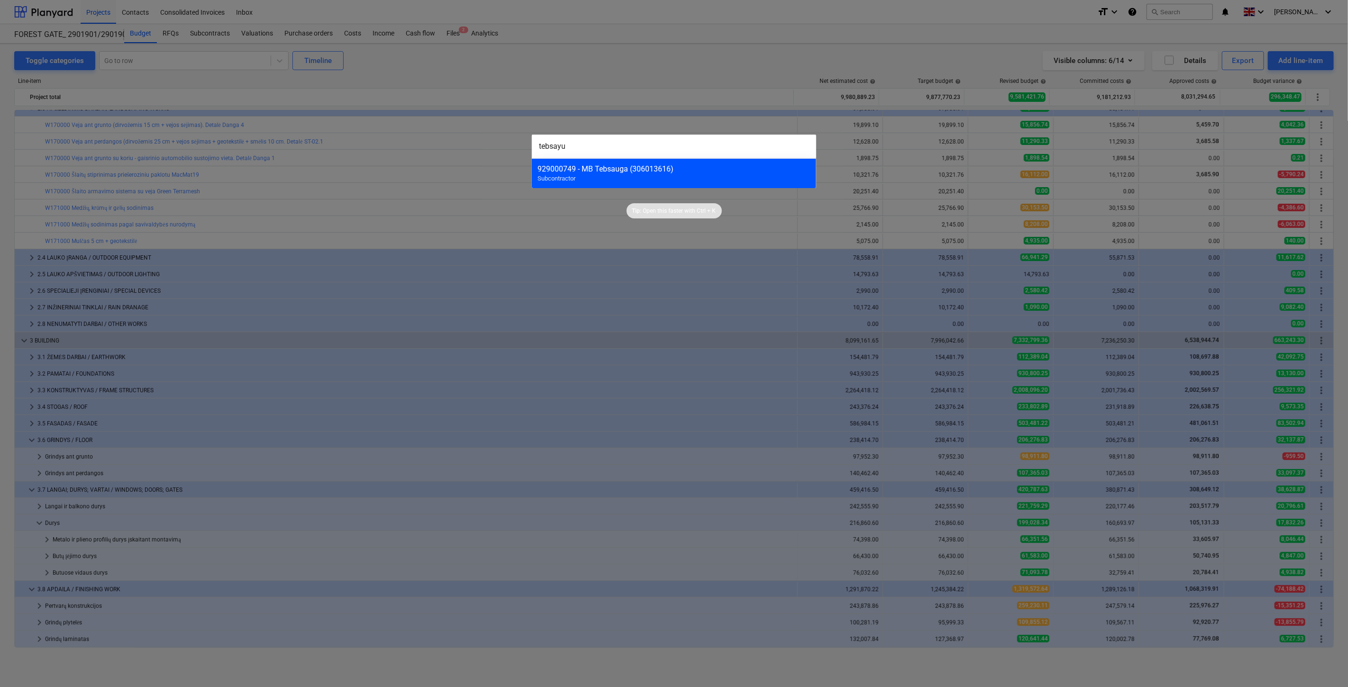
type input "tebsayu"
click at [679, 174] on div "929000749 - MB Tebsauga (306013616) Subcontractor" at bounding box center [674, 173] width 284 height 30
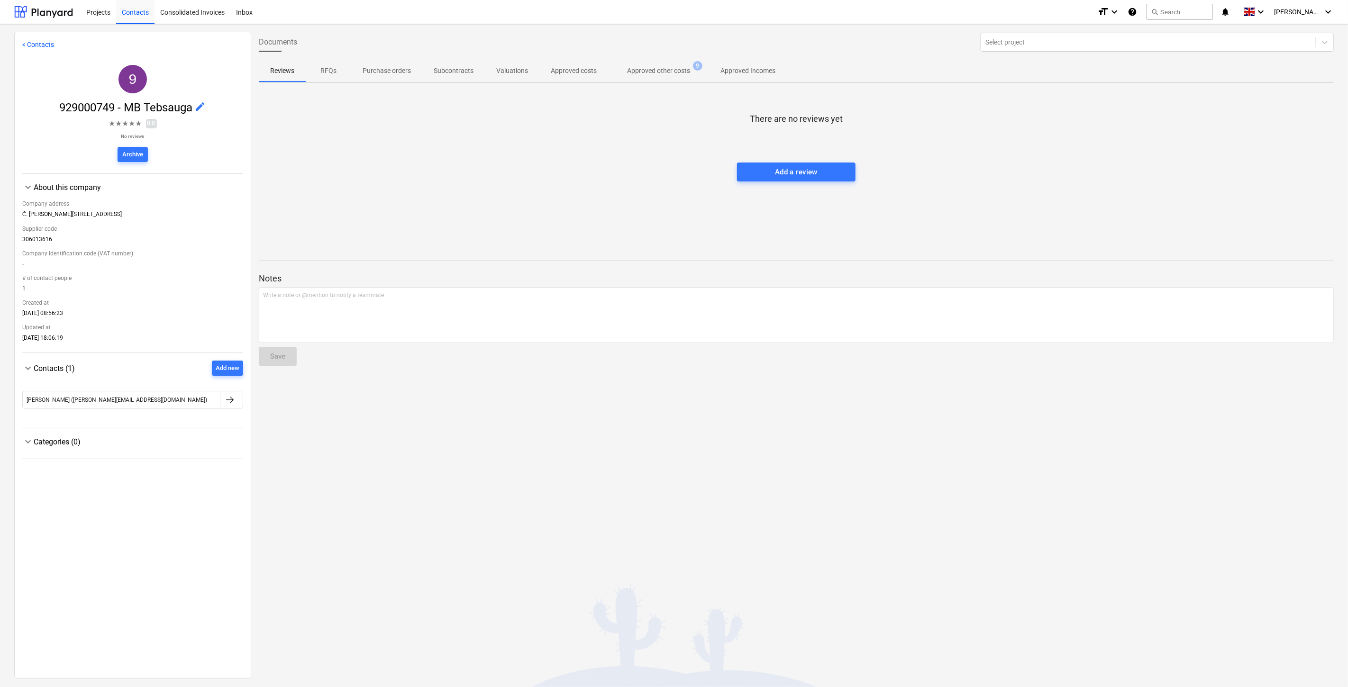
click at [655, 72] on p "Approved other costs" at bounding box center [658, 71] width 63 height 10
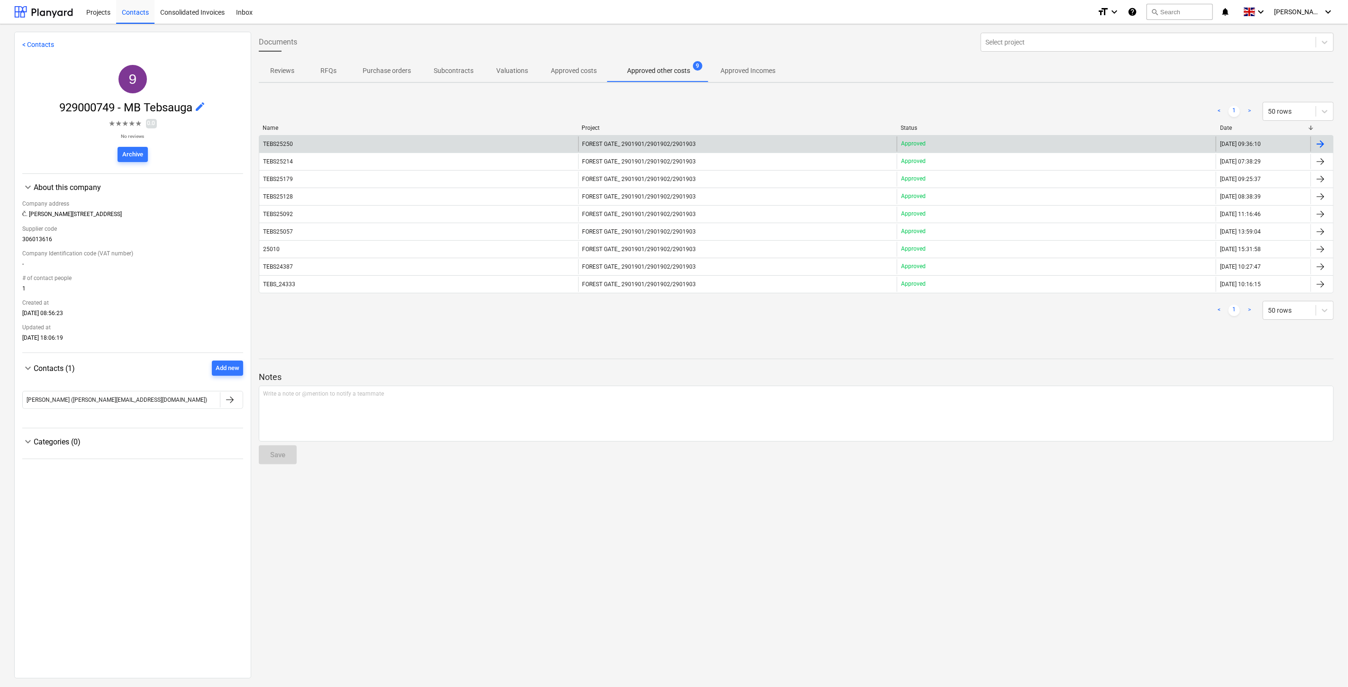
click at [384, 150] on div "TEBS25250" at bounding box center [418, 143] width 319 height 15
